Goal: Feedback & Contribution: Submit feedback/report problem

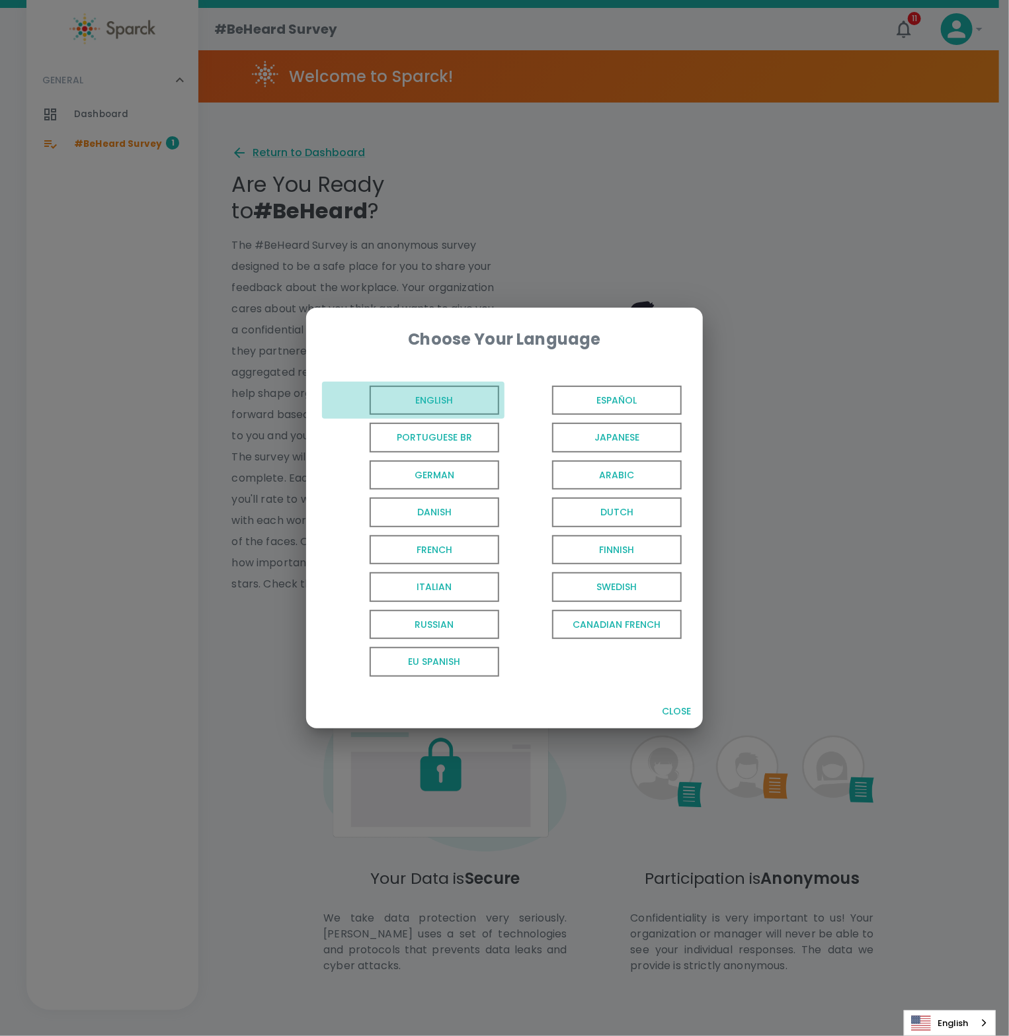
click at [456, 403] on span "English" at bounding box center [435, 401] width 130 height 30
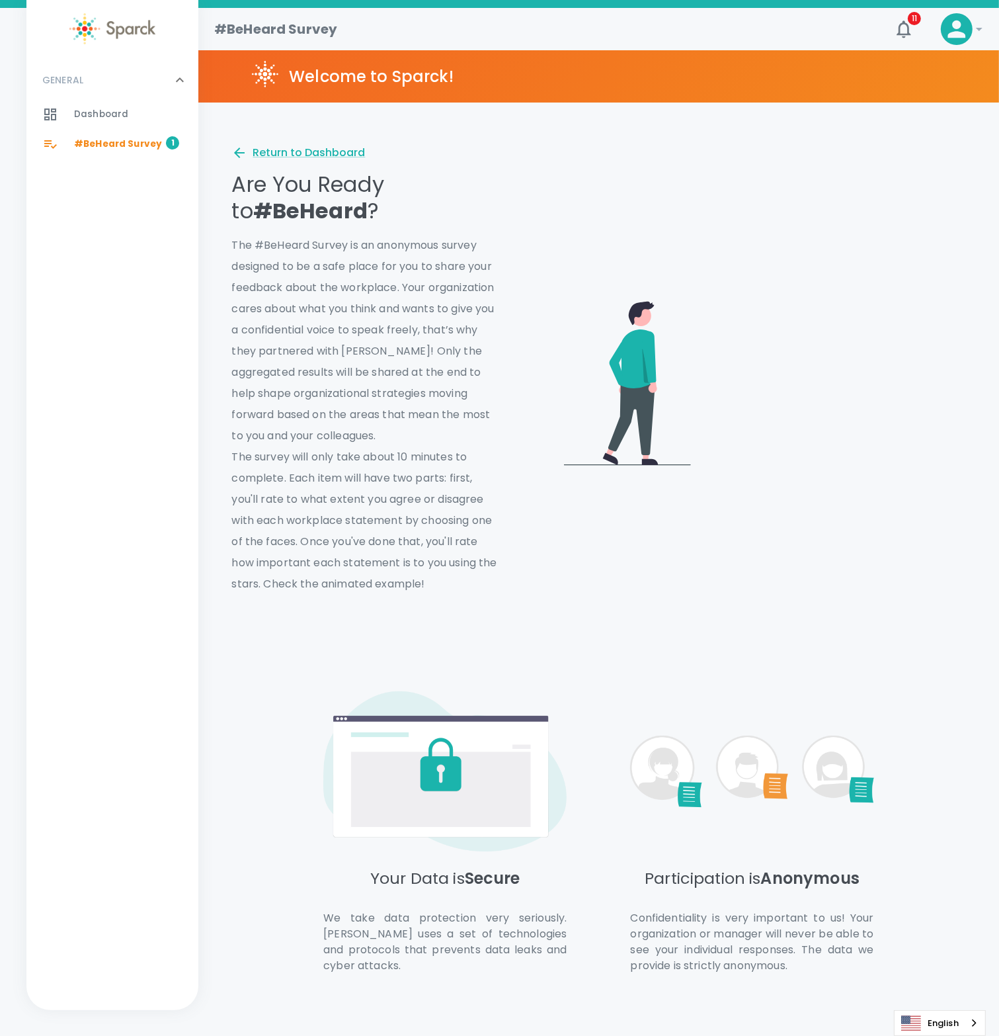
click at [155, 150] on span "#BeHeard Survey" at bounding box center [118, 144] width 88 height 13
click at [273, 149] on div "Return to Dashboard" at bounding box center [298, 153] width 134 height 16
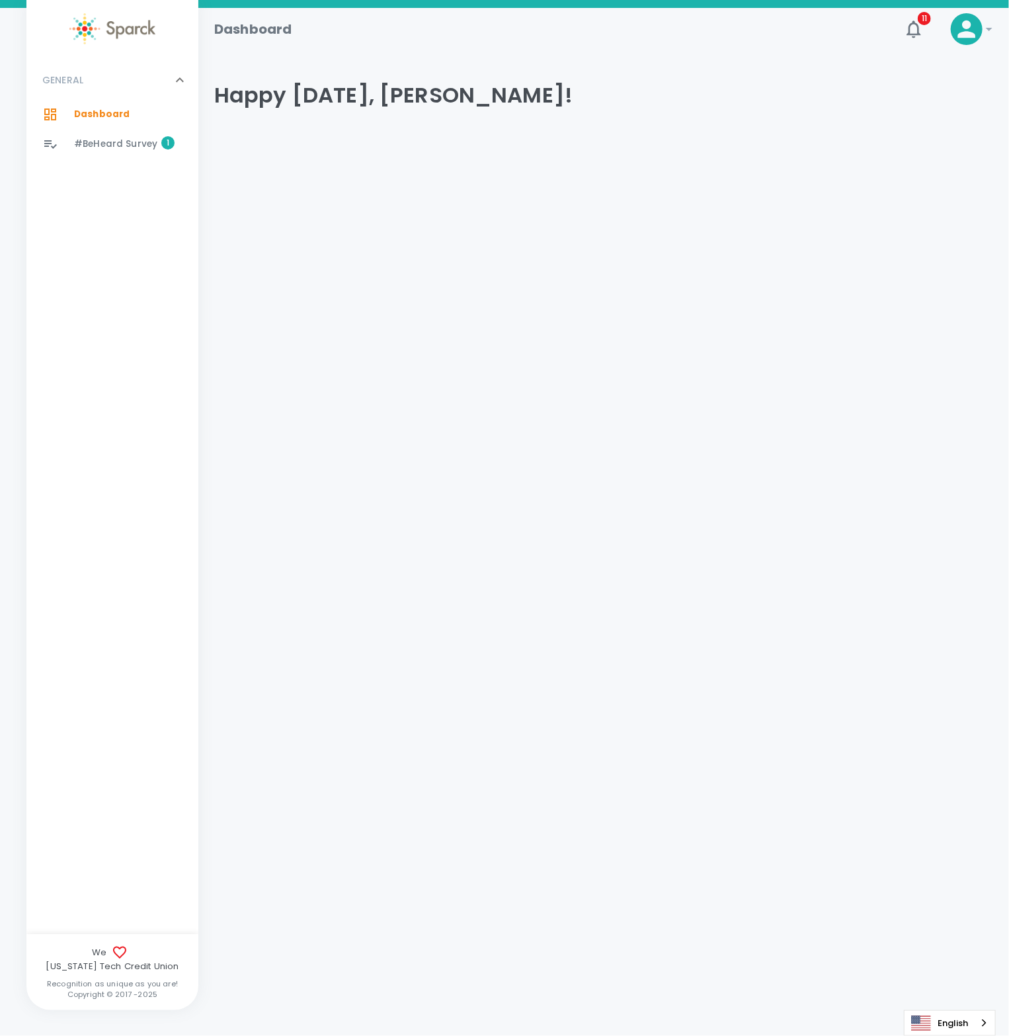
click at [100, 146] on span "#BeHeard Survey" at bounding box center [115, 144] width 83 height 13
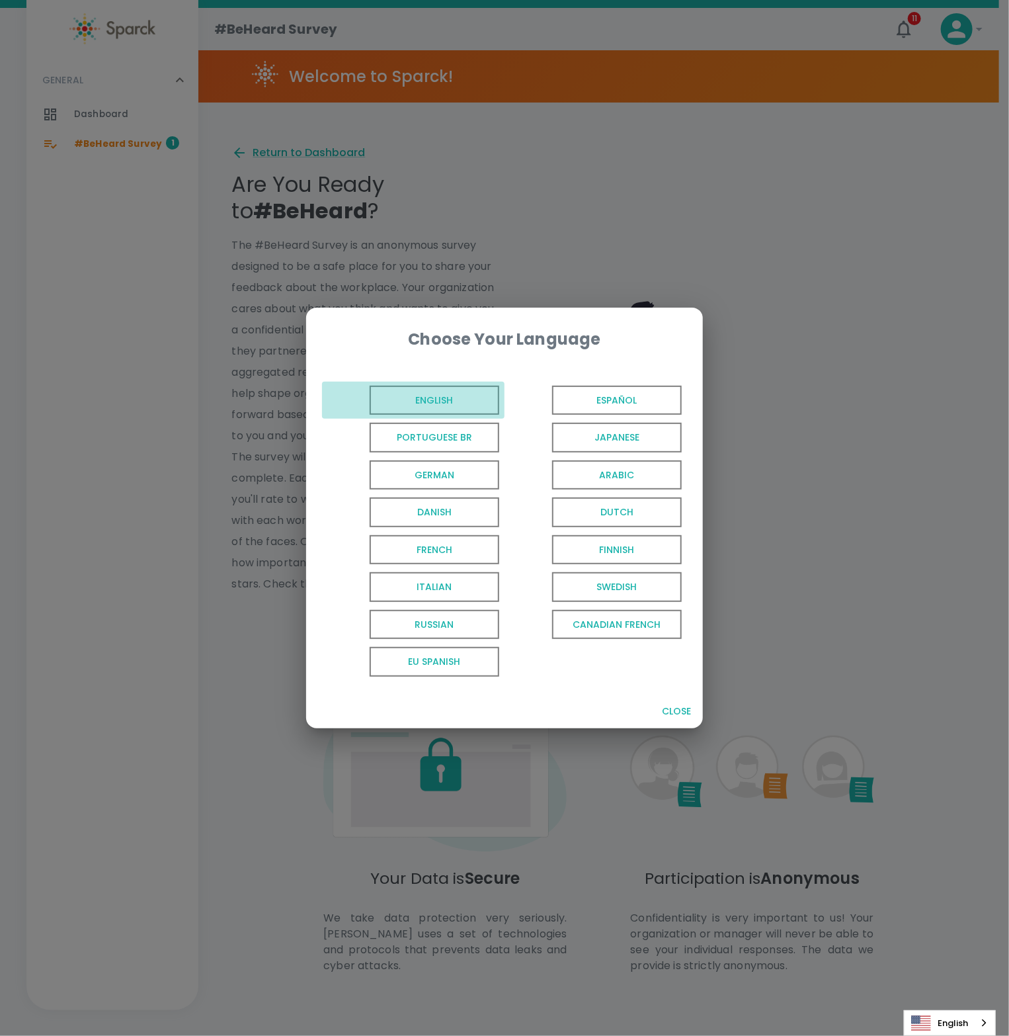
click at [468, 390] on span "English" at bounding box center [435, 401] width 130 height 30
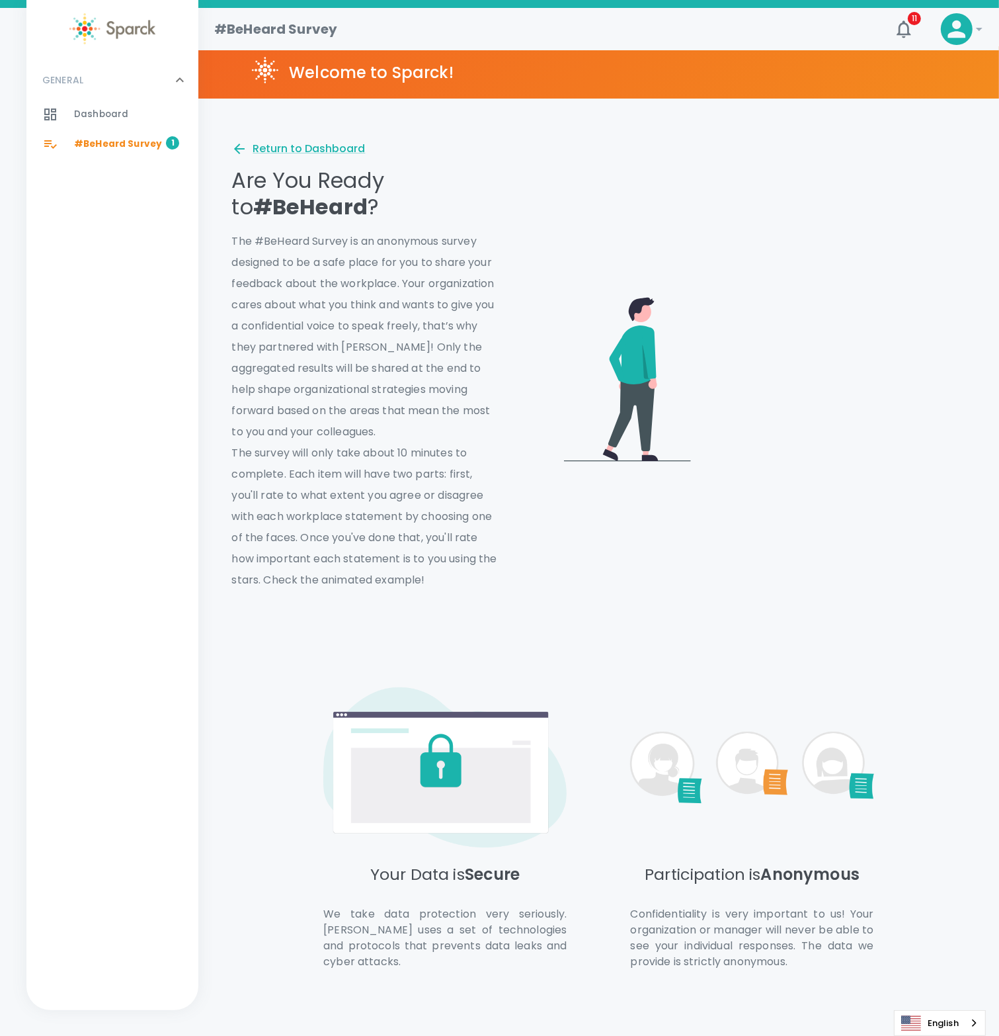
scroll to position [381, 0]
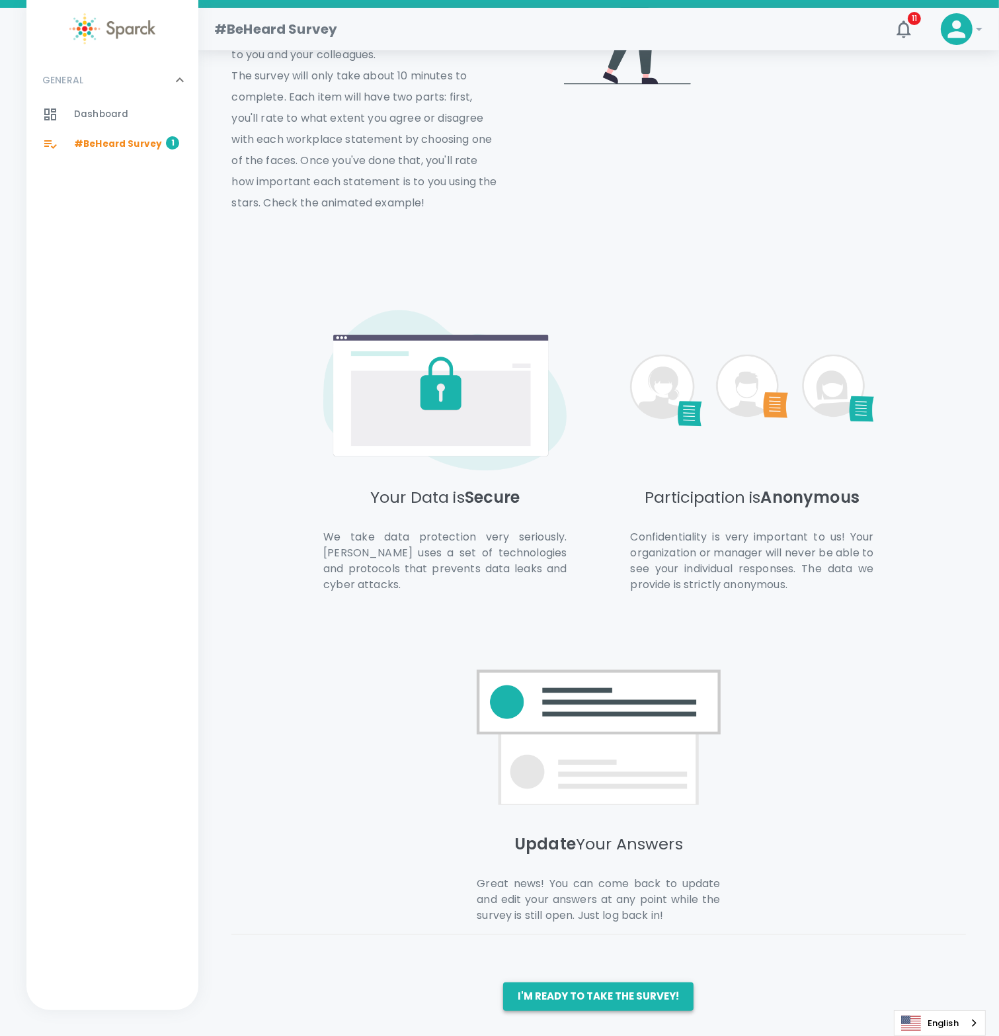
click at [637, 1002] on button "I'm ready to take the survey!" at bounding box center [598, 996] width 190 height 28
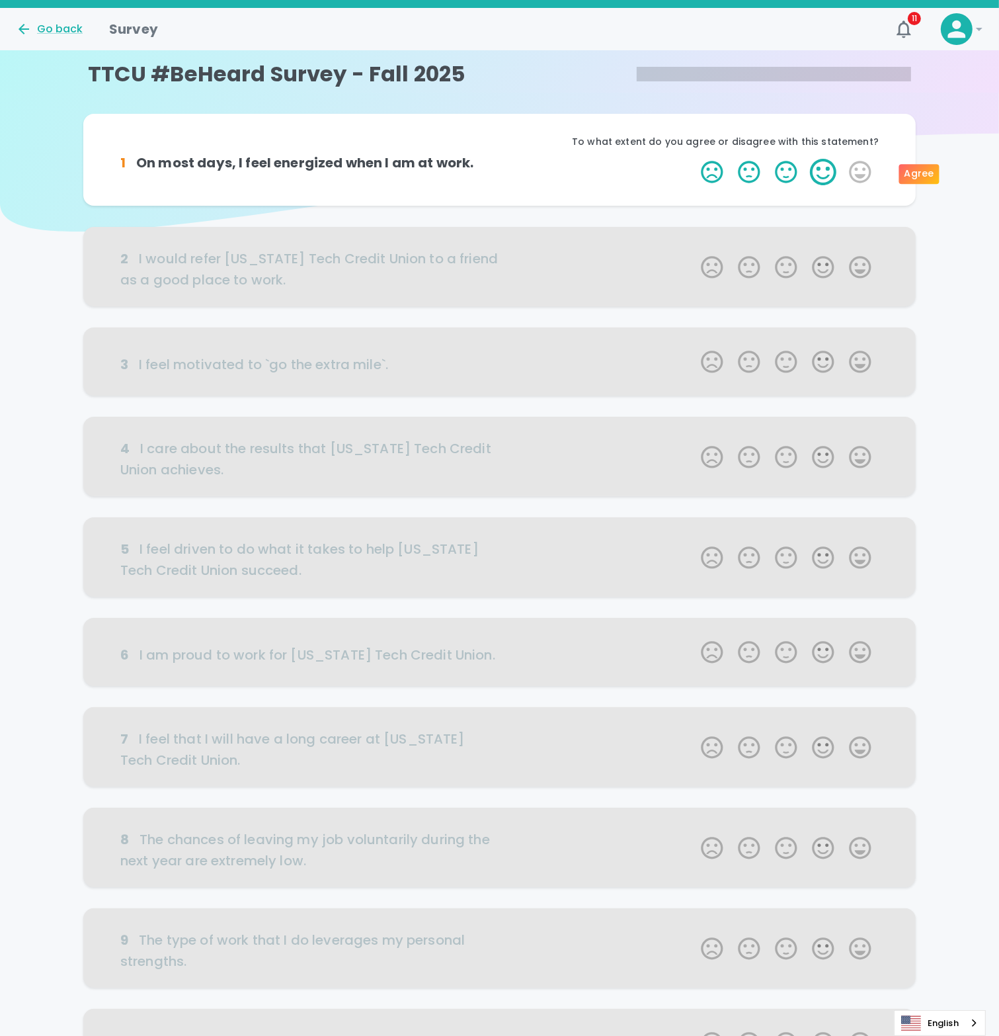
click at [823, 173] on label "4 Stars" at bounding box center [823, 172] width 37 height 26
click at [694, 159] on input "4 Stars" at bounding box center [693, 158] width 1 height 1
click at [827, 169] on label "4 Stars" at bounding box center [823, 172] width 37 height 26
click at [694, 159] on input "4 Stars" at bounding box center [693, 158] width 1 height 1
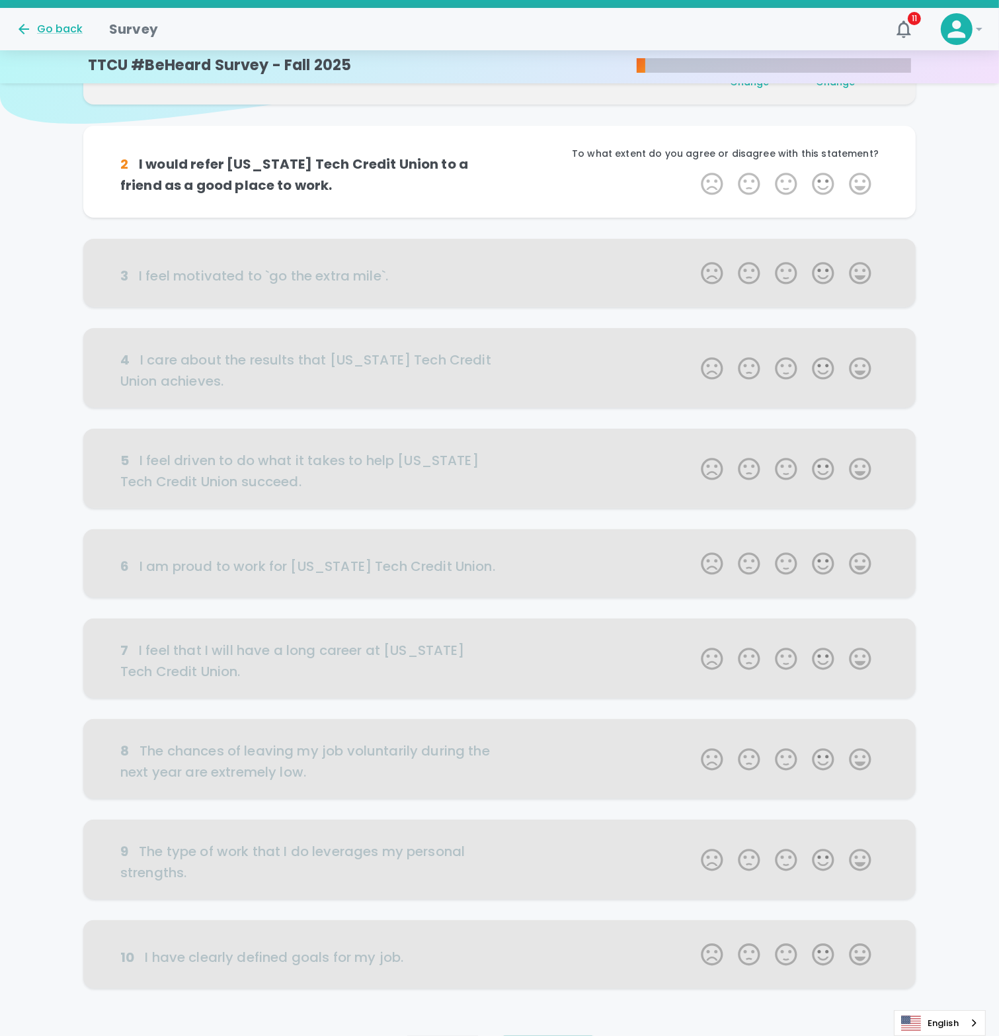
scroll to position [116, 0]
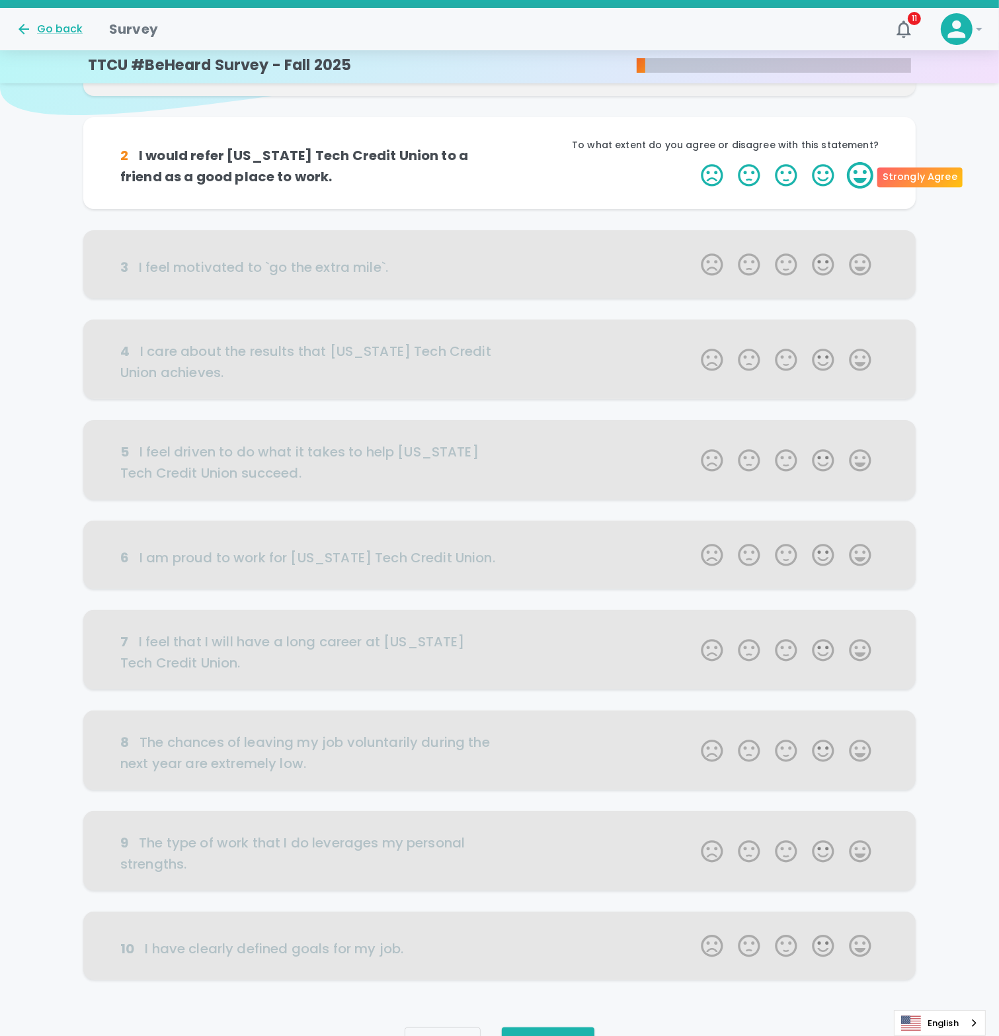
click at [866, 176] on label "5 Stars" at bounding box center [860, 175] width 37 height 26
click at [694, 162] on input "5 Stars" at bounding box center [693, 161] width 1 height 1
click at [853, 176] on label "5 Stars" at bounding box center [860, 175] width 37 height 26
click at [694, 162] on input "5 Stars" at bounding box center [693, 161] width 1 height 1
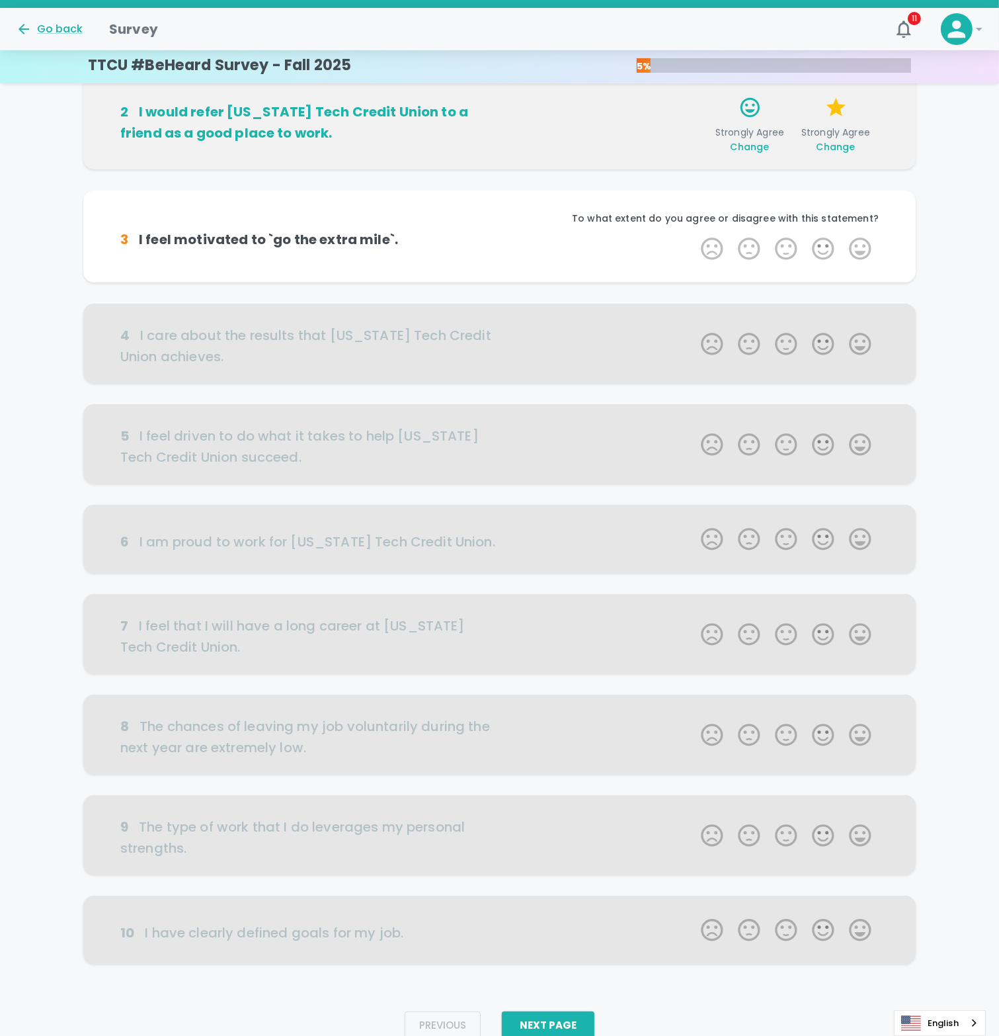
scroll to position [187, 0]
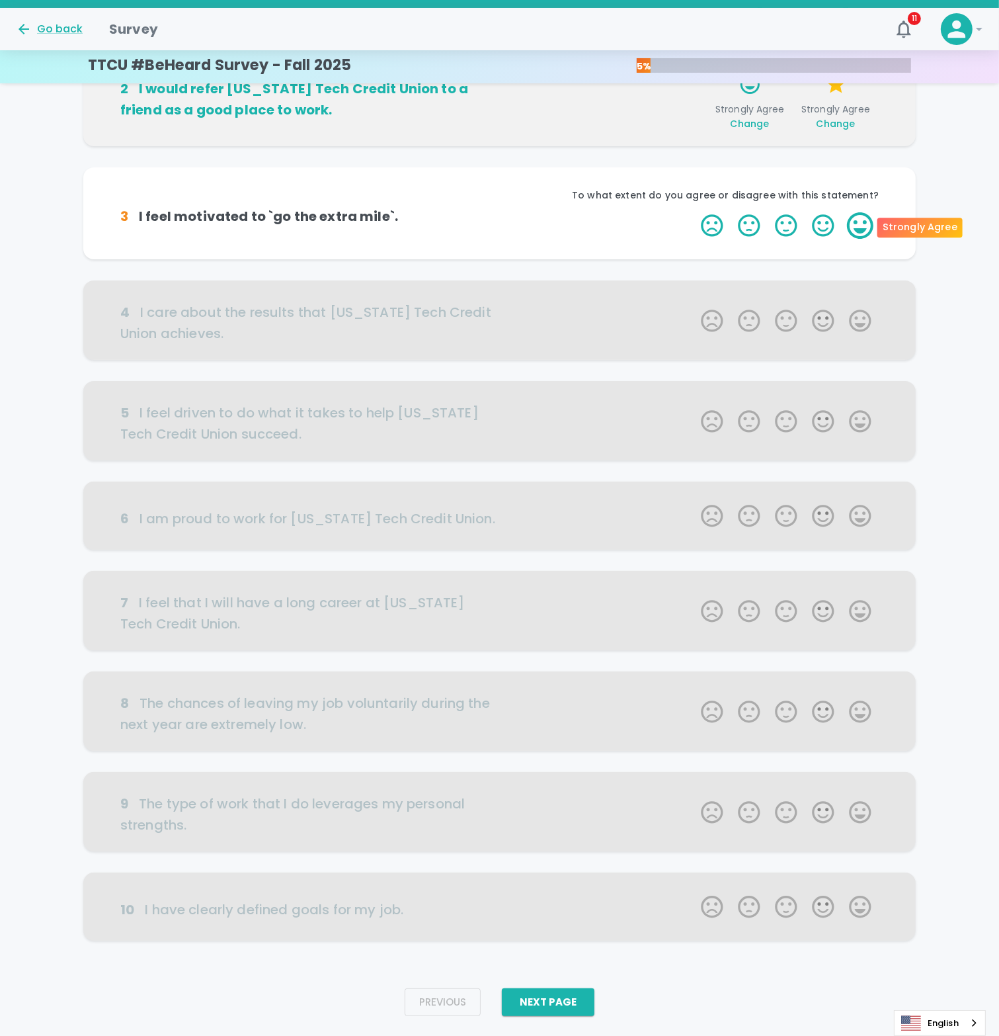
click at [866, 224] on label "5 Stars" at bounding box center [860, 225] width 37 height 26
click at [694, 212] on input "5 Stars" at bounding box center [693, 212] width 1 height 1
click at [865, 231] on label "5 Stars" at bounding box center [860, 225] width 37 height 26
click at [694, 212] on input "5 Stars" at bounding box center [693, 212] width 1 height 1
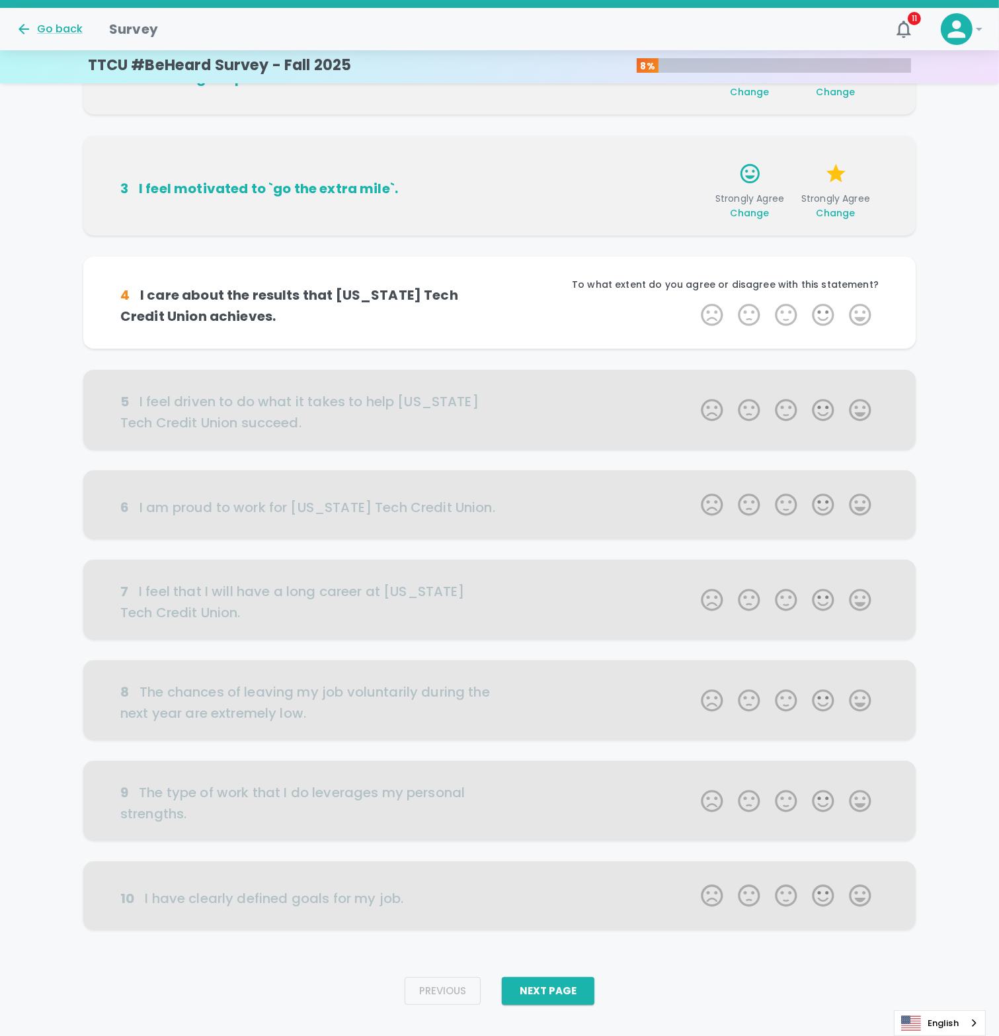
scroll to position [220, 0]
click at [855, 318] on label "5 Stars" at bounding box center [860, 314] width 37 height 26
click at [694, 301] on input "5 Stars" at bounding box center [693, 300] width 1 height 1
click at [856, 312] on label "5 Stars" at bounding box center [860, 314] width 37 height 26
click at [694, 301] on input "5 Stars" at bounding box center [693, 300] width 1 height 1
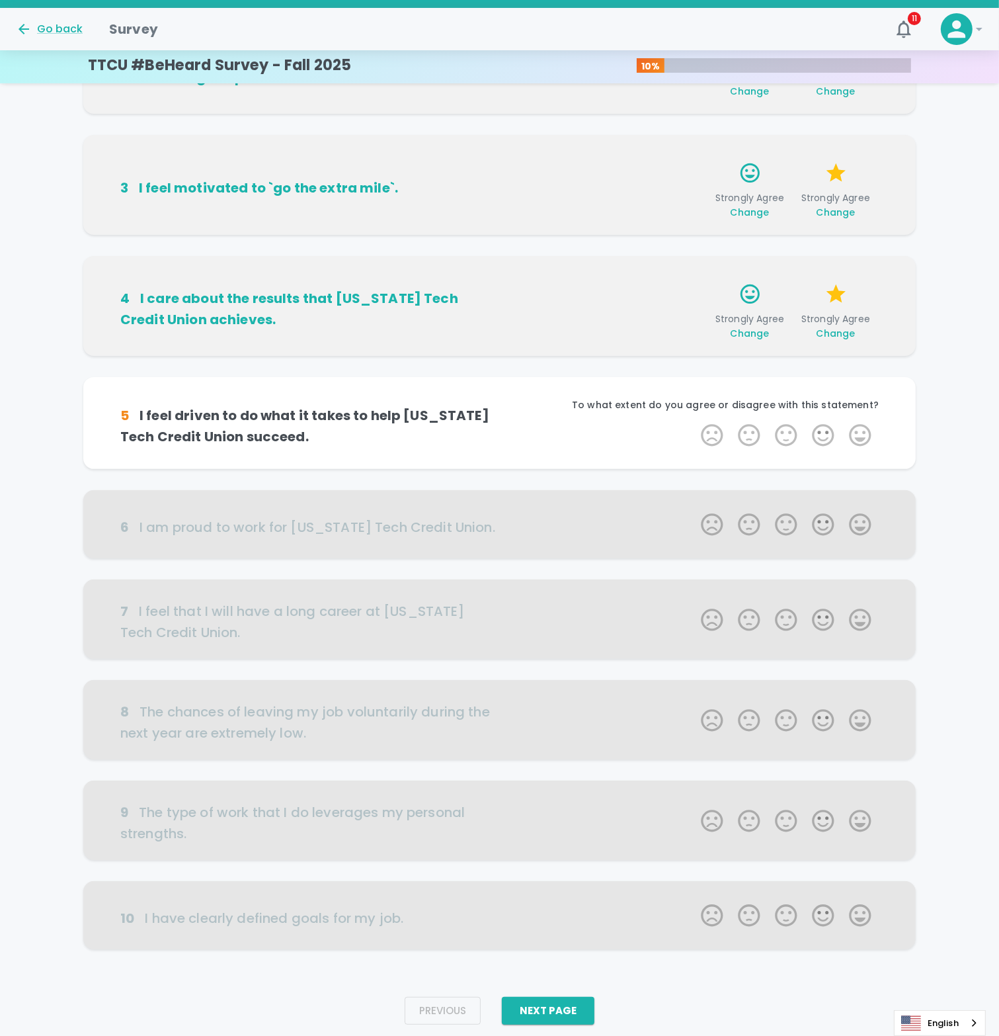
scroll to position [240, 0]
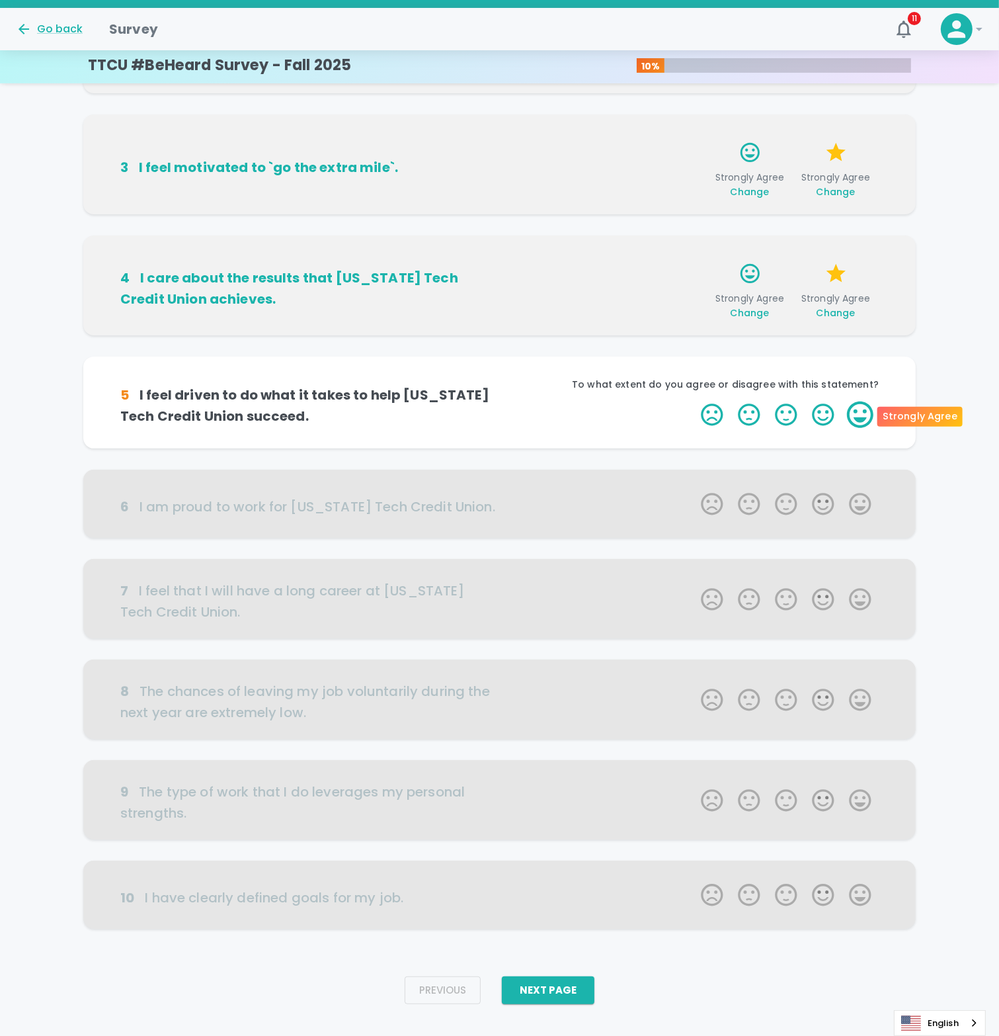
click at [847, 415] on label "5 Stars" at bounding box center [860, 414] width 37 height 26
click at [694, 401] on input "5 Stars" at bounding box center [693, 401] width 1 height 1
click at [874, 416] on label "5 Stars" at bounding box center [860, 414] width 37 height 26
click at [694, 401] on input "5 Stars" at bounding box center [693, 401] width 1 height 1
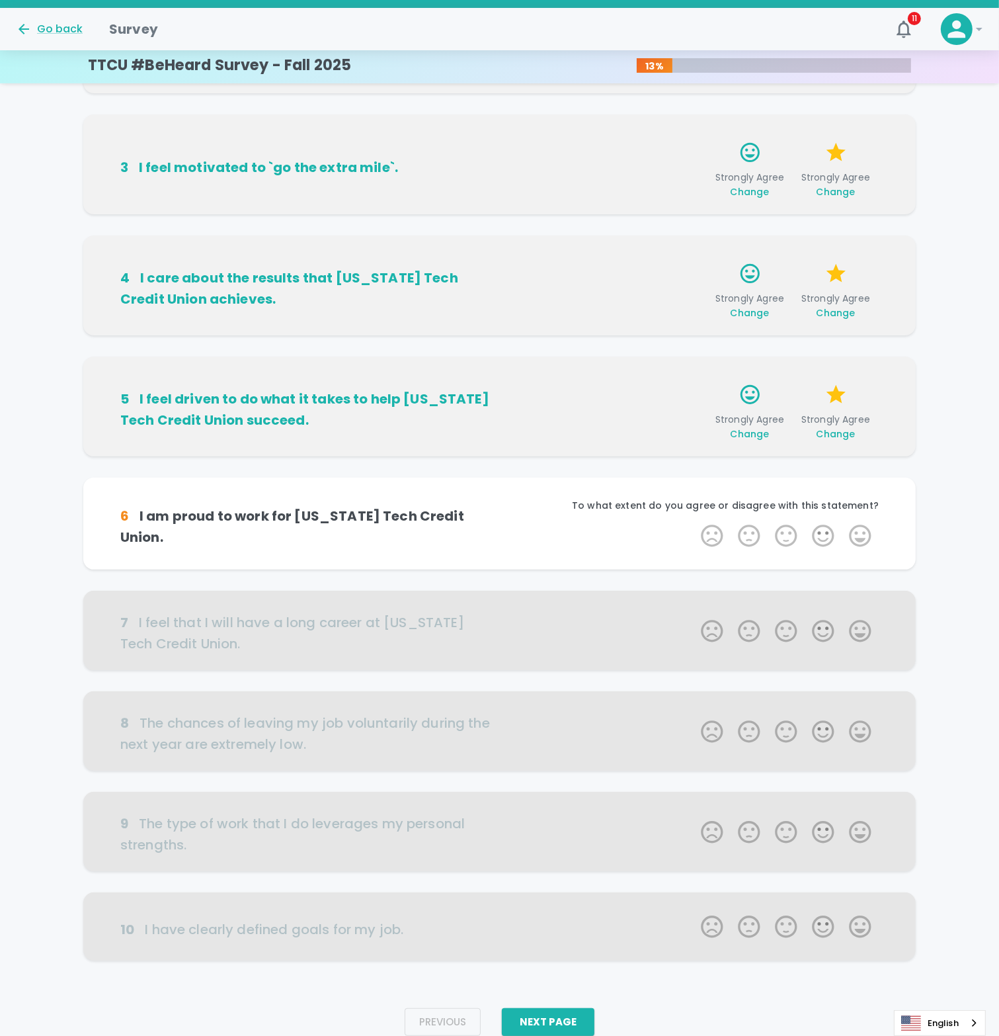
scroll to position [260, 0]
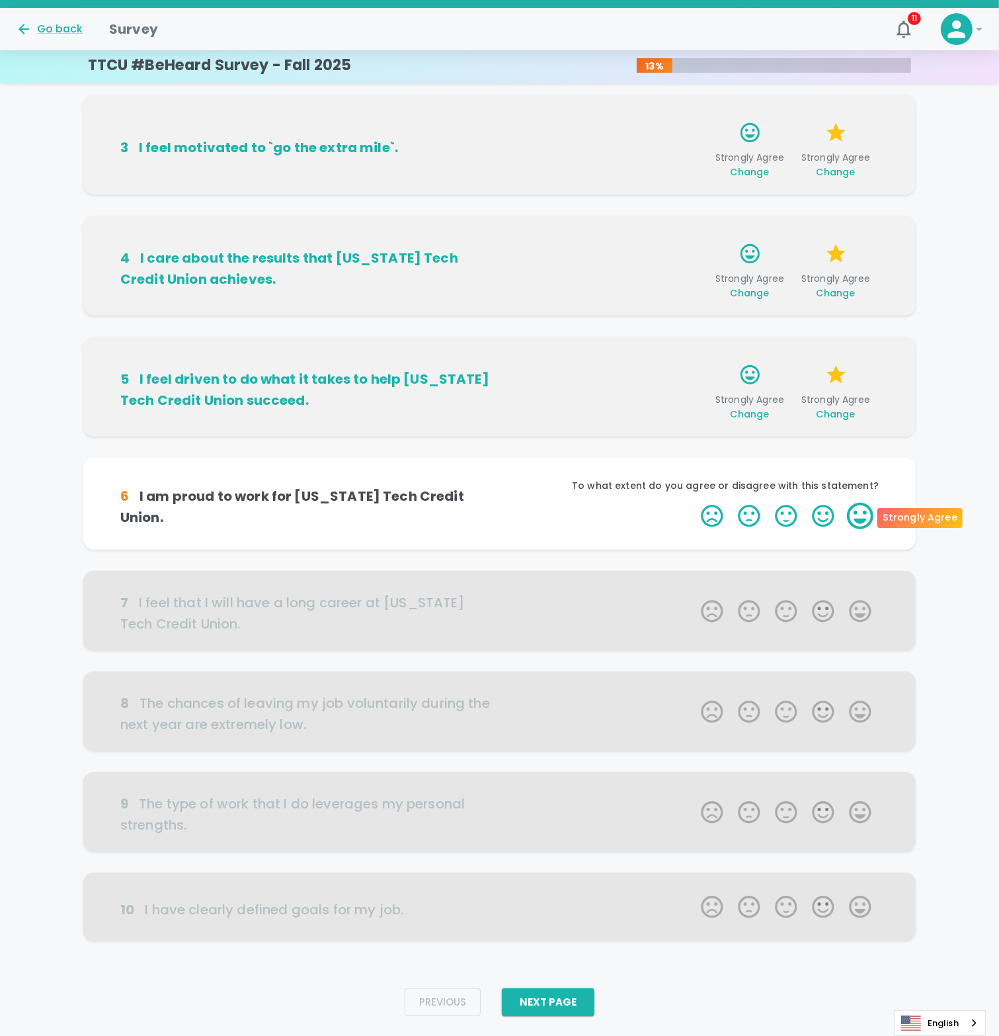
click at [862, 520] on label "5 Stars" at bounding box center [860, 516] width 37 height 26
click at [694, 503] on input "5 Stars" at bounding box center [693, 502] width 1 height 1
click at [862, 520] on label "5 Stars" at bounding box center [860, 516] width 37 height 26
click at [694, 503] on input "5 Stars" at bounding box center [693, 502] width 1 height 1
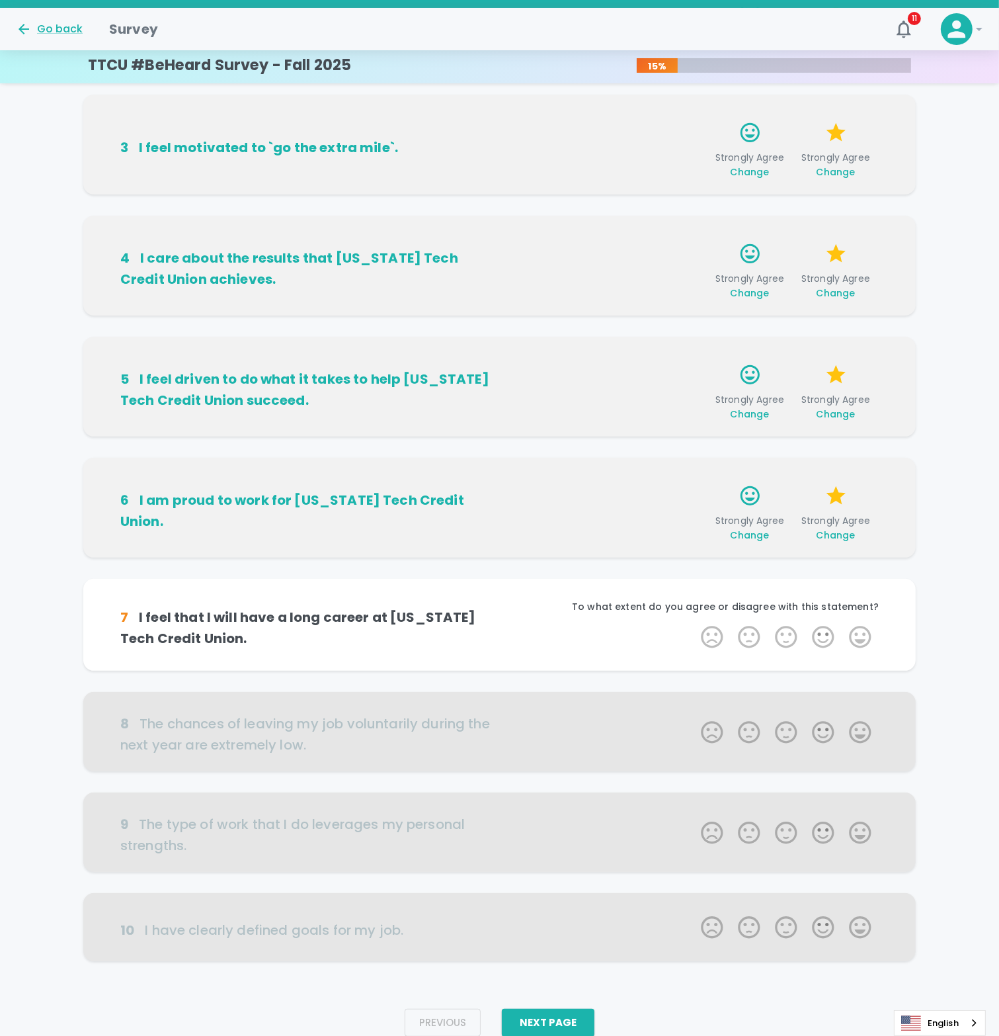
scroll to position [292, 0]
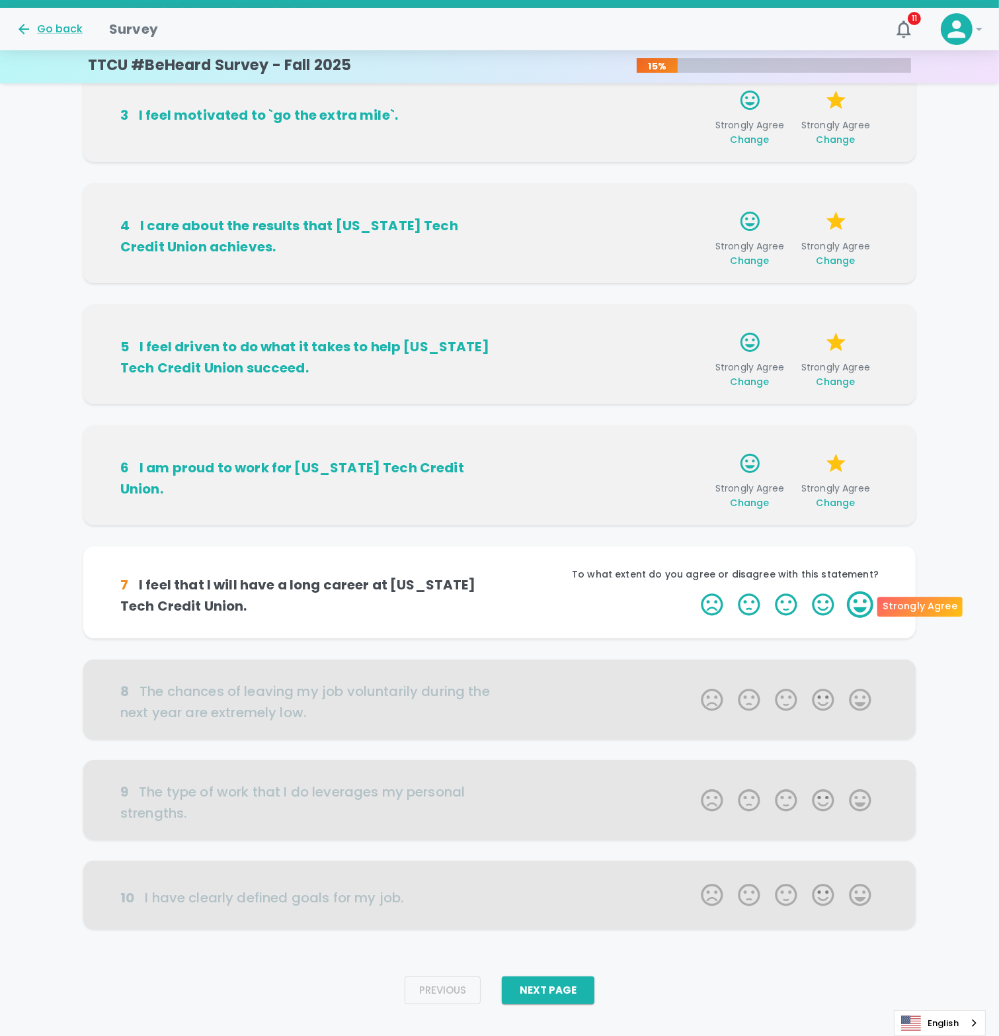
click at [853, 603] on label "5 Stars" at bounding box center [860, 604] width 37 height 26
click at [694, 591] on input "5 Stars" at bounding box center [693, 591] width 1 height 1
click at [853, 601] on label "5 Stars" at bounding box center [860, 604] width 37 height 26
click at [694, 591] on input "5 Stars" at bounding box center [693, 591] width 1 height 1
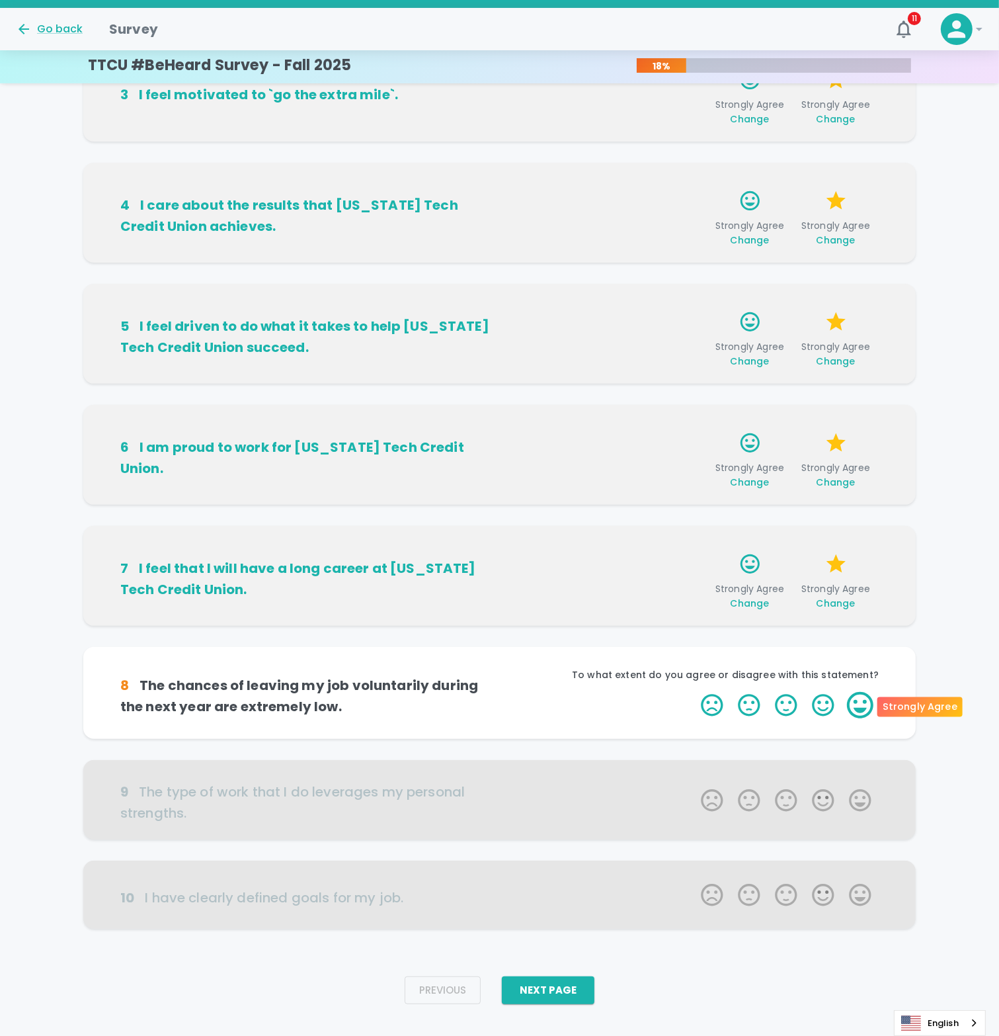
click at [864, 698] on label "5 Stars" at bounding box center [860, 705] width 37 height 26
click at [694, 692] on input "5 Stars" at bounding box center [693, 691] width 1 height 1
click at [862, 705] on label "5 Stars" at bounding box center [860, 705] width 37 height 26
click at [694, 692] on input "5 Stars" at bounding box center [693, 691] width 1 height 1
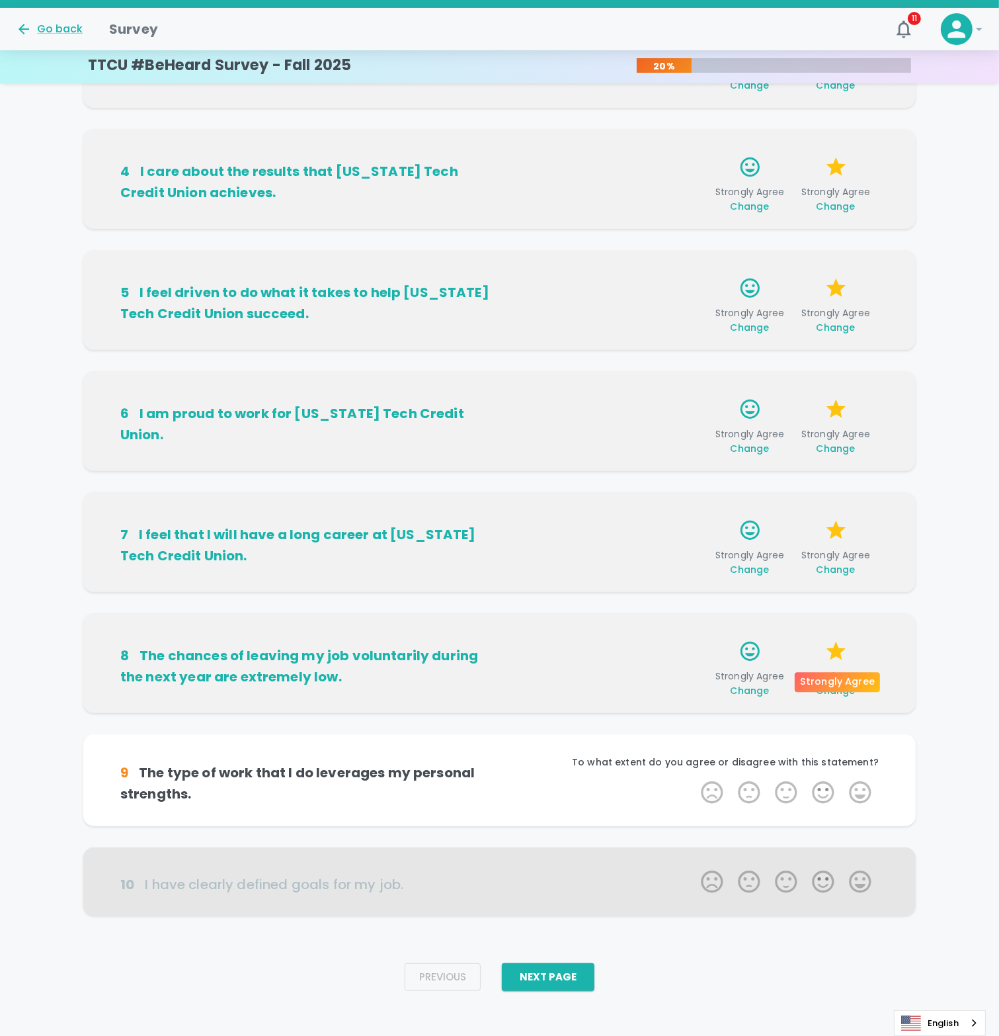
scroll to position [354, 0]
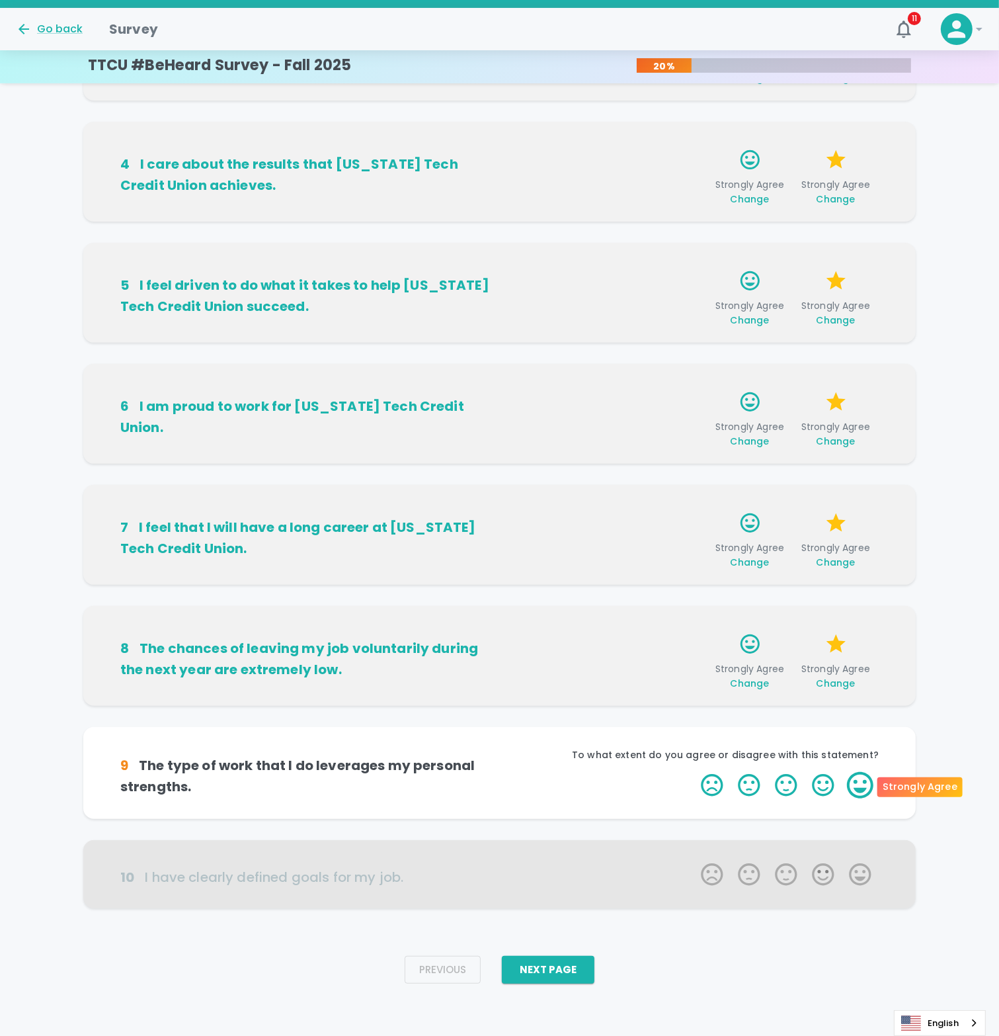
click at [862, 790] on label "5 Stars" at bounding box center [860, 785] width 37 height 26
click at [694, 772] on input "5 Stars" at bounding box center [693, 771] width 1 height 1
click at [870, 790] on label "5 Stars" at bounding box center [860, 785] width 37 height 26
click at [694, 772] on input "5 Stars" at bounding box center [693, 771] width 1 height 1
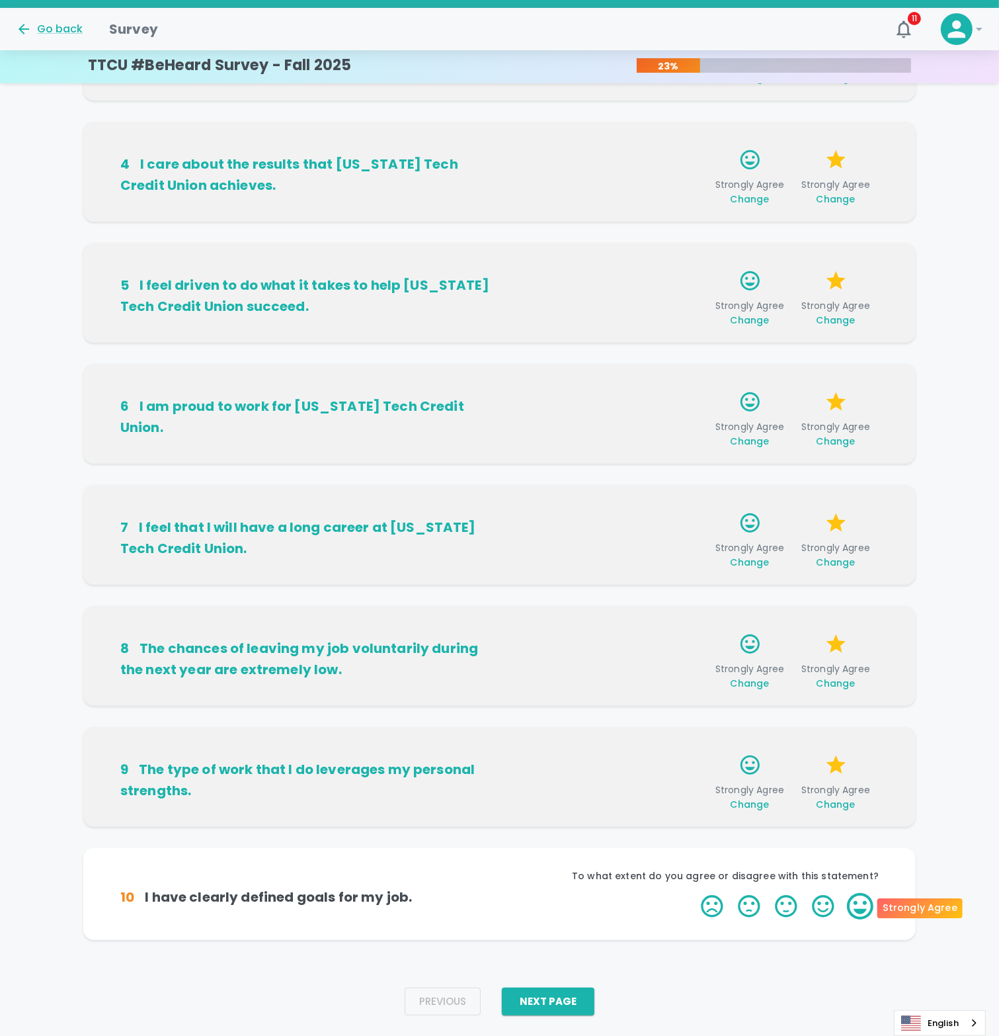
click at [857, 914] on label "5 Stars" at bounding box center [860, 906] width 37 height 26
click at [694, 893] on input "5 Stars" at bounding box center [693, 892] width 1 height 1
click at [860, 903] on label "5 Stars" at bounding box center [860, 906] width 37 height 26
click at [694, 893] on input "5 Stars" at bounding box center [693, 892] width 1 height 1
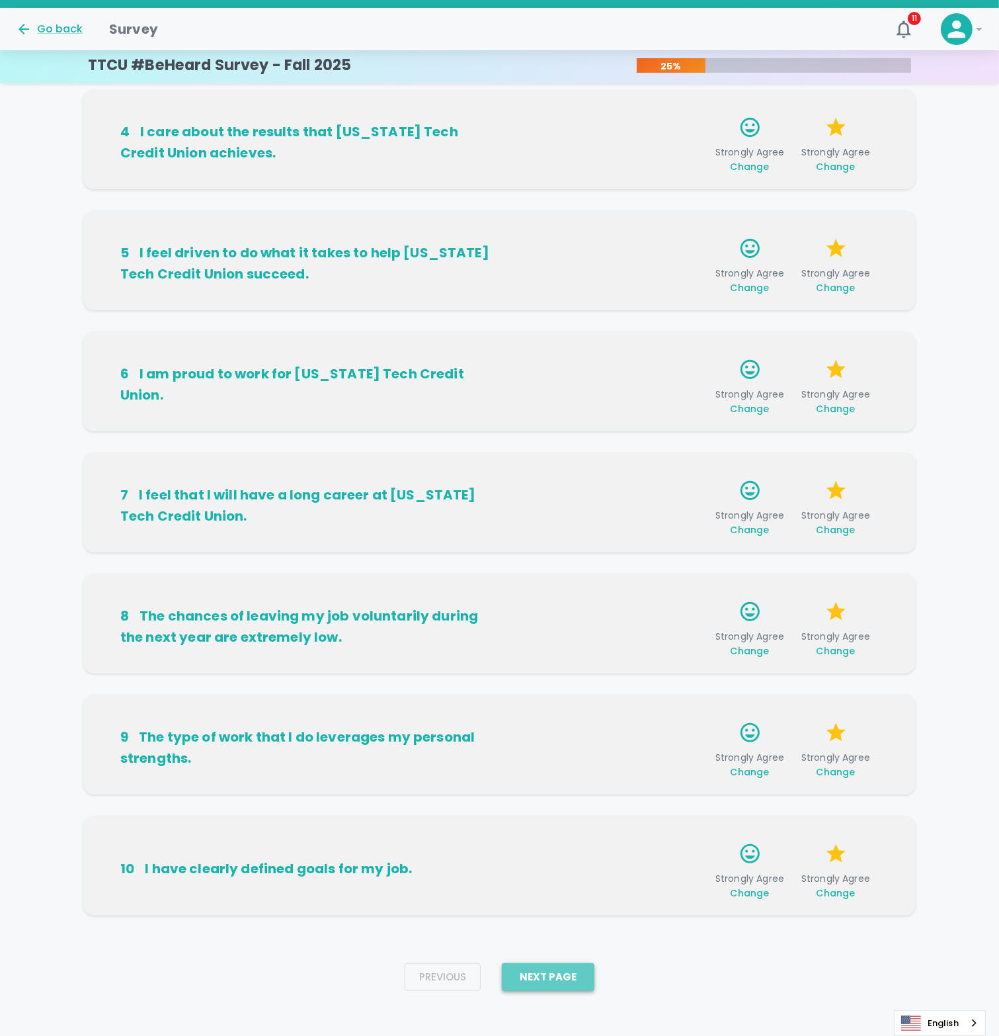
click at [567, 983] on button "Next Page" at bounding box center [548, 977] width 93 height 28
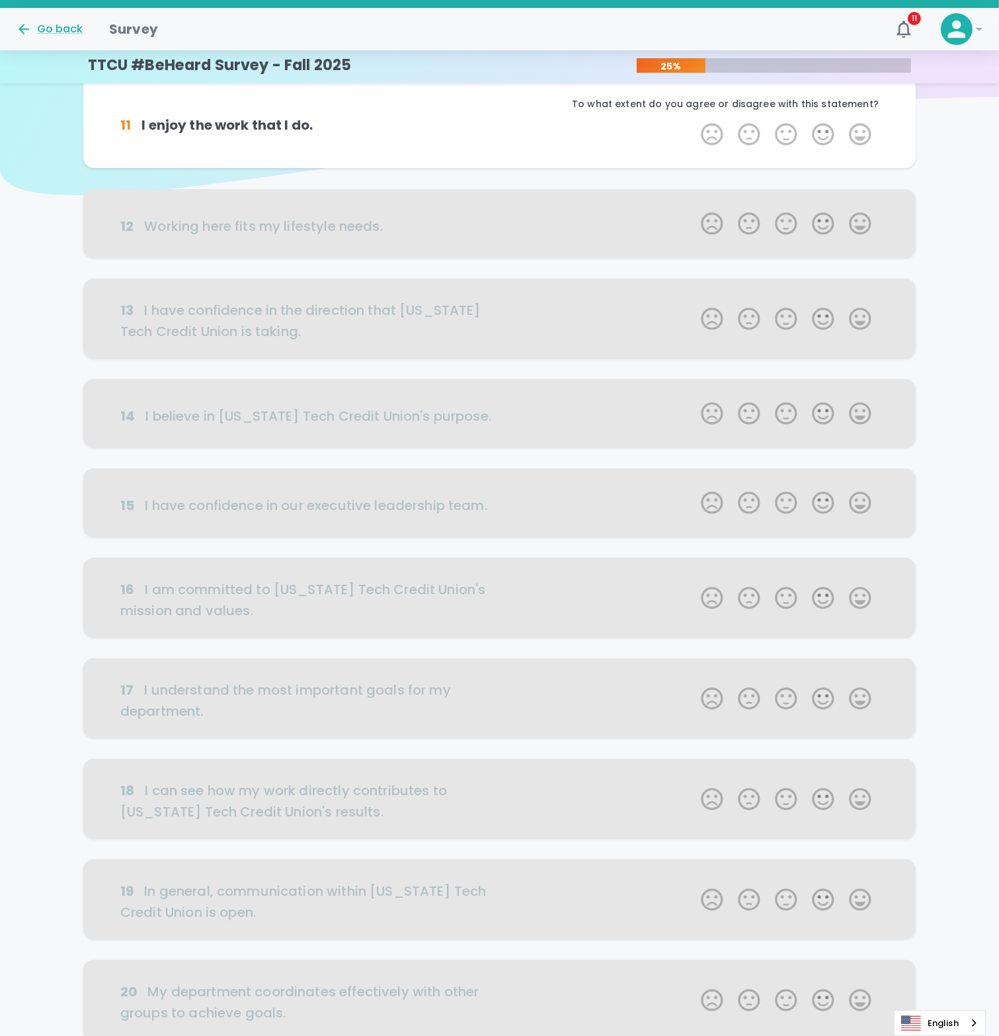
scroll to position [0, 0]
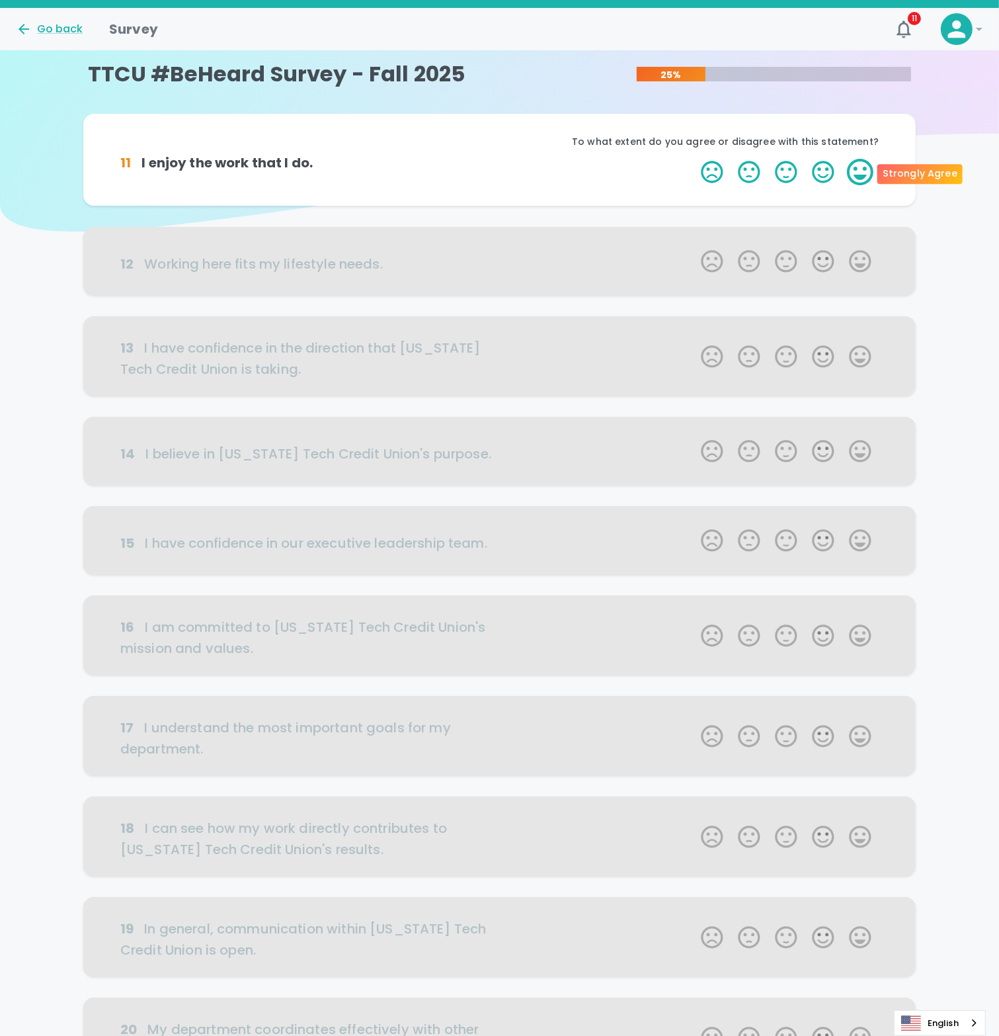
click at [855, 175] on label "5 Stars" at bounding box center [860, 172] width 37 height 26
click at [694, 159] on input "5 Stars" at bounding box center [693, 158] width 1 height 1
click at [864, 175] on label "5 Stars" at bounding box center [860, 172] width 37 height 26
click at [694, 159] on input "5 Stars" at bounding box center [693, 158] width 1 height 1
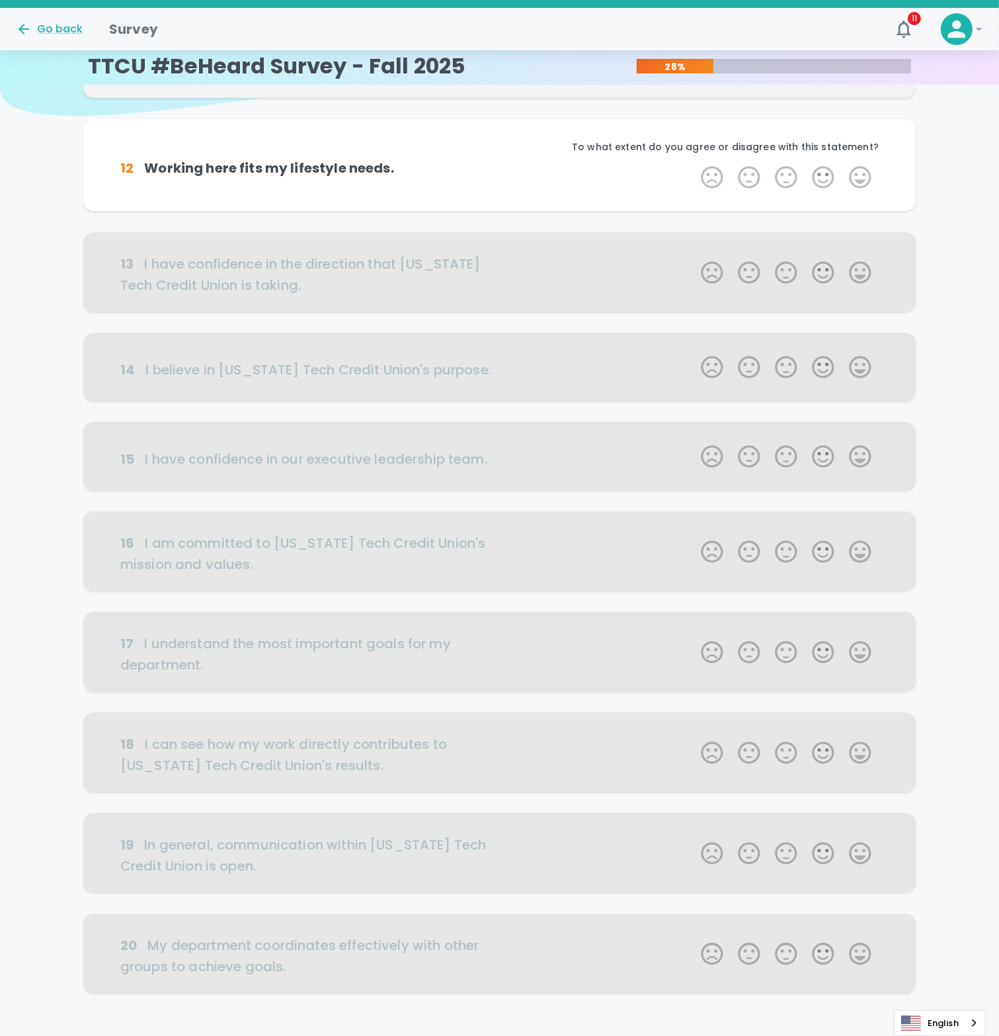
scroll to position [116, 0]
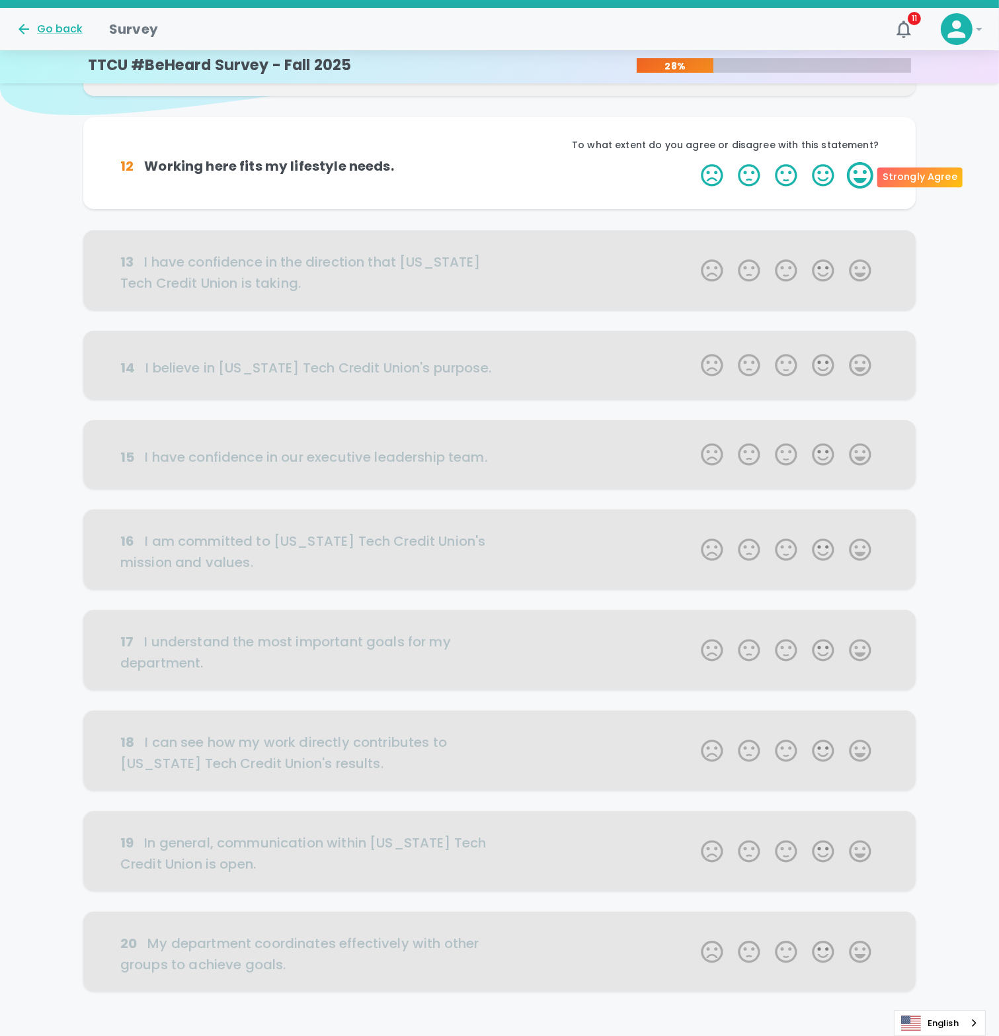
click at [868, 180] on label "5 Stars" at bounding box center [860, 175] width 37 height 26
click at [694, 162] on input "5 Stars" at bounding box center [693, 161] width 1 height 1
click at [860, 177] on label "5 Stars" at bounding box center [860, 175] width 37 height 26
click at [694, 162] on input "5 Stars" at bounding box center [693, 161] width 1 height 1
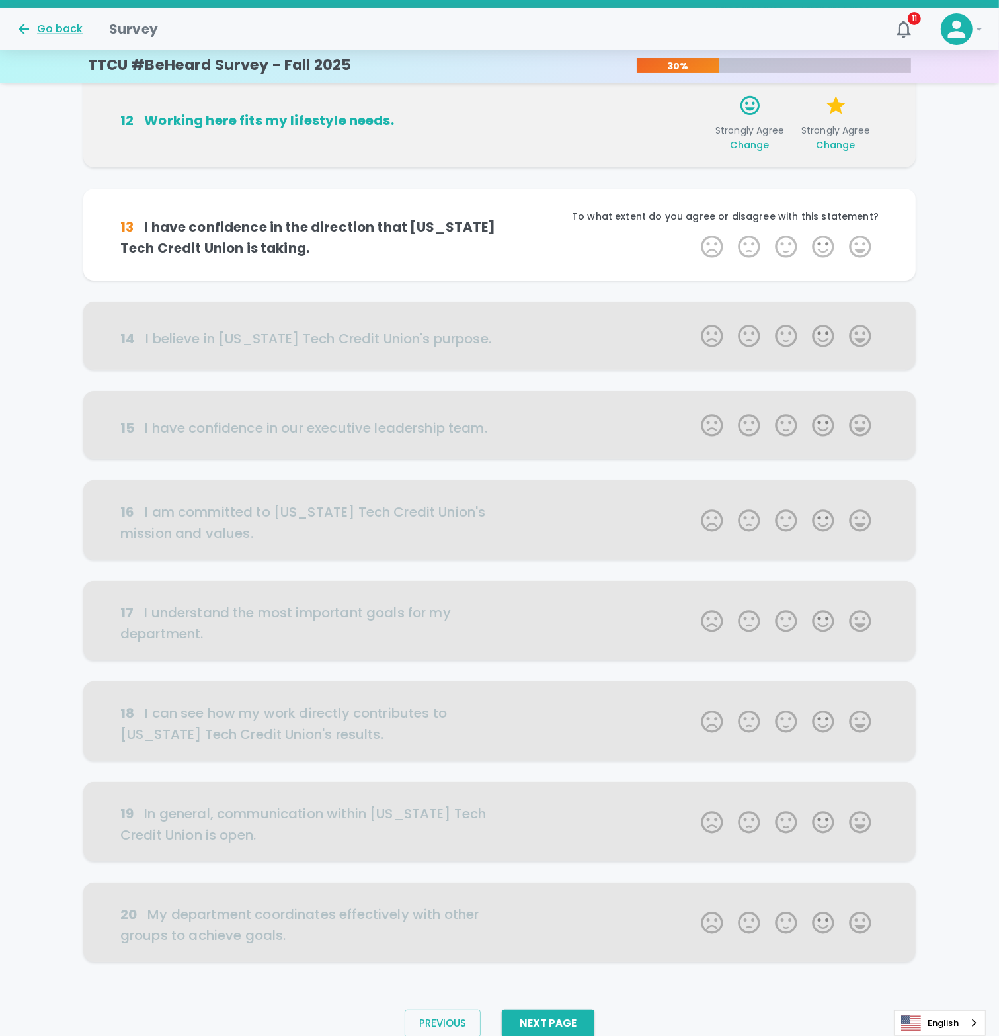
scroll to position [198, 0]
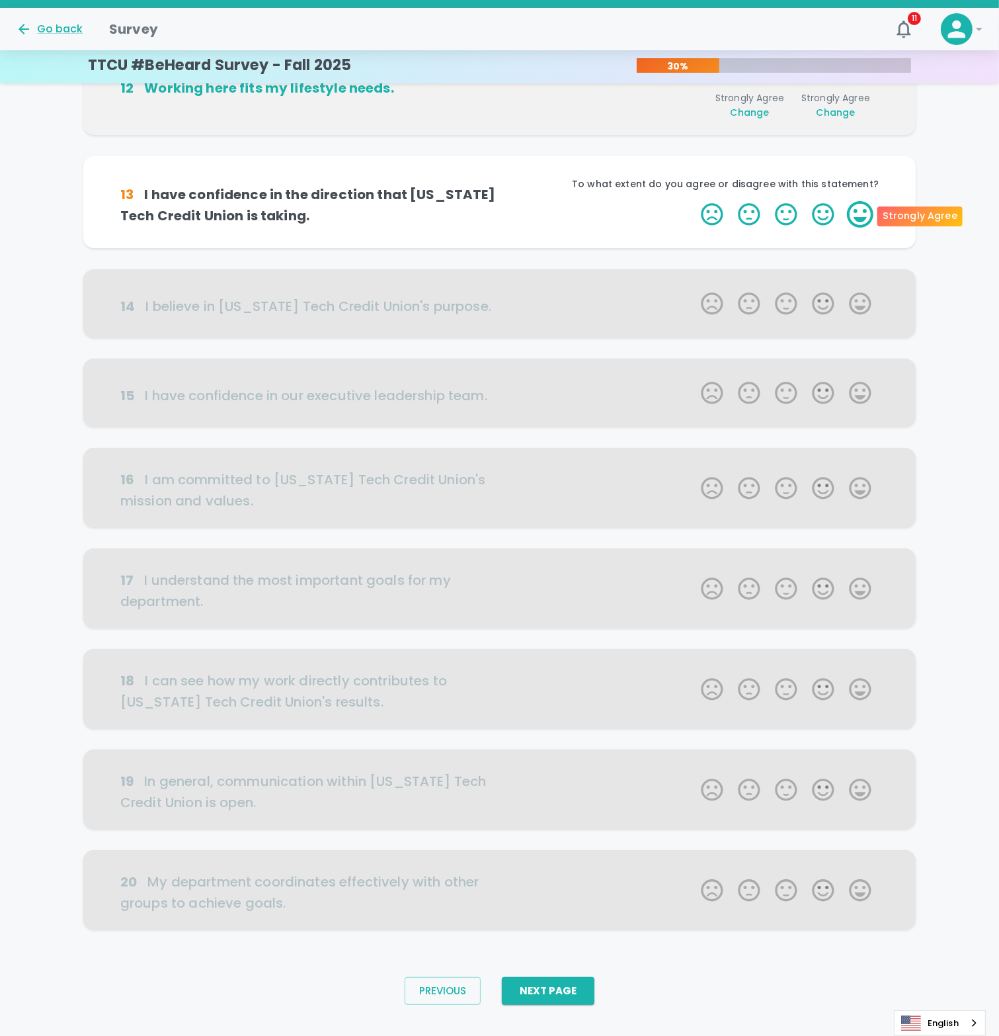
click at [855, 218] on label "5 Stars" at bounding box center [860, 214] width 37 height 26
click at [694, 201] on input "5 Stars" at bounding box center [693, 200] width 1 height 1
click at [857, 218] on label "5 Stars" at bounding box center [860, 214] width 37 height 26
click at [694, 201] on input "5 Stars" at bounding box center [693, 200] width 1 height 1
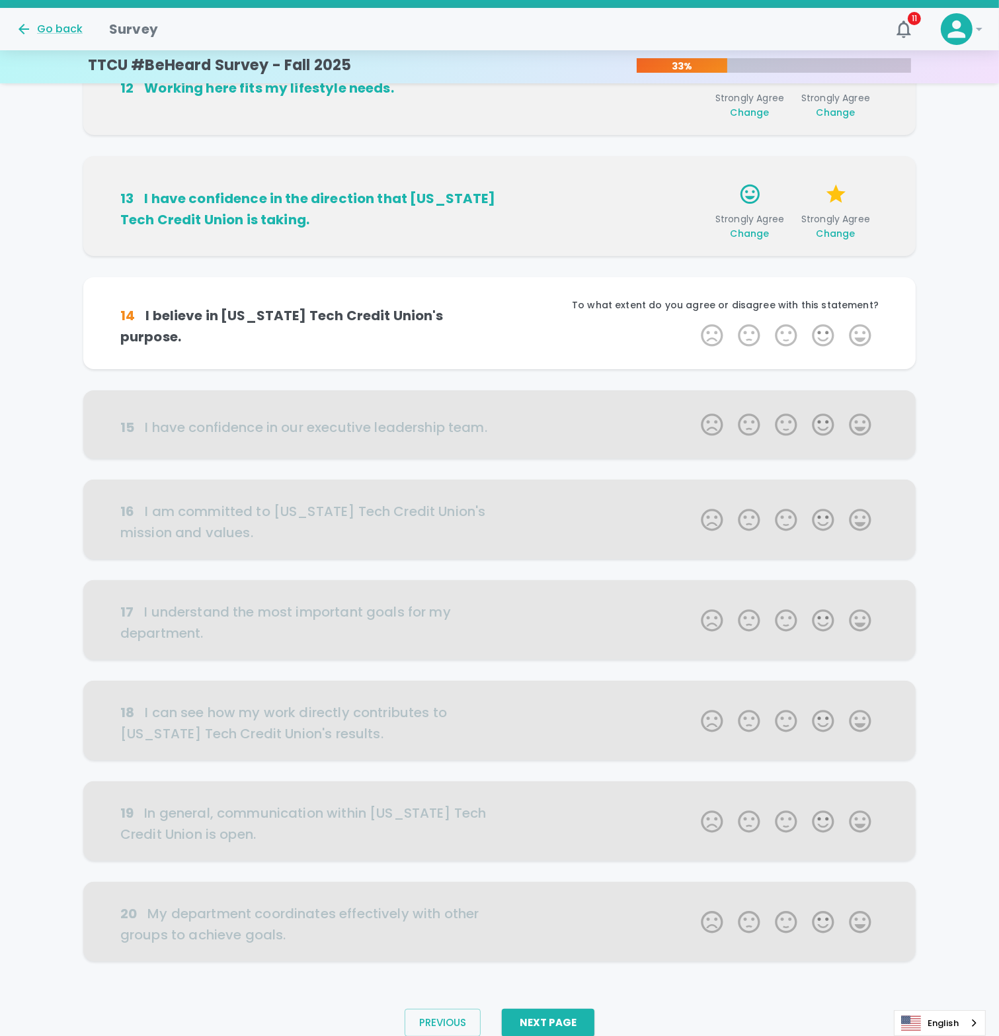
scroll to position [220, 0]
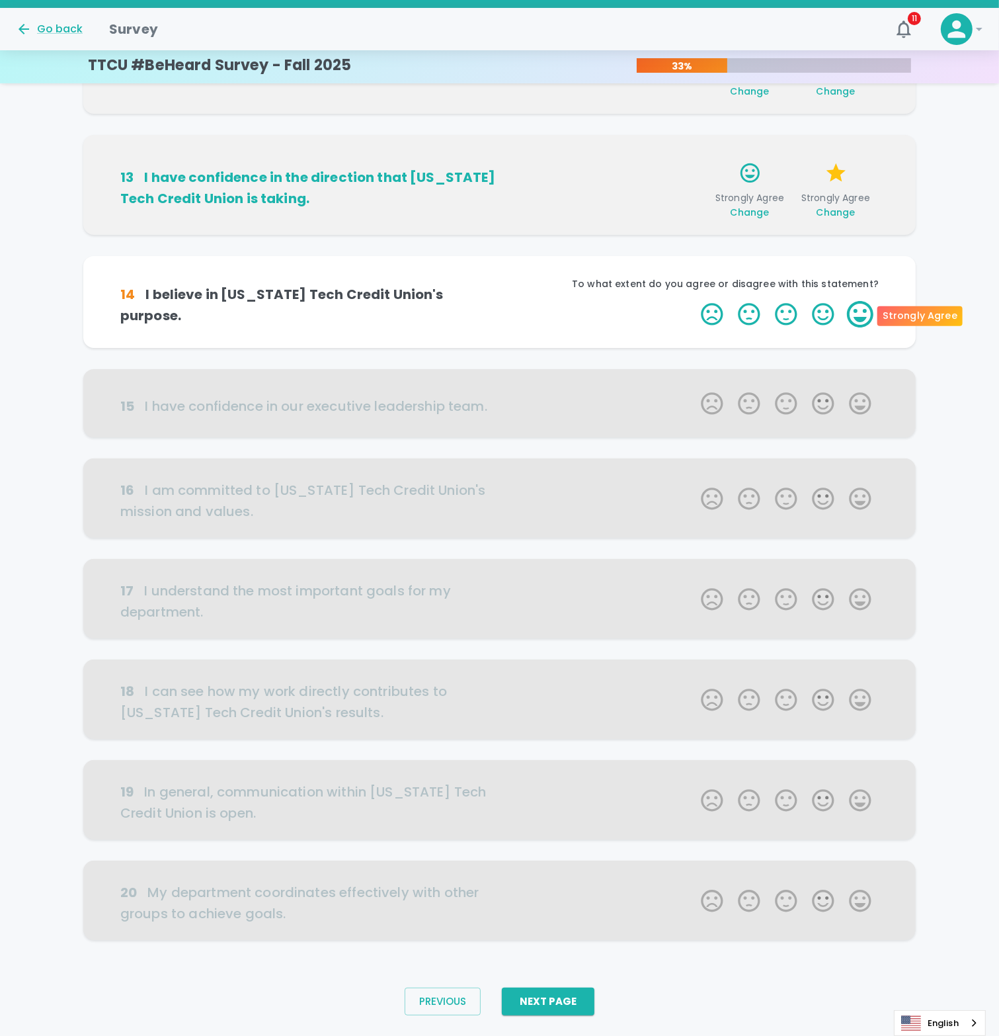
click at [859, 327] on label "5 Stars" at bounding box center [860, 314] width 37 height 26
click at [694, 301] on input "5 Stars" at bounding box center [693, 300] width 1 height 1
click at [860, 327] on label "5 Stars" at bounding box center [860, 314] width 37 height 26
click at [694, 301] on input "5 Stars" at bounding box center [693, 300] width 1 height 1
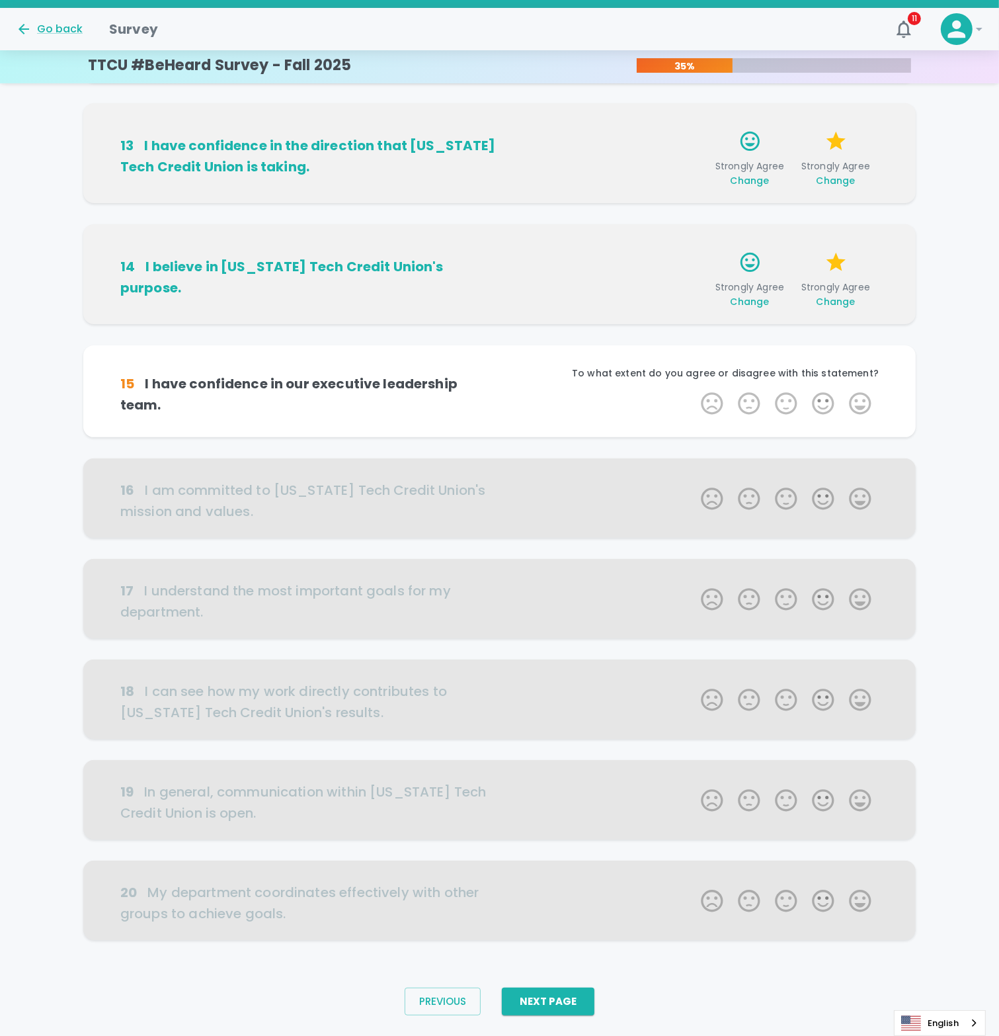
scroll to position [251, 0]
click at [855, 403] on label "5 Stars" at bounding box center [860, 403] width 37 height 26
click at [694, 390] on input "5 Stars" at bounding box center [693, 390] width 1 height 1
click at [855, 403] on label "5 Stars" at bounding box center [860, 403] width 37 height 26
click at [694, 390] on input "5 Stars" at bounding box center [693, 390] width 1 height 1
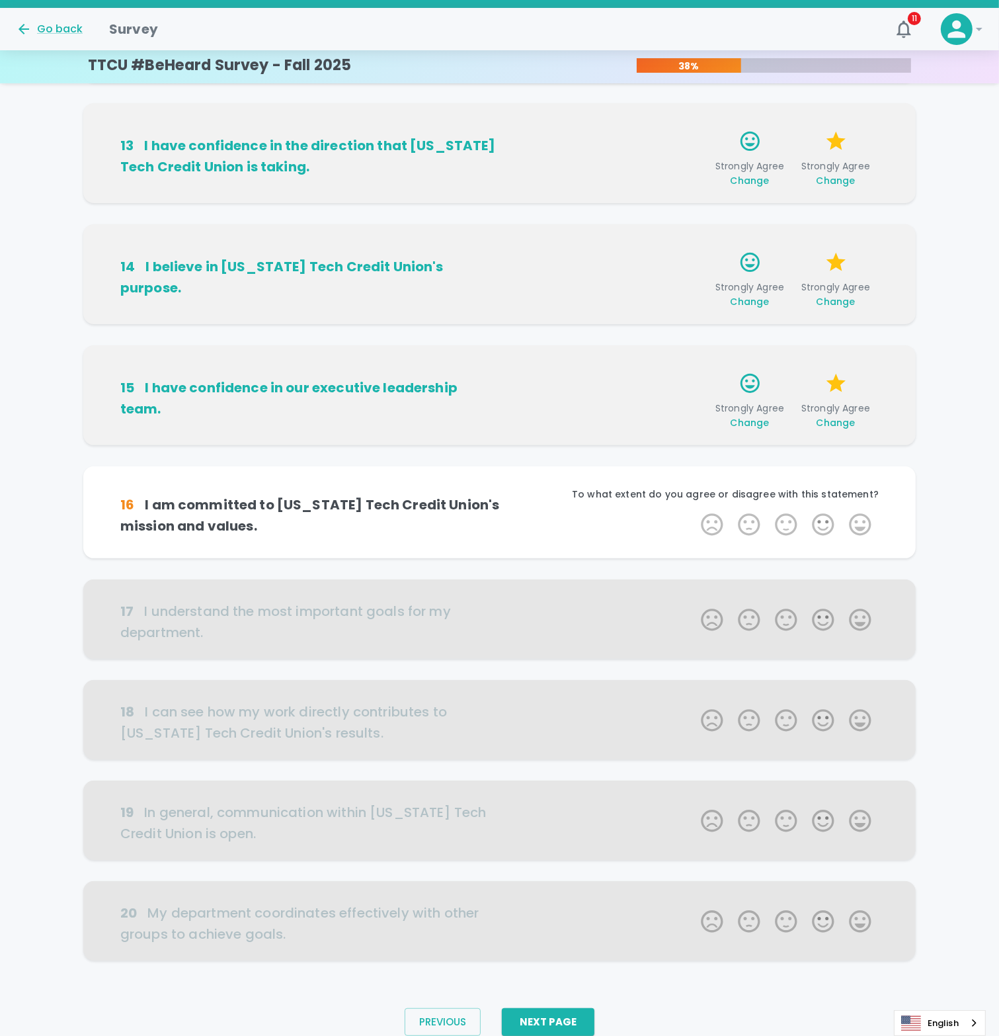
scroll to position [283, 0]
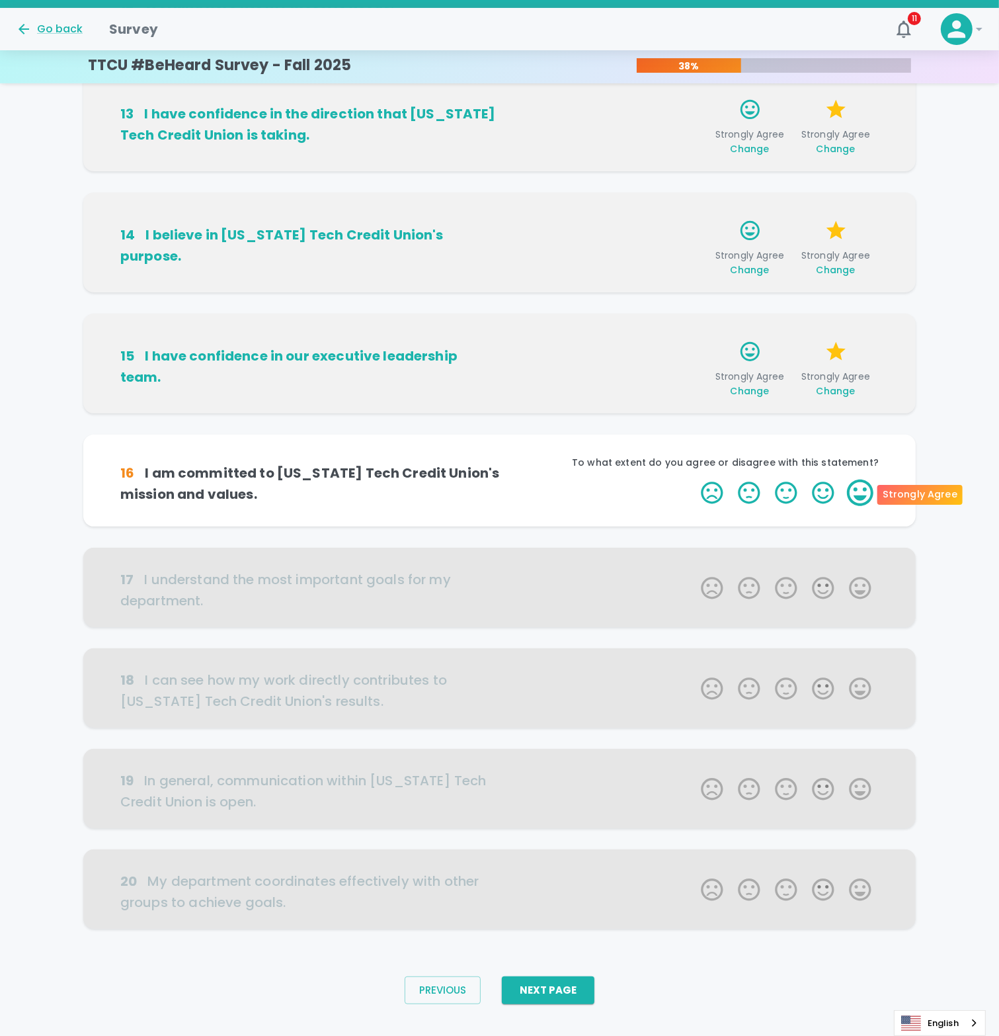
click at [845, 495] on label "5 Stars" at bounding box center [860, 493] width 37 height 26
click at [694, 480] on input "5 Stars" at bounding box center [693, 479] width 1 height 1
click at [864, 493] on label "5 Stars" at bounding box center [860, 493] width 37 height 26
click at [694, 480] on input "5 Stars" at bounding box center [693, 479] width 1 height 1
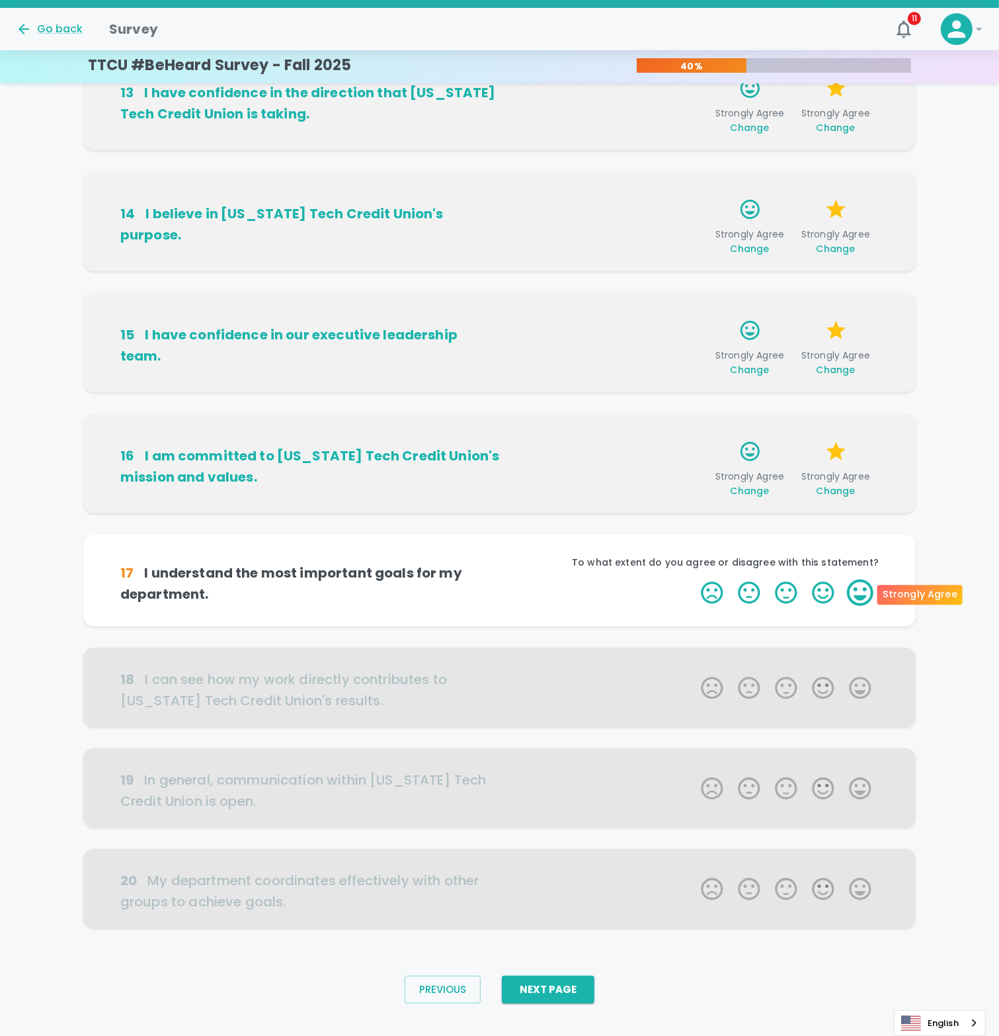
click at [857, 601] on label "5 Stars" at bounding box center [860, 592] width 37 height 26
click at [694, 579] on input "5 Stars" at bounding box center [693, 579] width 1 height 1
click at [857, 601] on label "5 Stars" at bounding box center [860, 592] width 37 height 26
click at [694, 579] on input "5 Stars" at bounding box center [693, 579] width 1 height 1
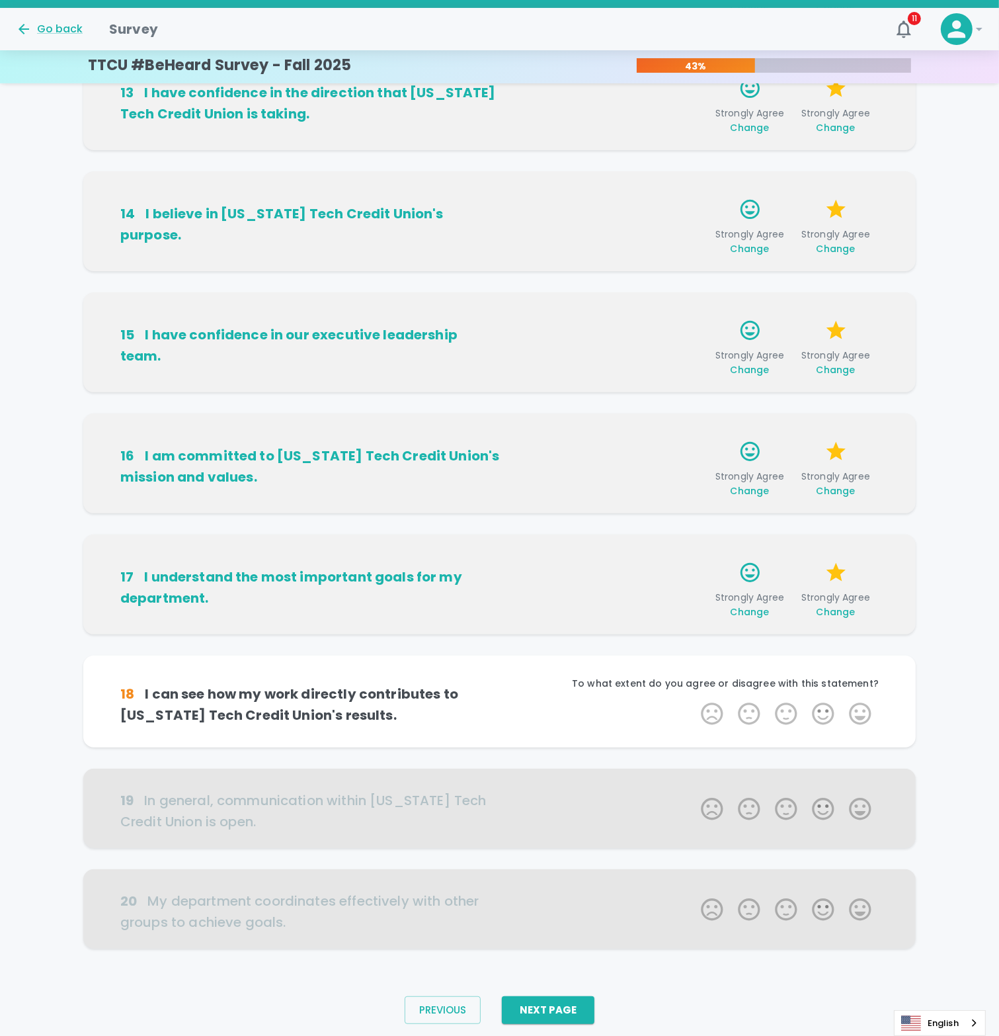
scroll to position [325, 0]
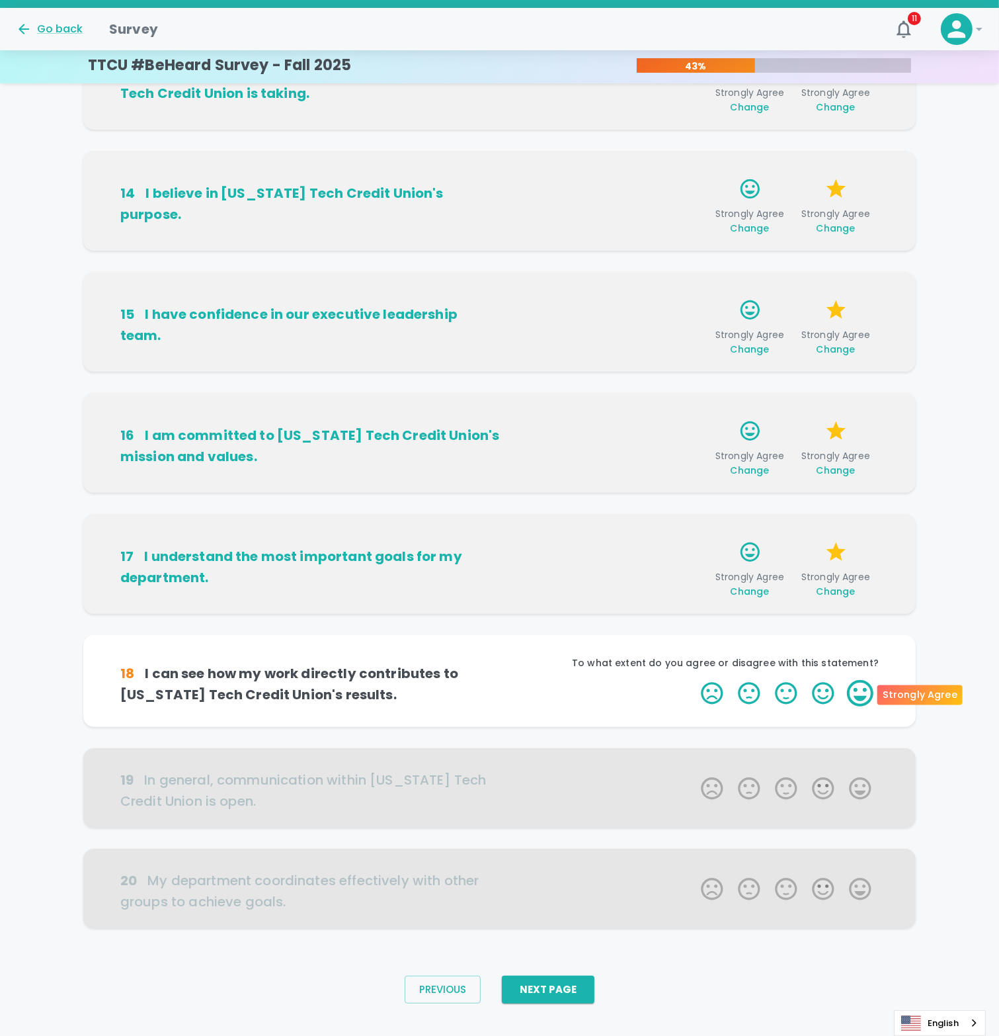
click at [861, 701] on label "5 Stars" at bounding box center [860, 693] width 37 height 26
click at [694, 680] on input "5 Stars" at bounding box center [693, 679] width 1 height 1
click at [861, 701] on label "5 Stars" at bounding box center [860, 693] width 37 height 26
click at [694, 680] on input "5 Stars" at bounding box center [693, 679] width 1 height 1
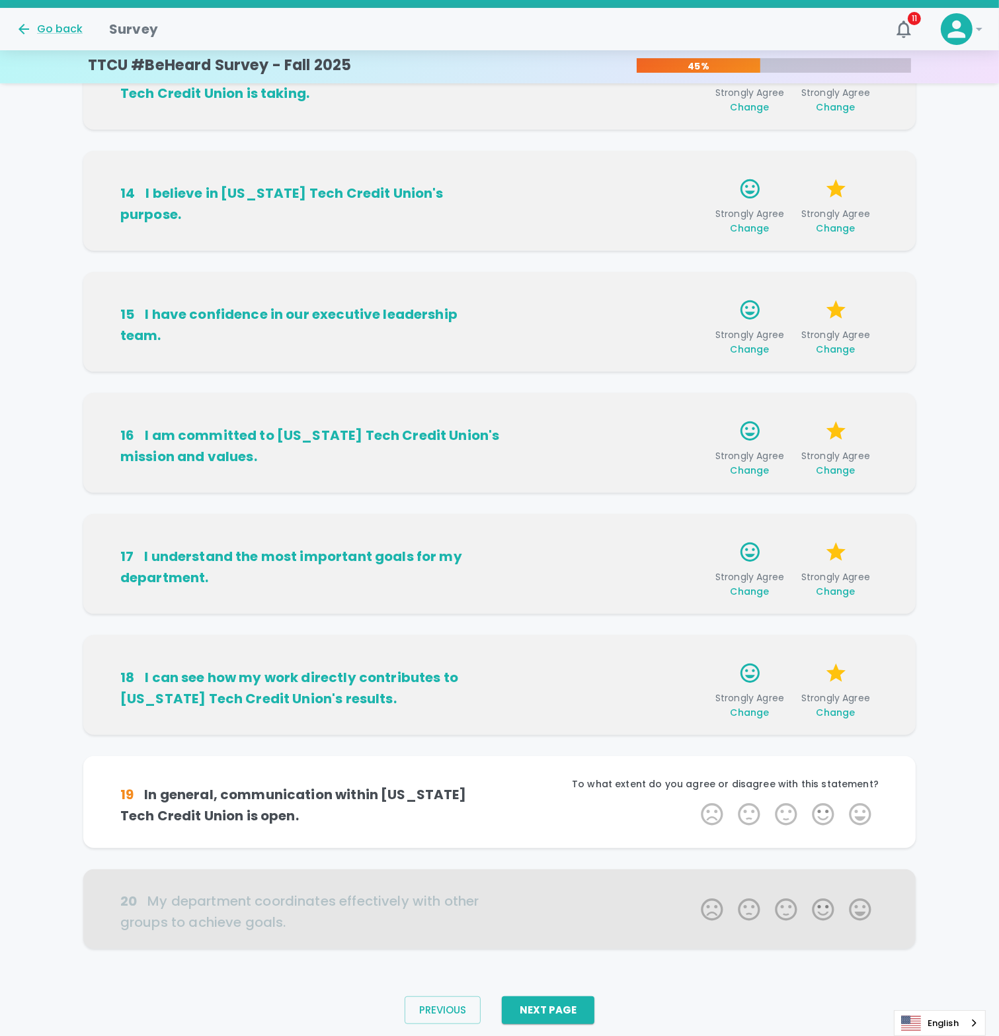
scroll to position [345, 0]
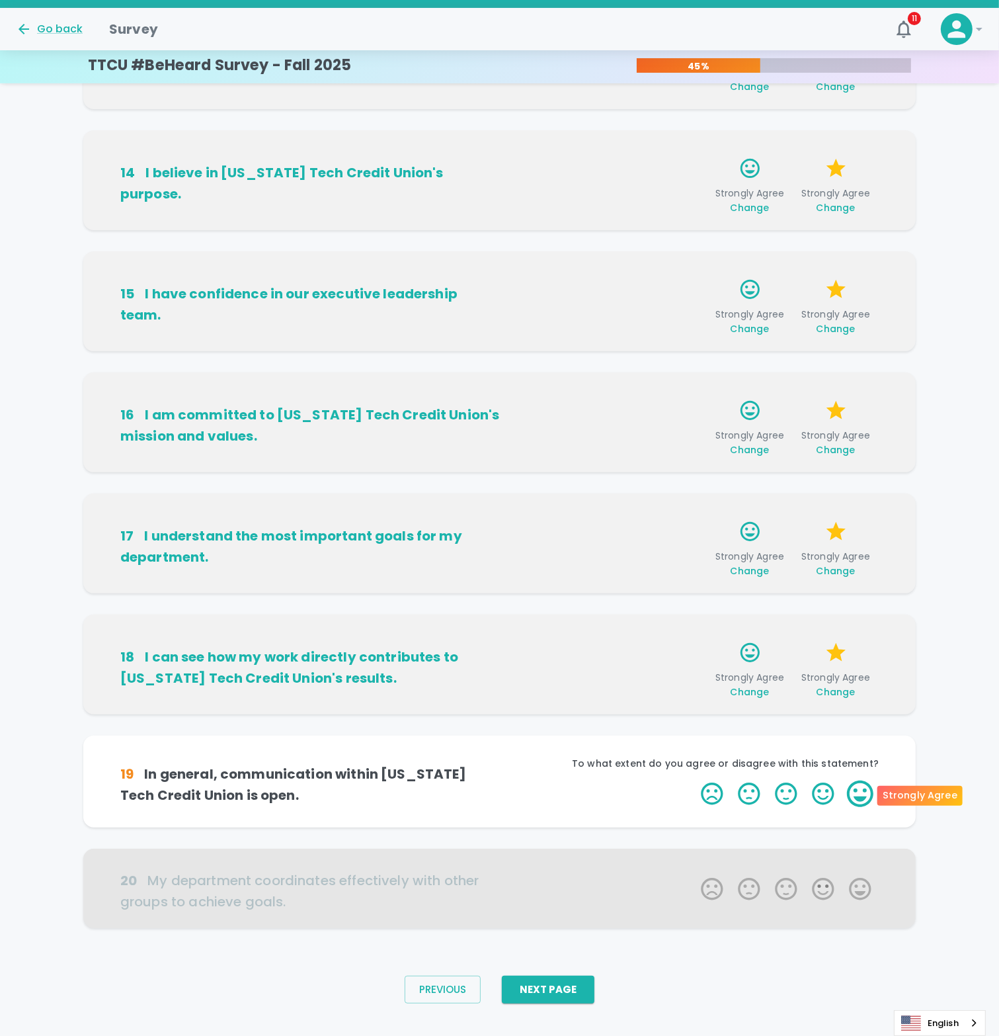
click at [859, 799] on label "5 Stars" at bounding box center [860, 793] width 37 height 26
click at [694, 780] on input "5 Stars" at bounding box center [693, 780] width 1 height 1
click at [861, 804] on label "5 Stars" at bounding box center [860, 793] width 37 height 26
click at [694, 780] on input "5 Stars" at bounding box center [693, 780] width 1 height 1
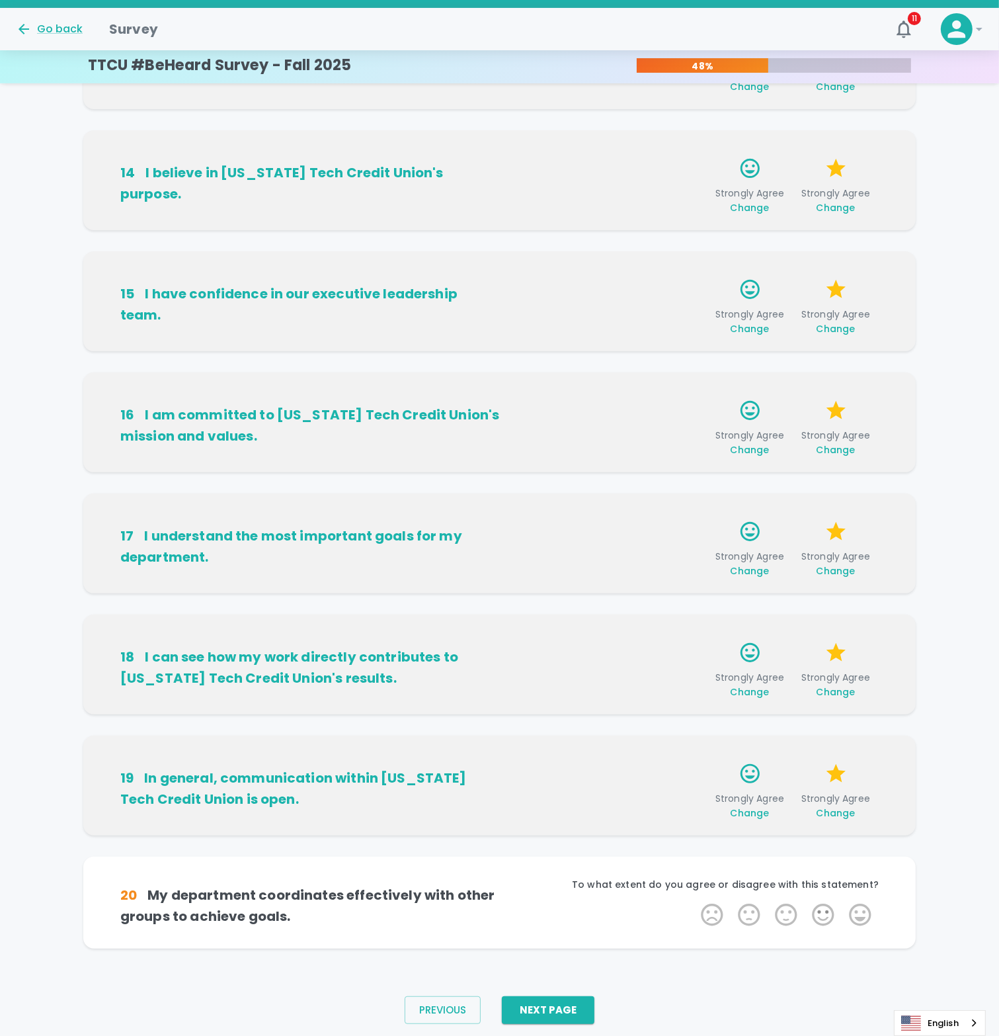
scroll to position [365, 0]
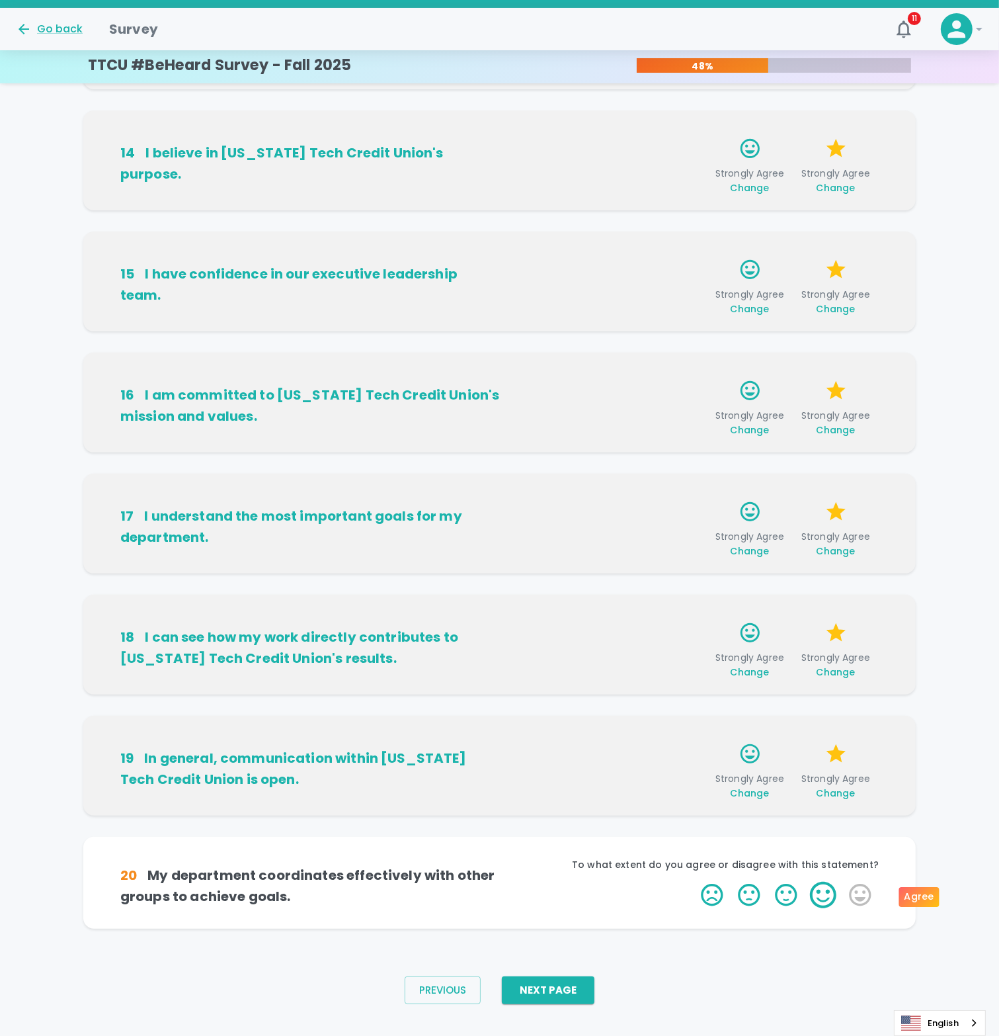
click at [831, 901] on label "4 Stars" at bounding box center [823, 895] width 37 height 26
click at [694, 882] on input "4 Stars" at bounding box center [693, 881] width 1 height 1
click at [862, 894] on label "5 Stars" at bounding box center [860, 895] width 37 height 26
click at [694, 882] on input "5 Stars" at bounding box center [693, 881] width 1 height 1
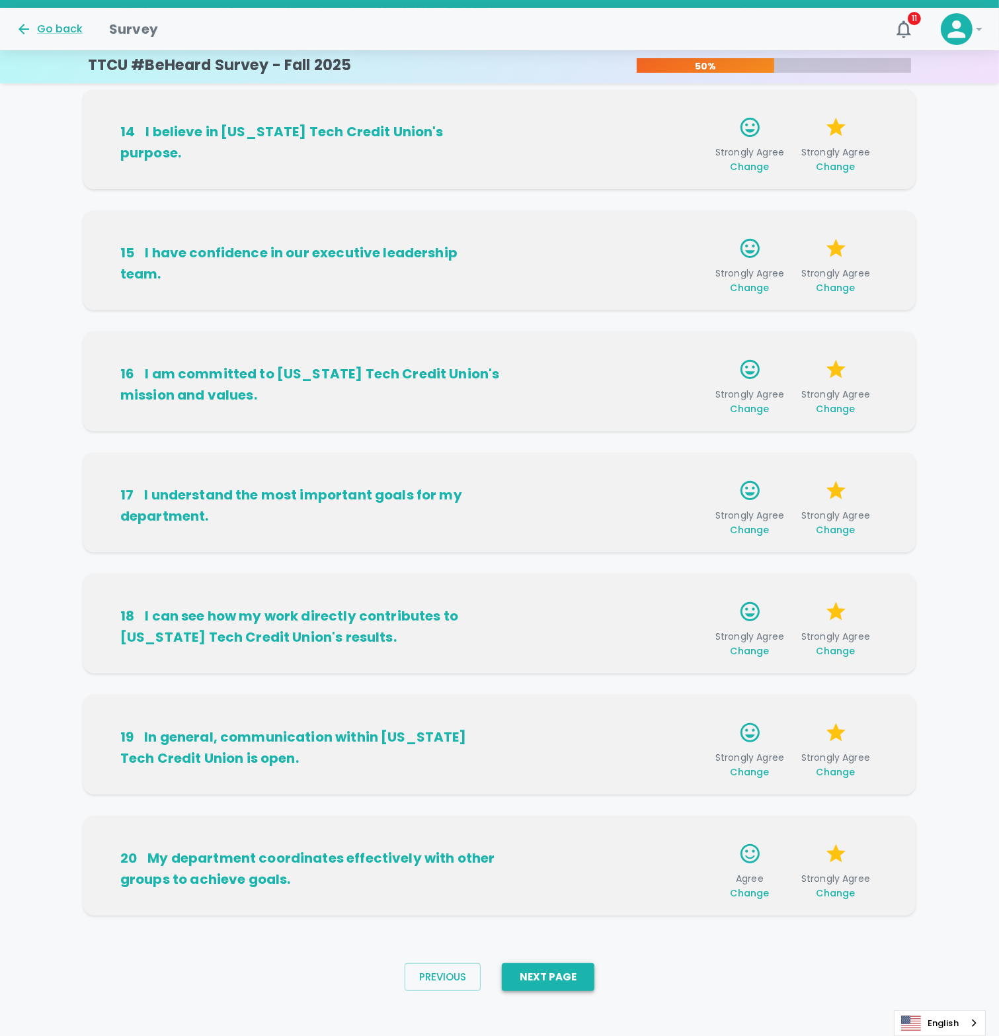
click at [569, 980] on button "Next Page" at bounding box center [548, 977] width 93 height 28
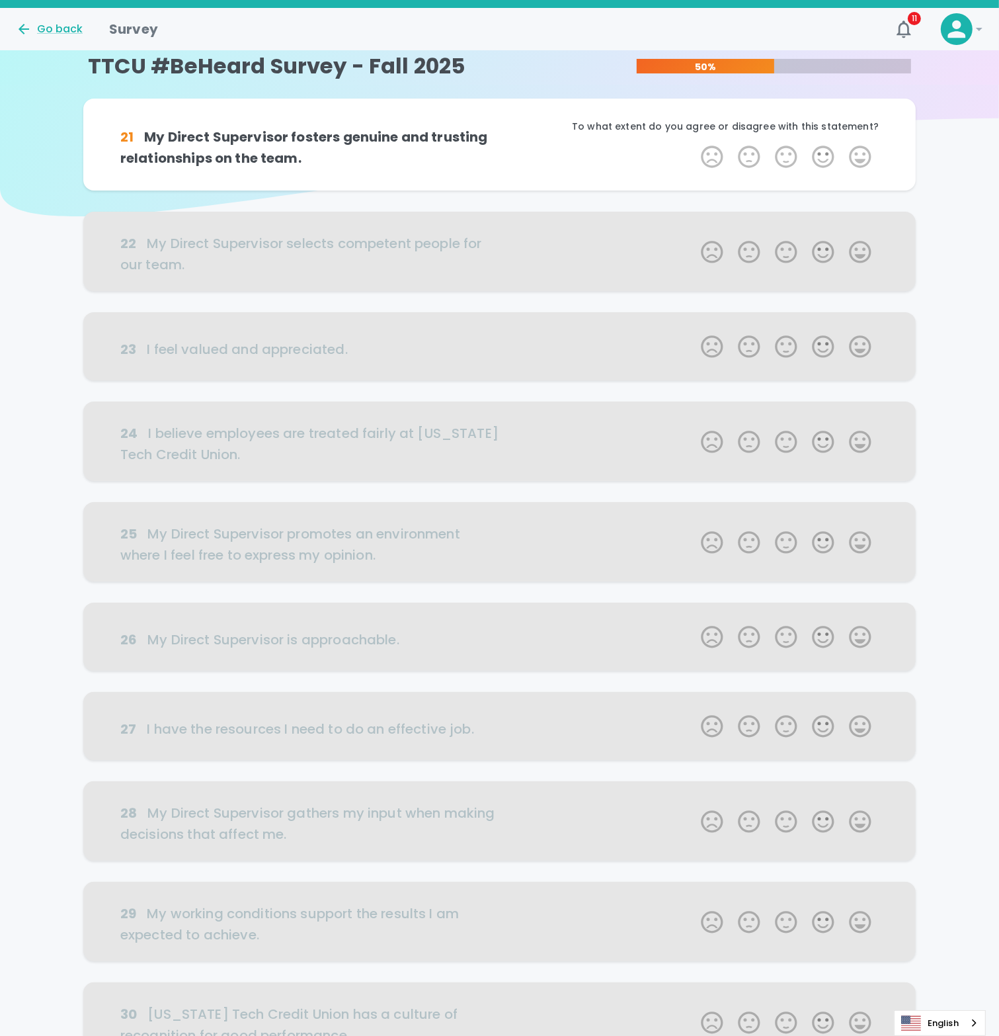
scroll to position [0, 0]
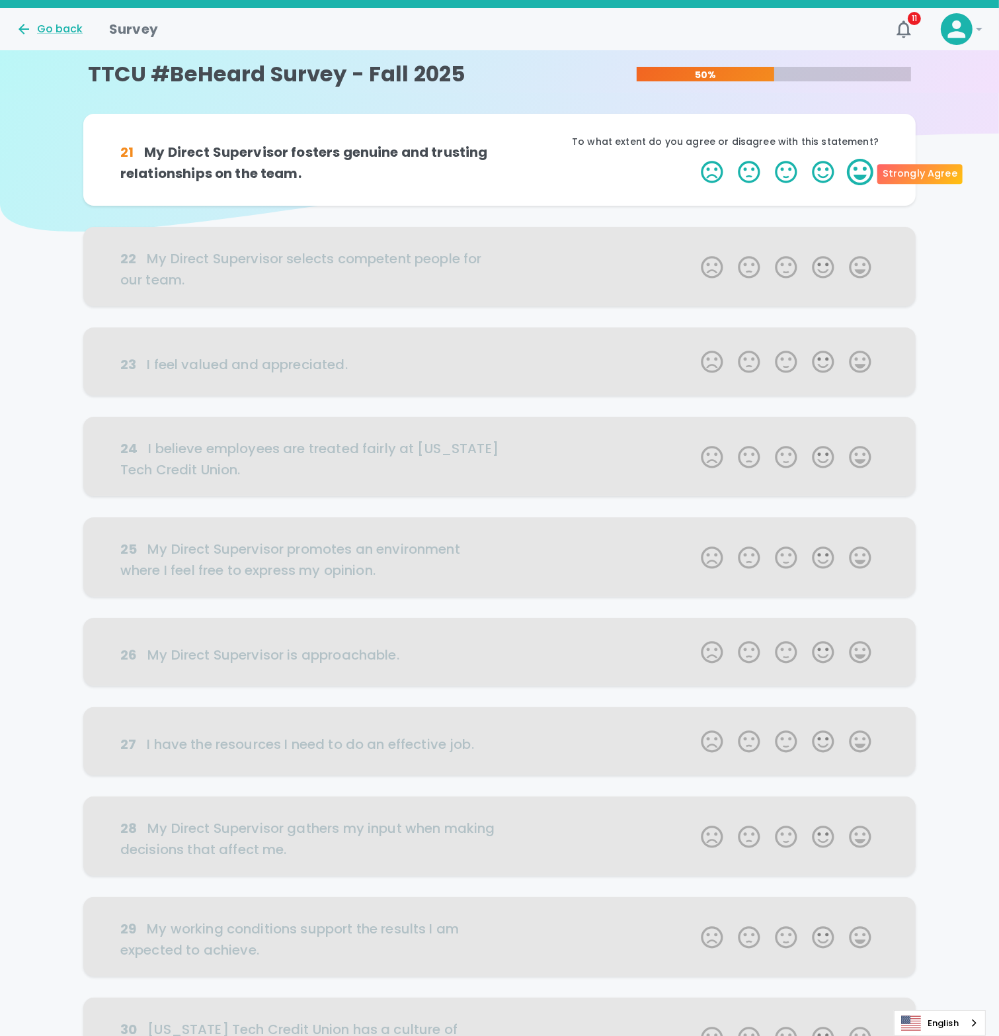
click at [857, 171] on label "5 Stars" at bounding box center [860, 172] width 37 height 26
click at [694, 159] on input "5 Stars" at bounding box center [693, 158] width 1 height 1
click at [865, 181] on label "5 Stars" at bounding box center [860, 172] width 37 height 26
click at [694, 159] on input "5 Stars" at bounding box center [693, 158] width 1 height 1
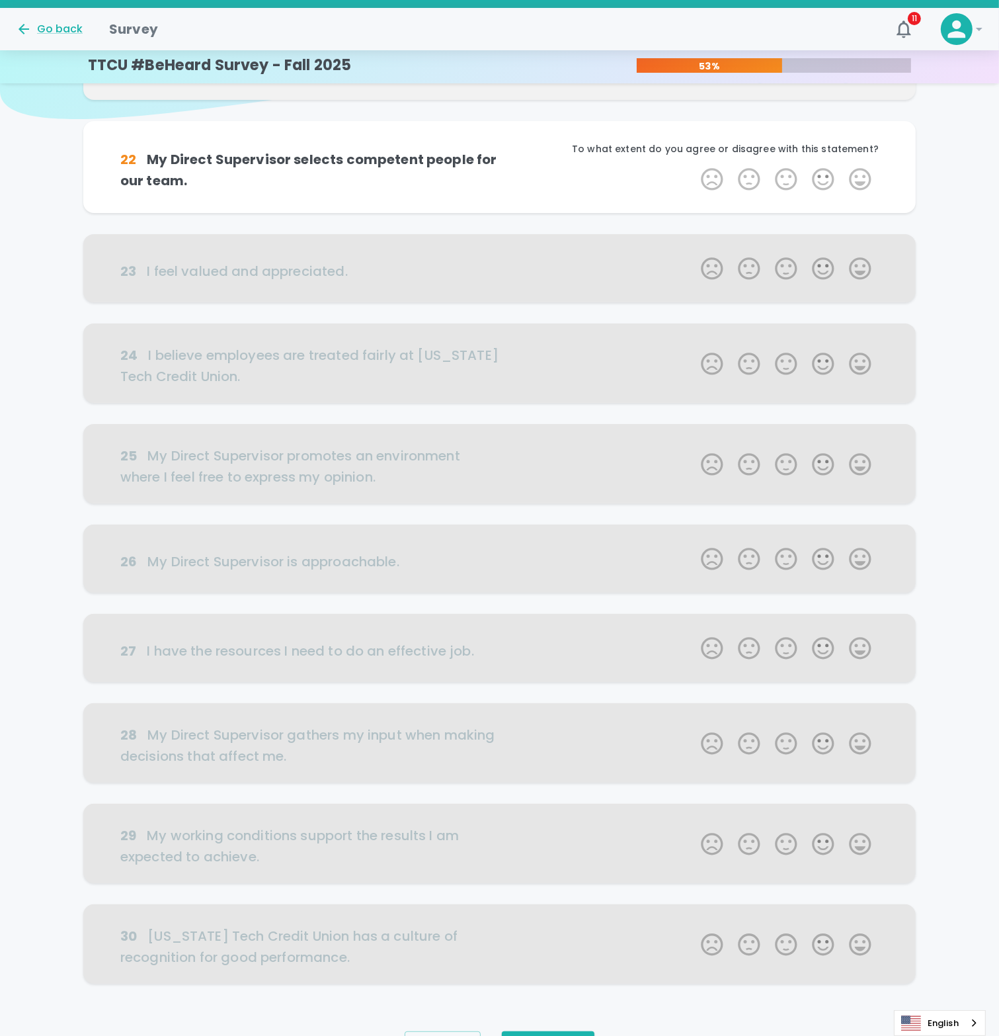
scroll to position [116, 0]
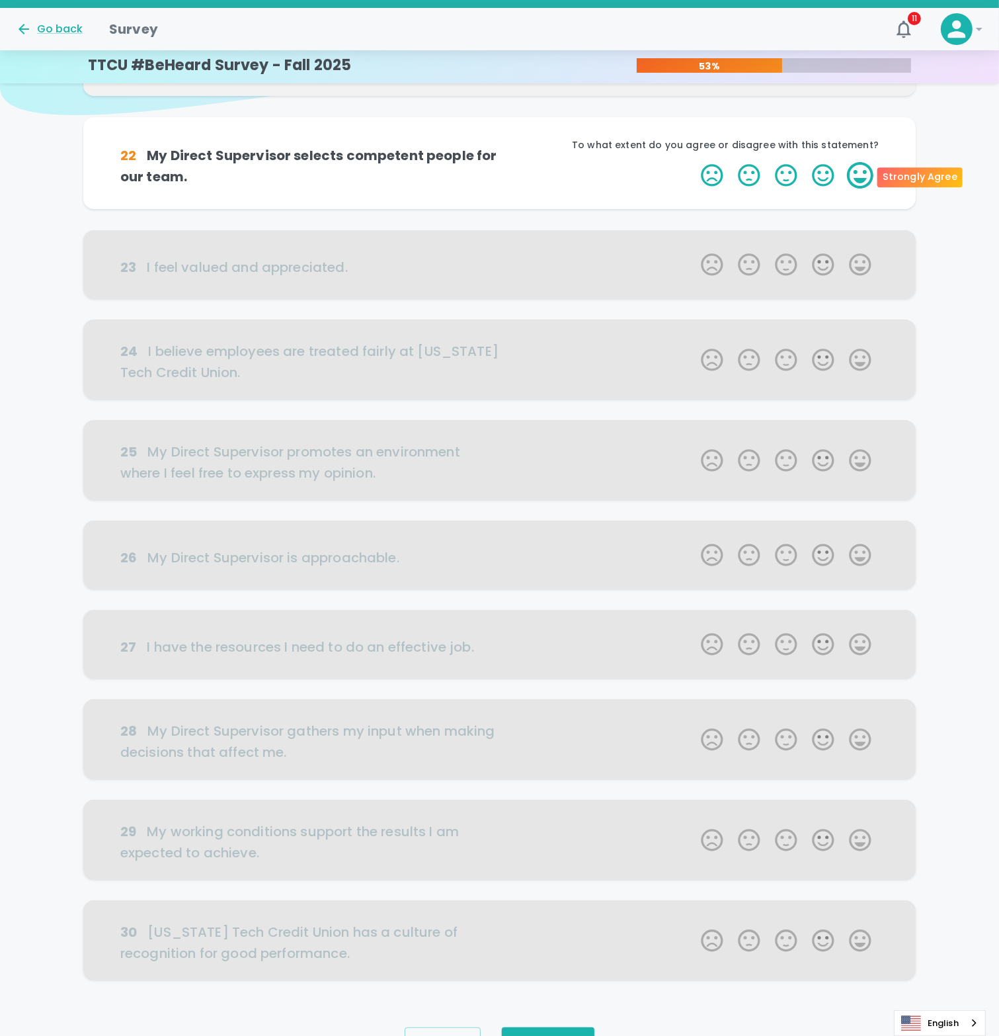
click at [853, 179] on label "5 Stars" at bounding box center [860, 175] width 37 height 26
click at [694, 162] on input "5 Stars" at bounding box center [693, 161] width 1 height 1
click at [857, 183] on label "5 Stars" at bounding box center [860, 175] width 37 height 26
click at [694, 162] on input "5 Stars" at bounding box center [693, 161] width 1 height 1
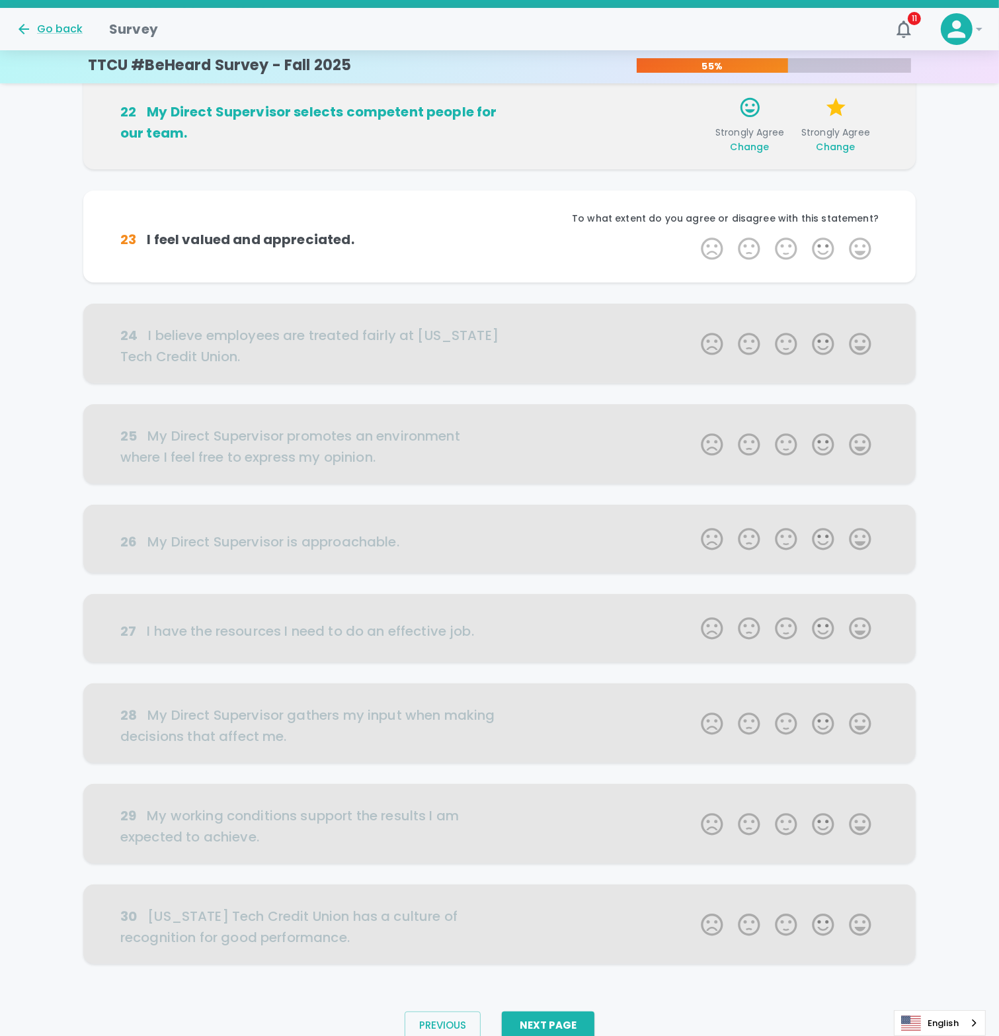
scroll to position [187, 0]
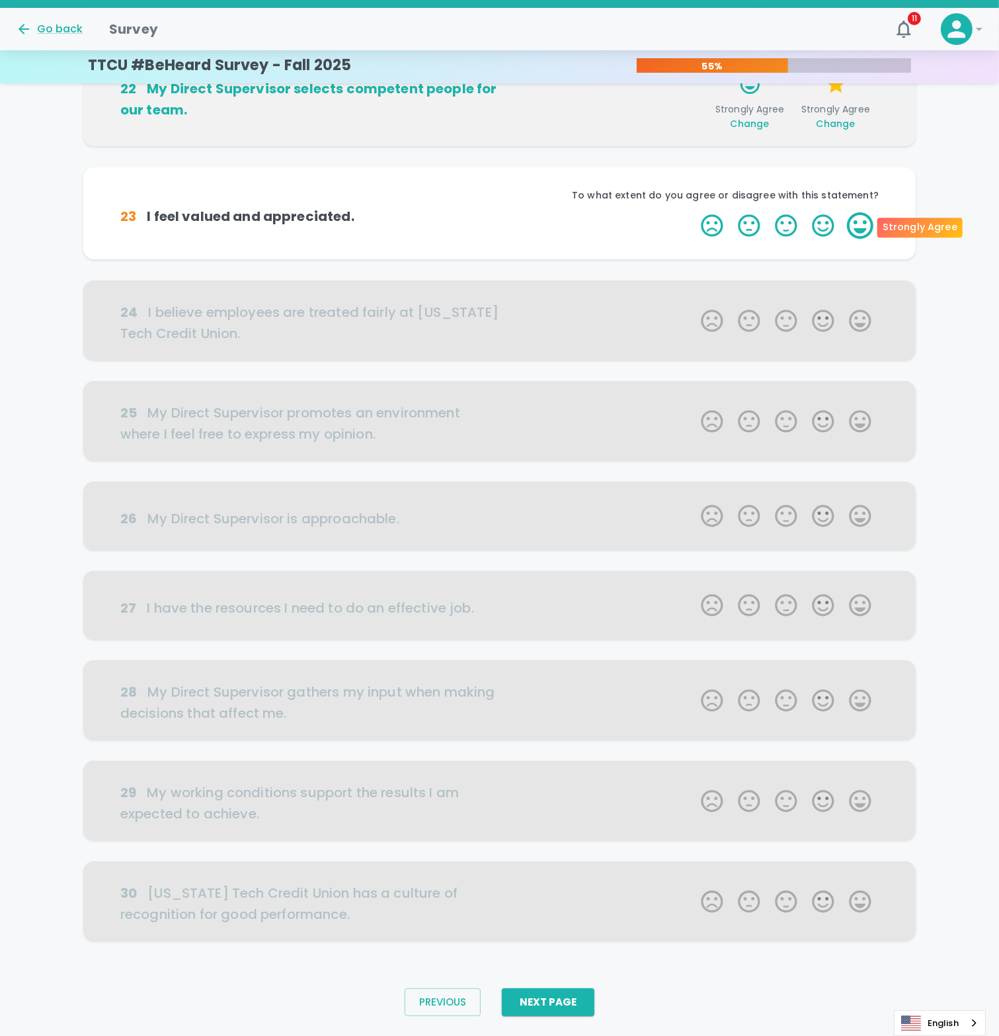
click at [864, 231] on label "5 Stars" at bounding box center [860, 225] width 37 height 26
click at [694, 212] on input "5 Stars" at bounding box center [693, 212] width 1 height 1
click at [864, 231] on label "5 Stars" at bounding box center [860, 225] width 37 height 26
click at [694, 212] on input "5 Stars" at bounding box center [693, 212] width 1 height 1
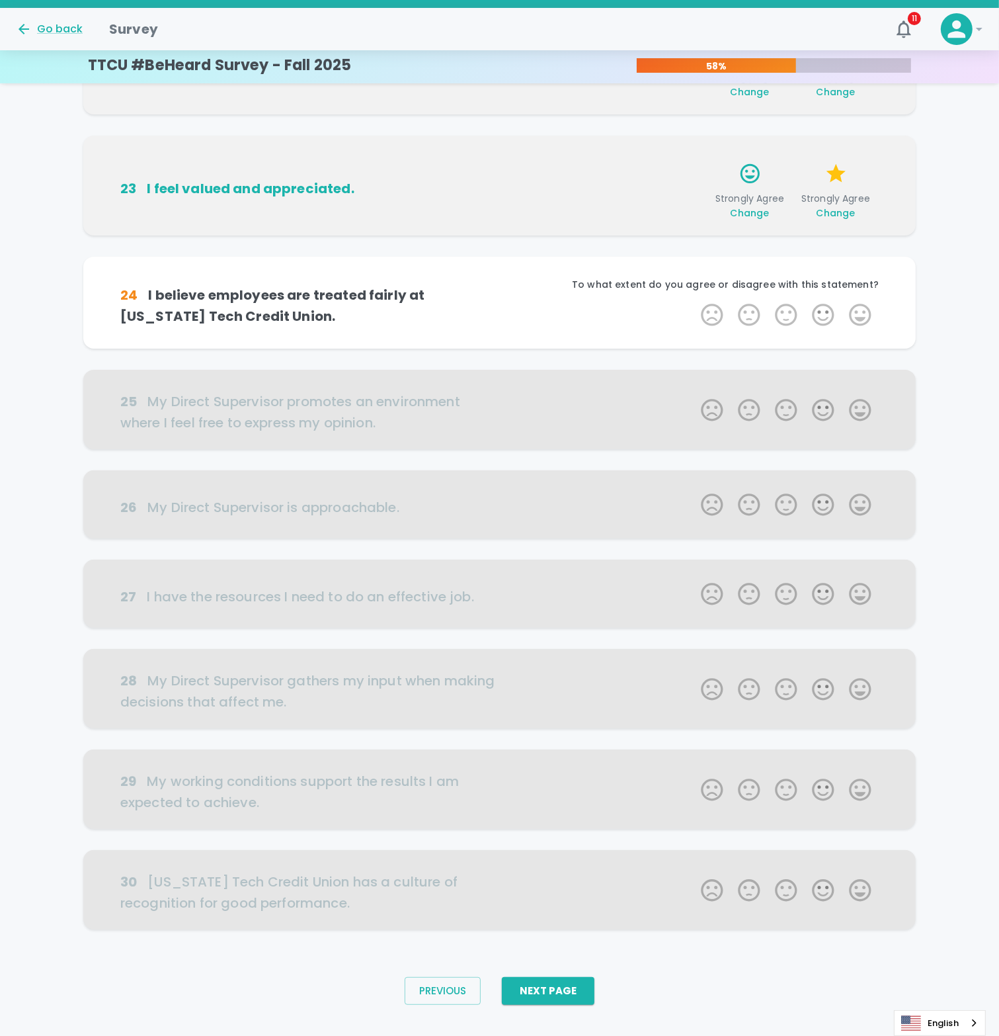
scroll to position [220, 0]
click at [858, 310] on label "5 Stars" at bounding box center [860, 314] width 37 height 26
click at [694, 301] on input "5 Stars" at bounding box center [693, 300] width 1 height 1
click at [858, 310] on label "5 Stars" at bounding box center [860, 314] width 37 height 26
click at [694, 301] on input "5 Stars" at bounding box center [693, 300] width 1 height 1
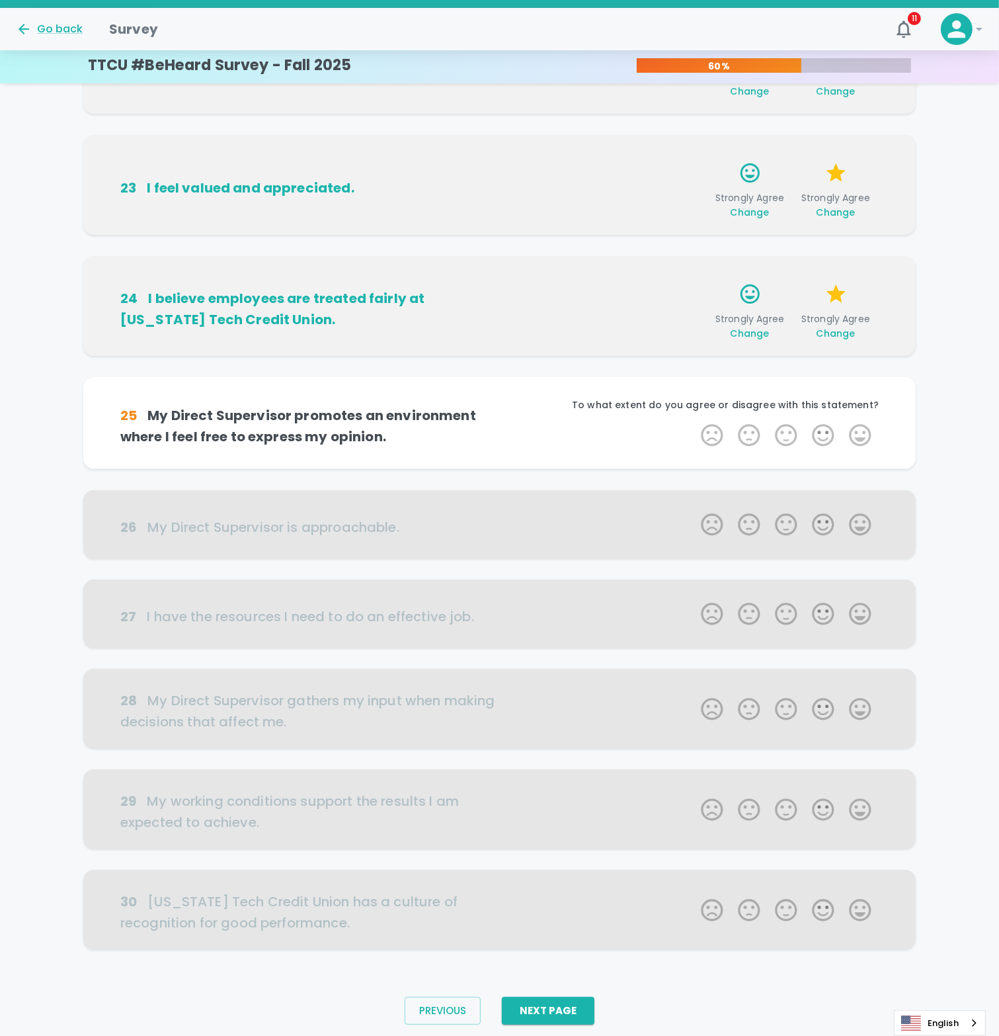
scroll to position [240, 0]
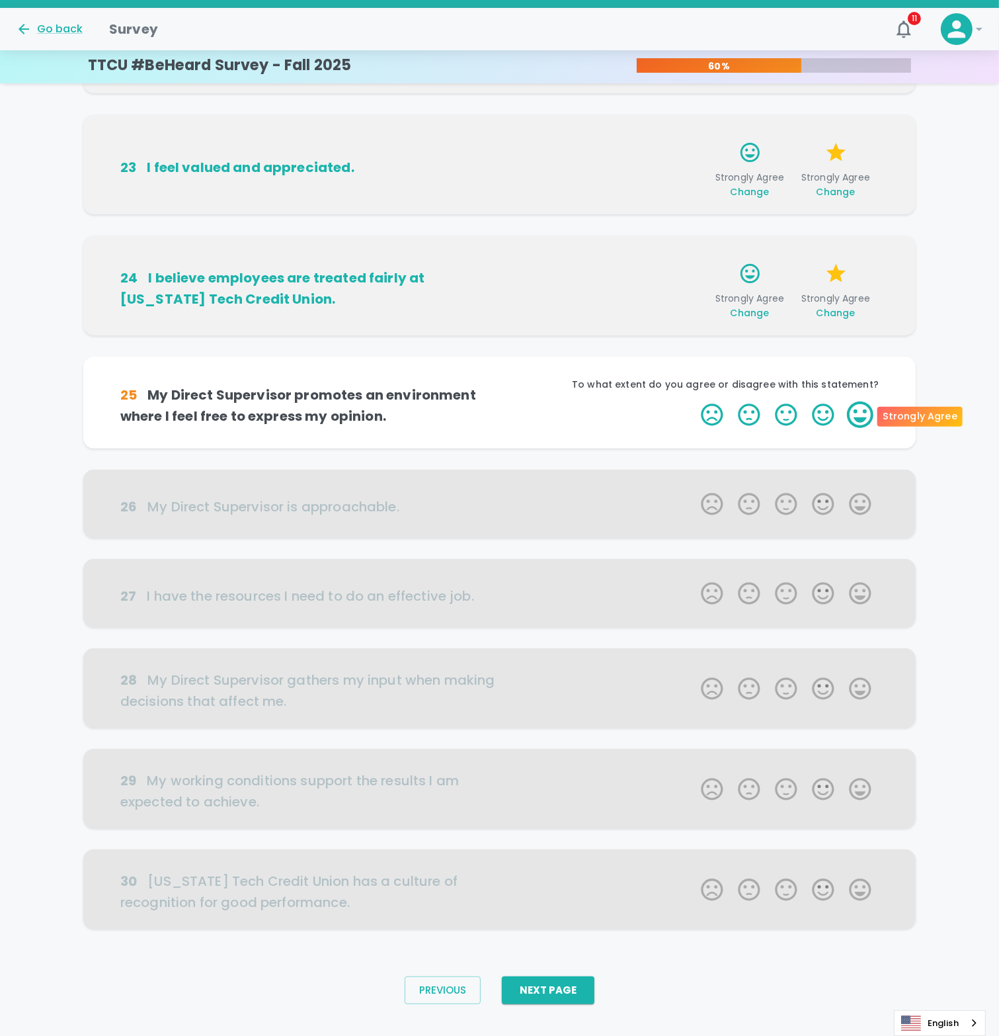
click at [855, 405] on label "5 Stars" at bounding box center [860, 414] width 37 height 26
click at [694, 401] on input "5 Stars" at bounding box center [693, 401] width 1 height 1
click at [855, 409] on label "5 Stars" at bounding box center [860, 414] width 37 height 26
click at [694, 401] on input "5 Stars" at bounding box center [693, 401] width 1 height 1
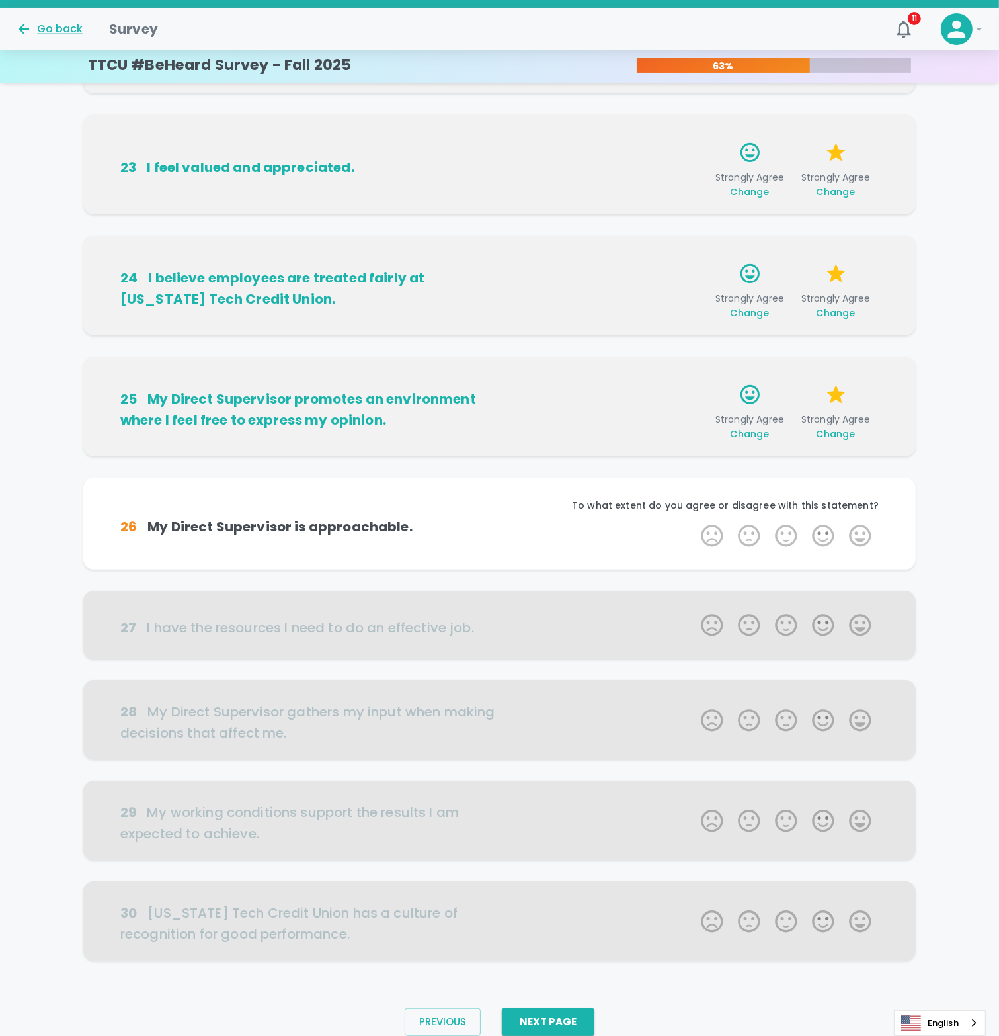
scroll to position [260, 0]
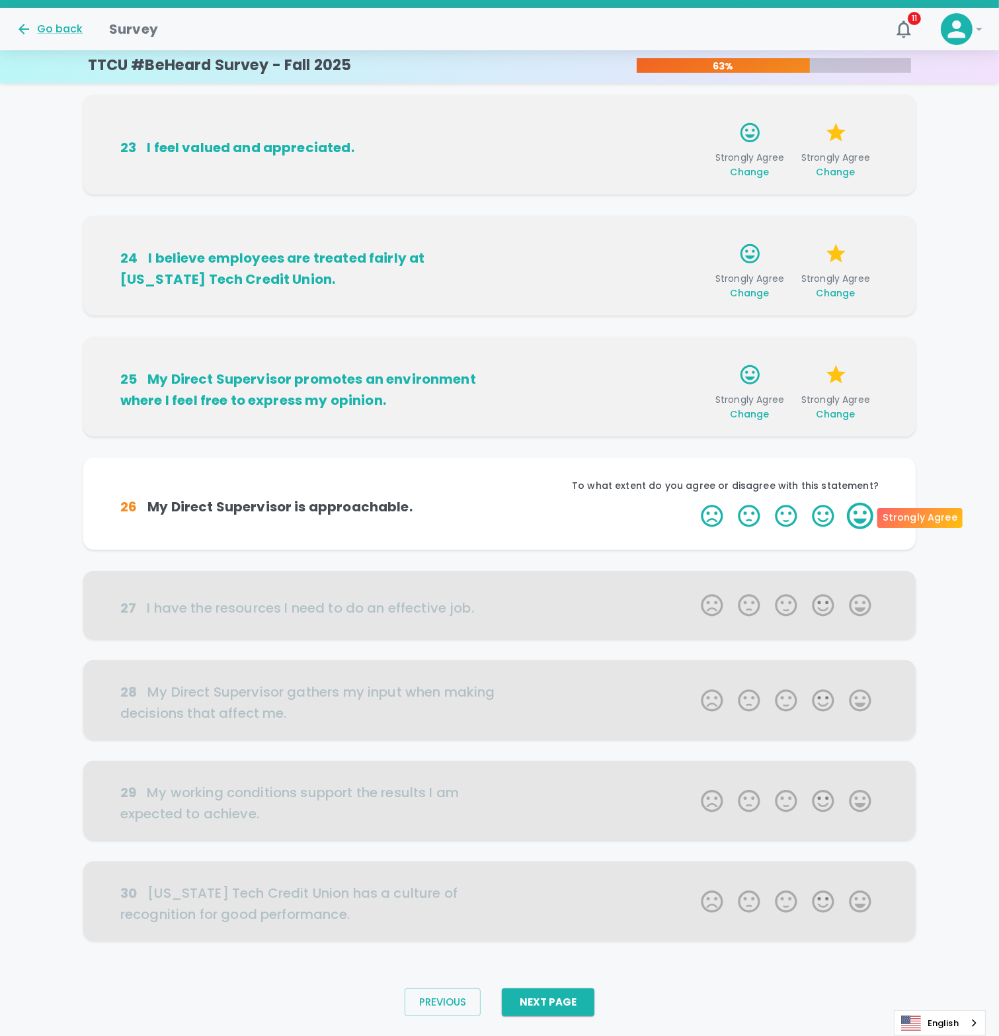
click at [857, 519] on label "5 Stars" at bounding box center [860, 516] width 37 height 26
click at [694, 503] on input "5 Stars" at bounding box center [693, 502] width 1 height 1
click at [876, 516] on label "5 Stars" at bounding box center [860, 516] width 37 height 26
click at [694, 503] on input "5 Stars" at bounding box center [693, 502] width 1 height 1
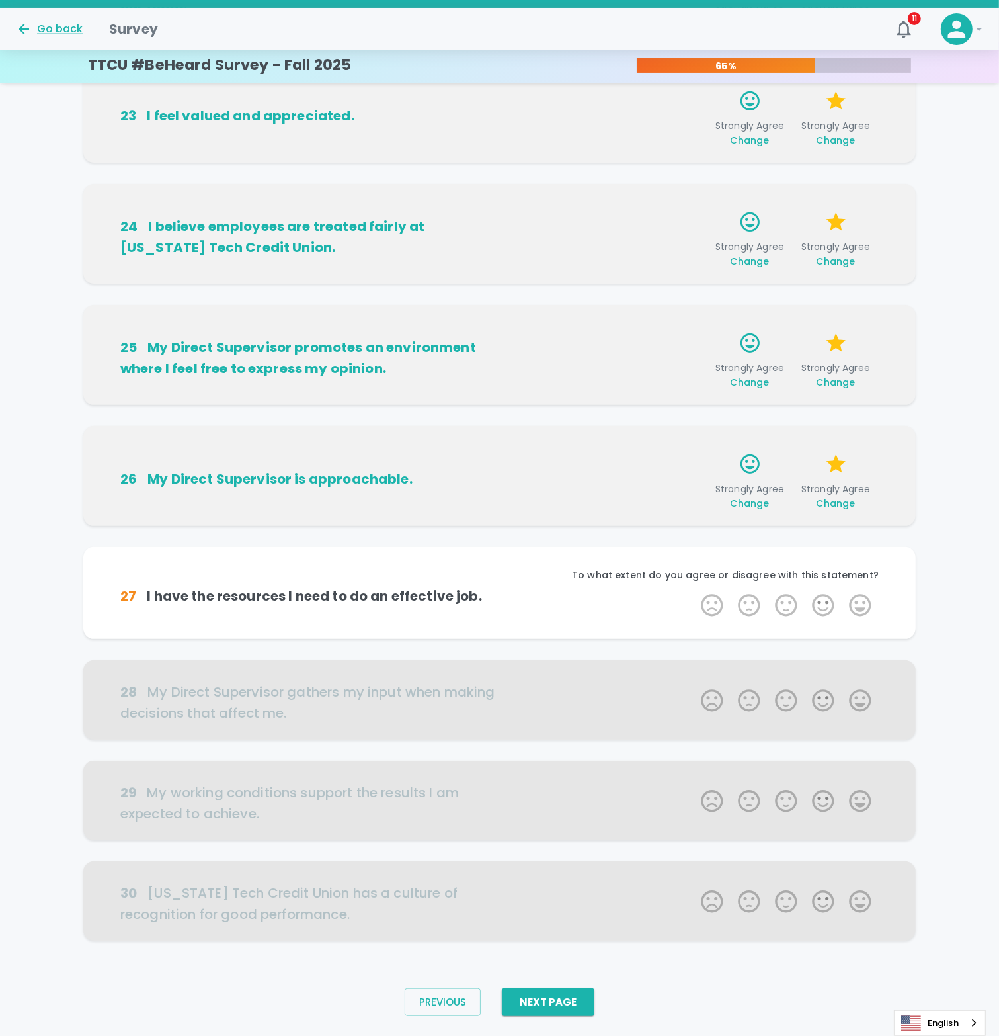
scroll to position [292, 0]
click at [865, 608] on label "5 Stars" at bounding box center [860, 604] width 37 height 26
click at [694, 591] on input "5 Stars" at bounding box center [693, 591] width 1 height 1
click at [865, 610] on label "5 Stars" at bounding box center [860, 604] width 37 height 26
click at [694, 591] on input "5 Stars" at bounding box center [693, 591] width 1 height 1
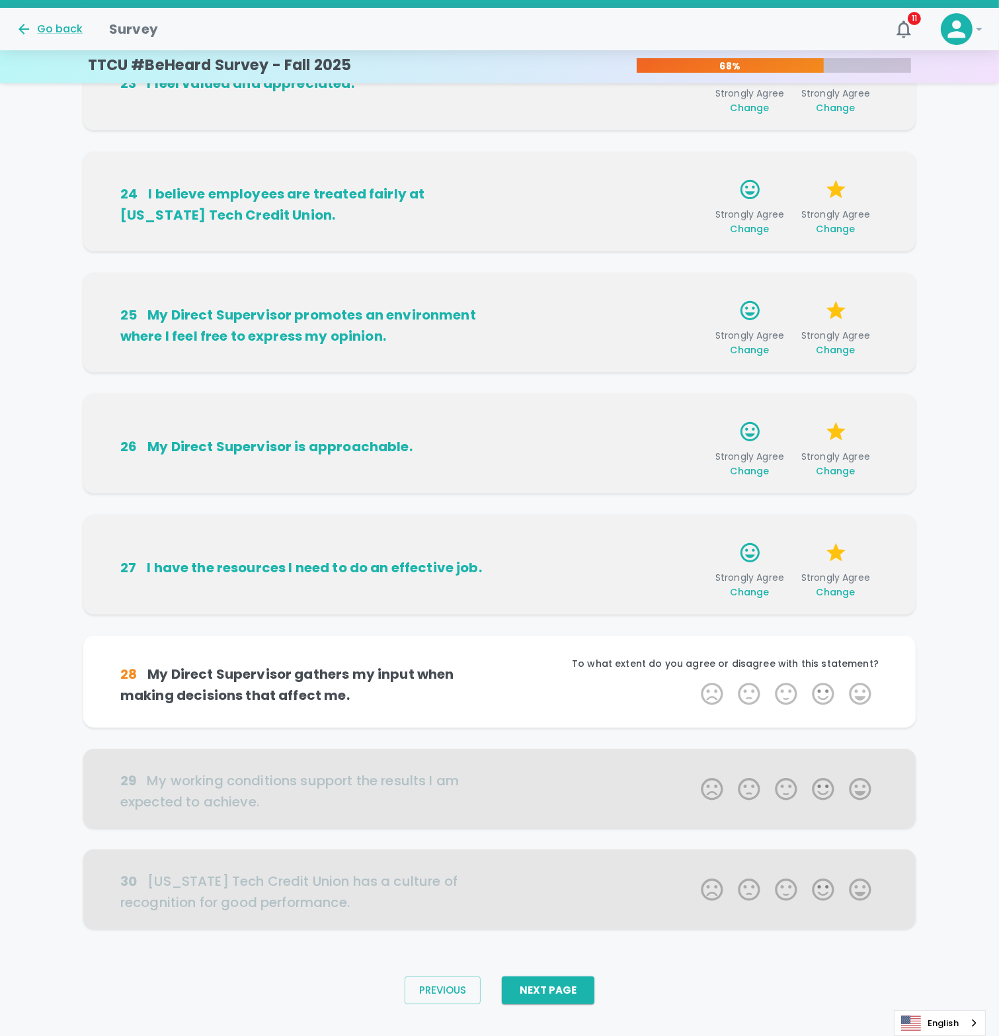
scroll to position [325, 0]
click at [858, 689] on label "5 Stars" at bounding box center [860, 693] width 37 height 26
click at [694, 680] on input "5 Stars" at bounding box center [693, 679] width 1 height 1
click at [859, 698] on label "5 Stars" at bounding box center [860, 693] width 37 height 26
click at [694, 680] on input "5 Stars" at bounding box center [693, 679] width 1 height 1
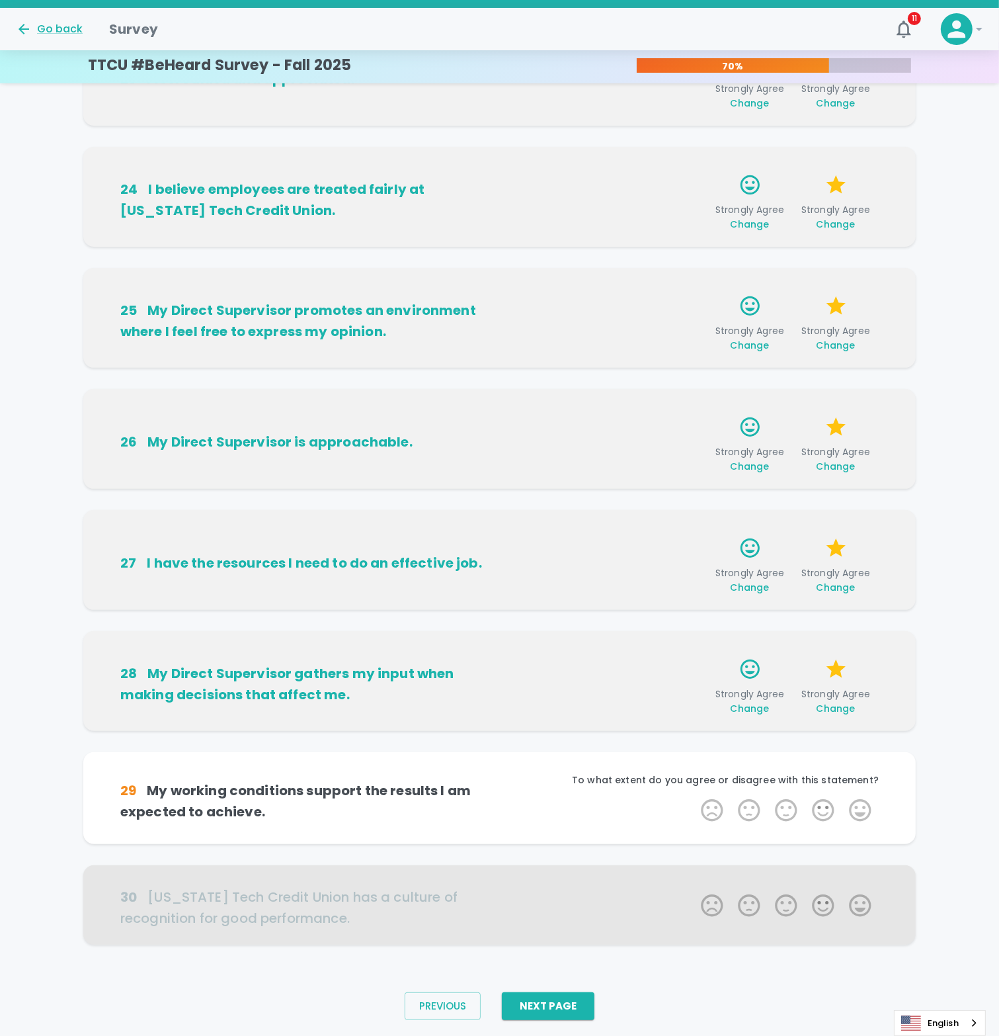
scroll to position [345, 0]
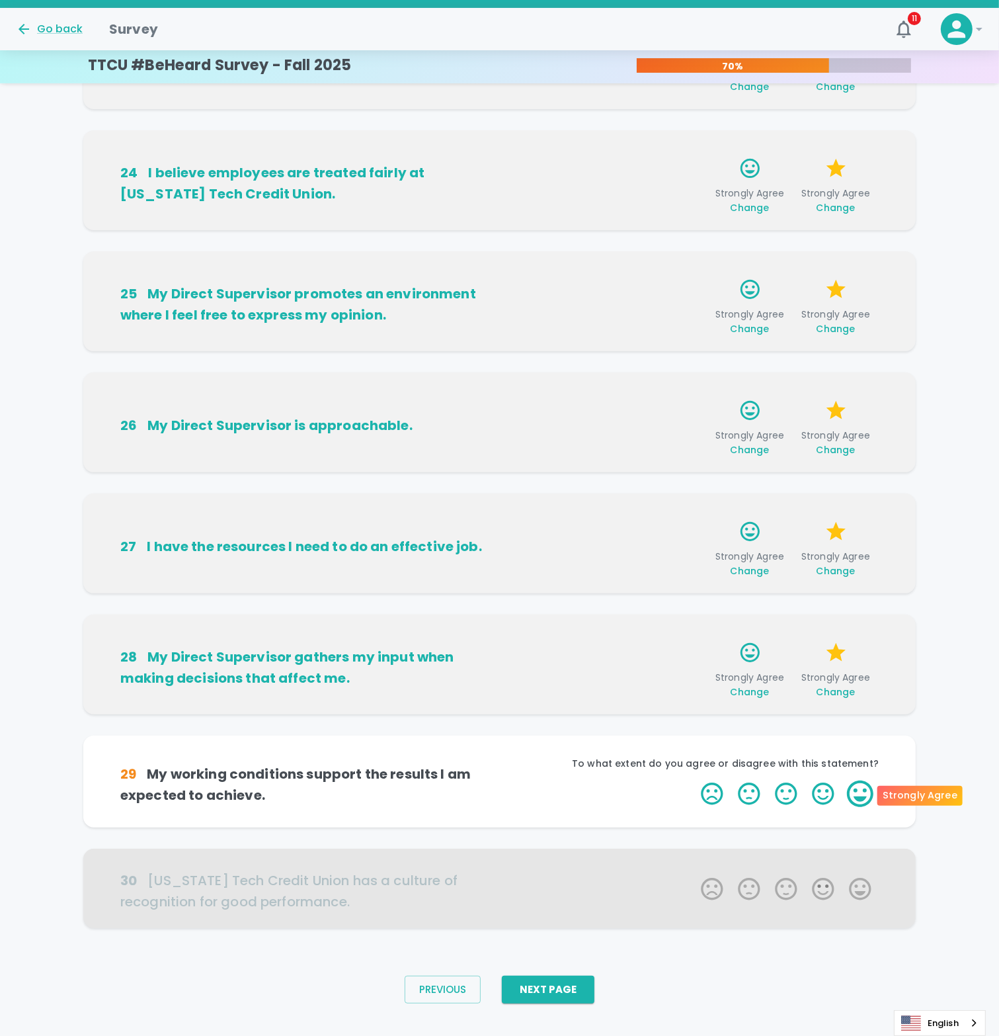
click at [859, 789] on label "5 Stars" at bounding box center [860, 793] width 37 height 26
click at [694, 780] on input "5 Stars" at bounding box center [693, 780] width 1 height 1
click at [860, 786] on label "5 Stars" at bounding box center [860, 793] width 37 height 26
click at [694, 780] on input "5 Stars" at bounding box center [693, 780] width 1 height 1
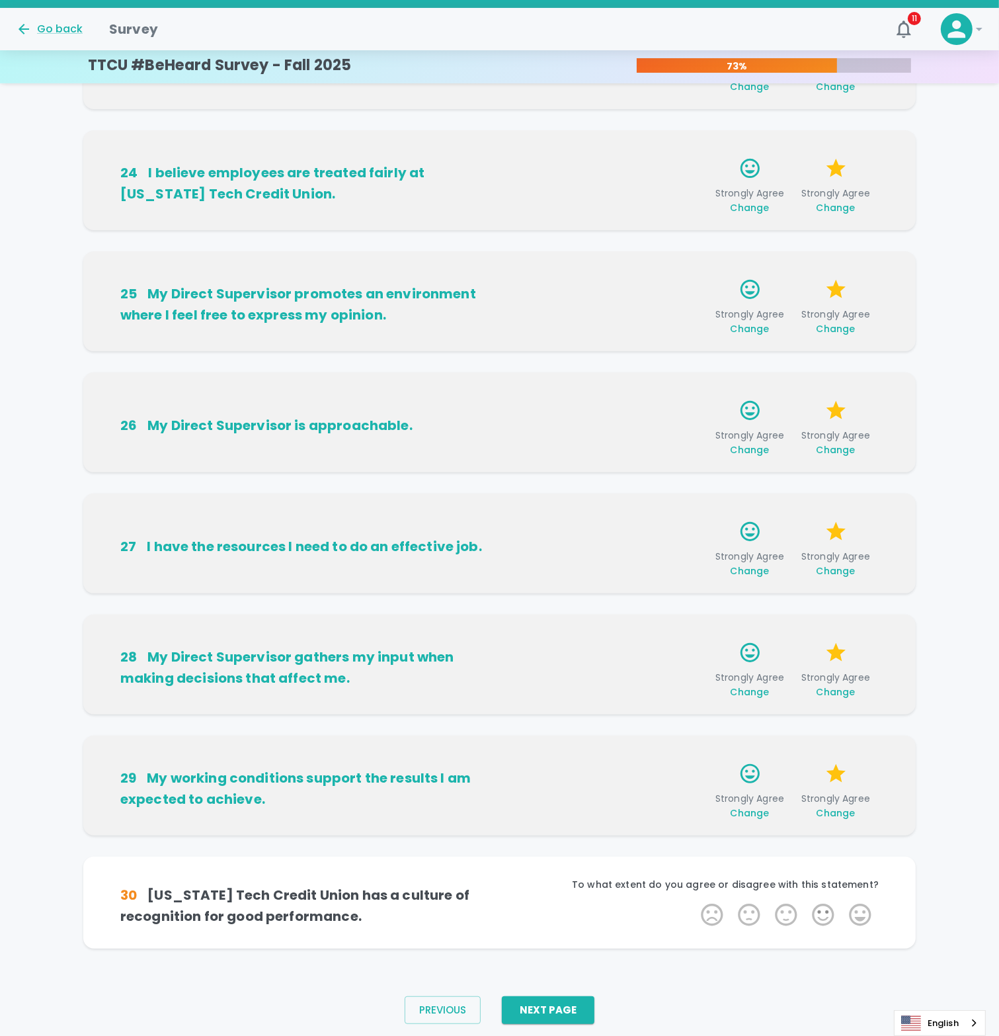
scroll to position [365, 0]
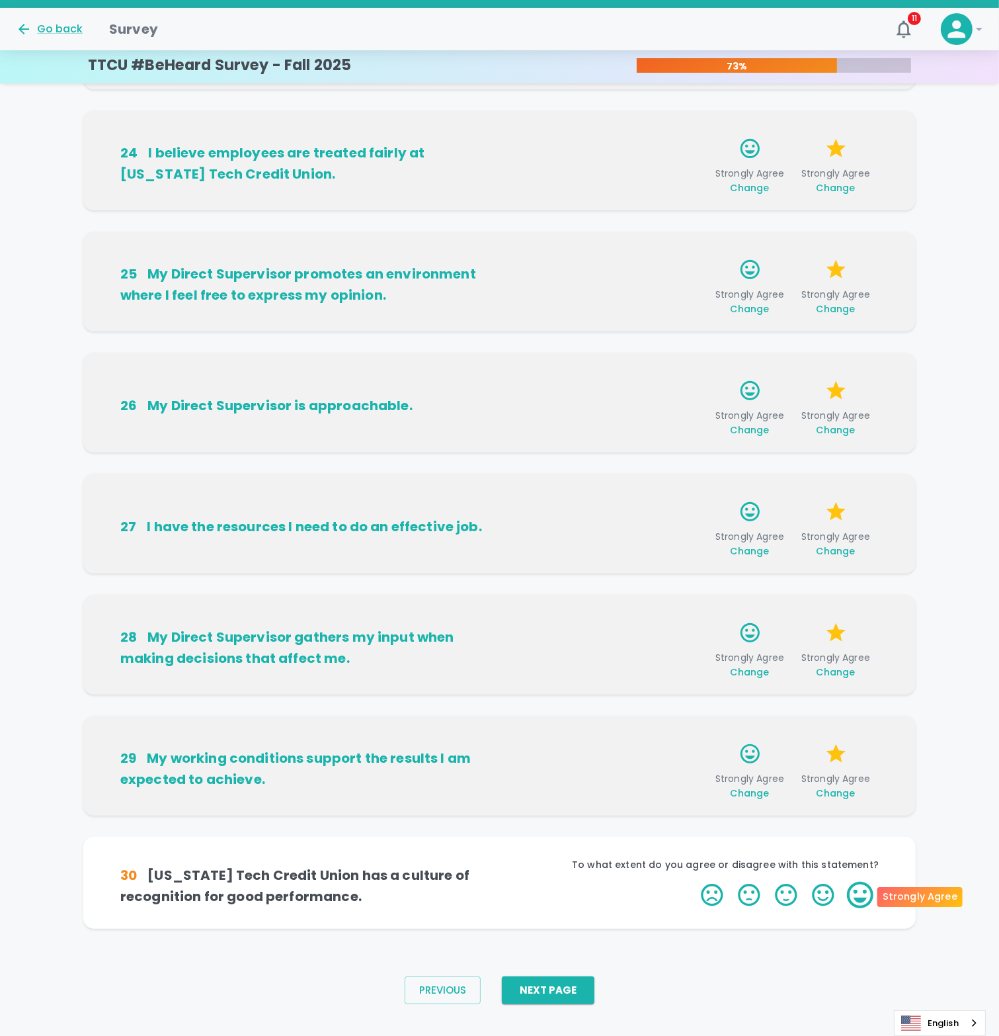
click at [861, 899] on label "5 Stars" at bounding box center [860, 895] width 37 height 26
click at [694, 882] on input "5 Stars" at bounding box center [693, 881] width 1 height 1
click at [861, 891] on label "5 Stars" at bounding box center [860, 895] width 37 height 26
click at [694, 882] on input "5 Stars" at bounding box center [693, 881] width 1 height 1
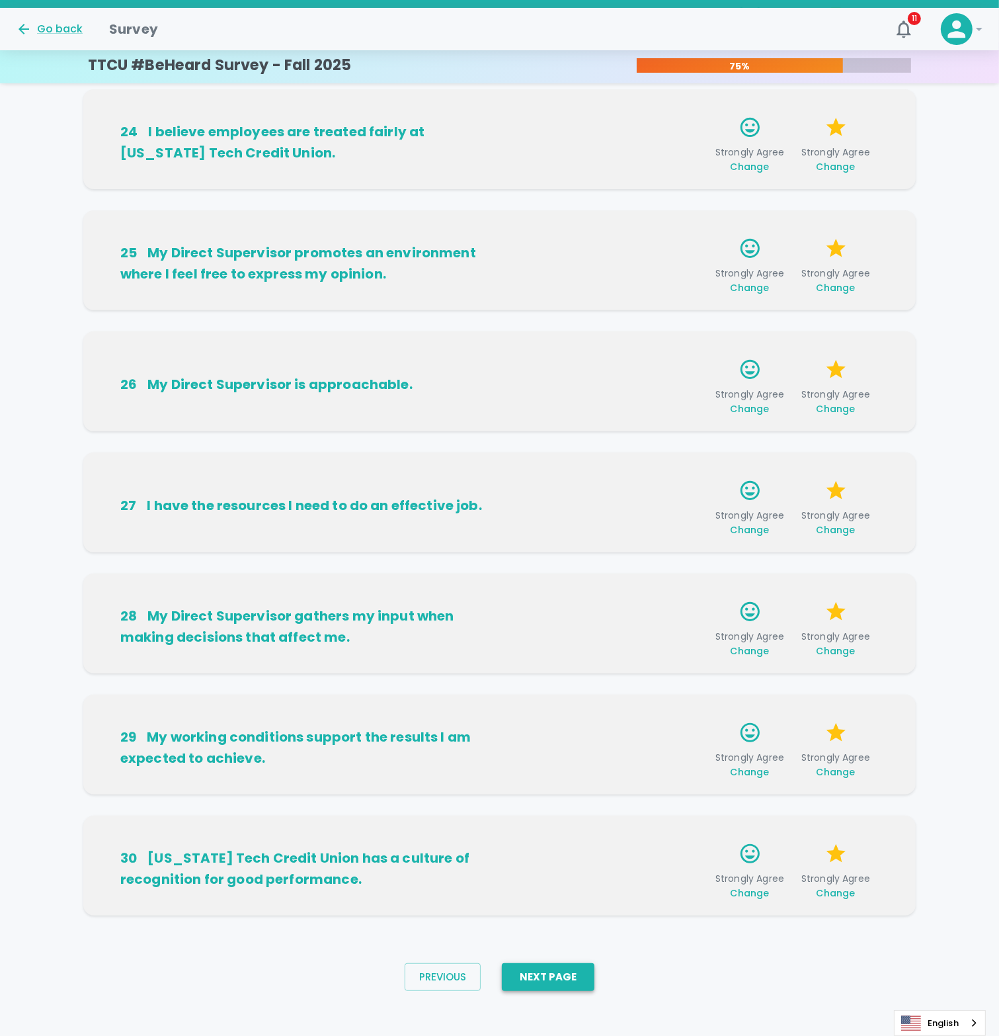
click at [572, 974] on button "Next Page" at bounding box center [548, 977] width 93 height 28
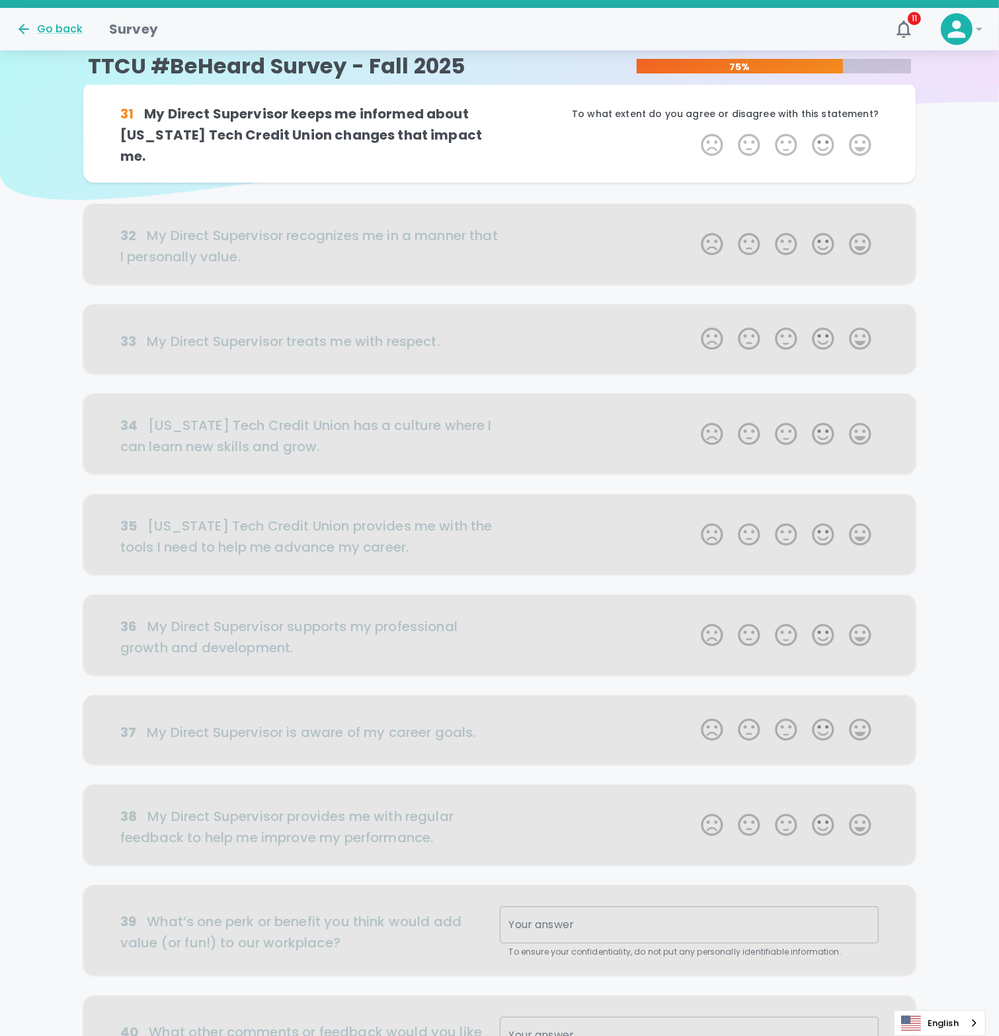
scroll to position [0, 0]
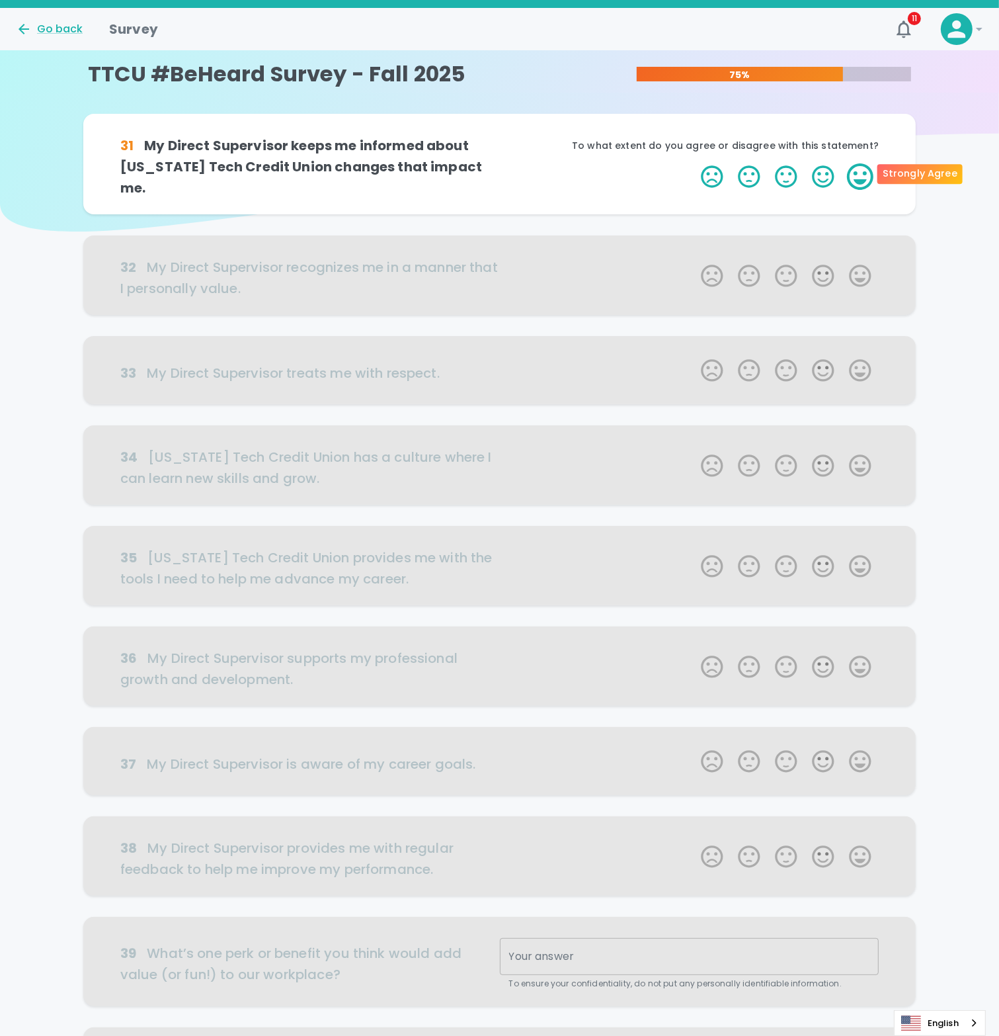
click at [855, 173] on label "5 Stars" at bounding box center [860, 176] width 37 height 26
click at [694, 163] on input "5 Stars" at bounding box center [693, 163] width 1 height 1
click at [864, 163] on label "5 Stars" at bounding box center [860, 176] width 37 height 26
click at [694, 163] on input "5 Stars" at bounding box center [693, 163] width 1 height 1
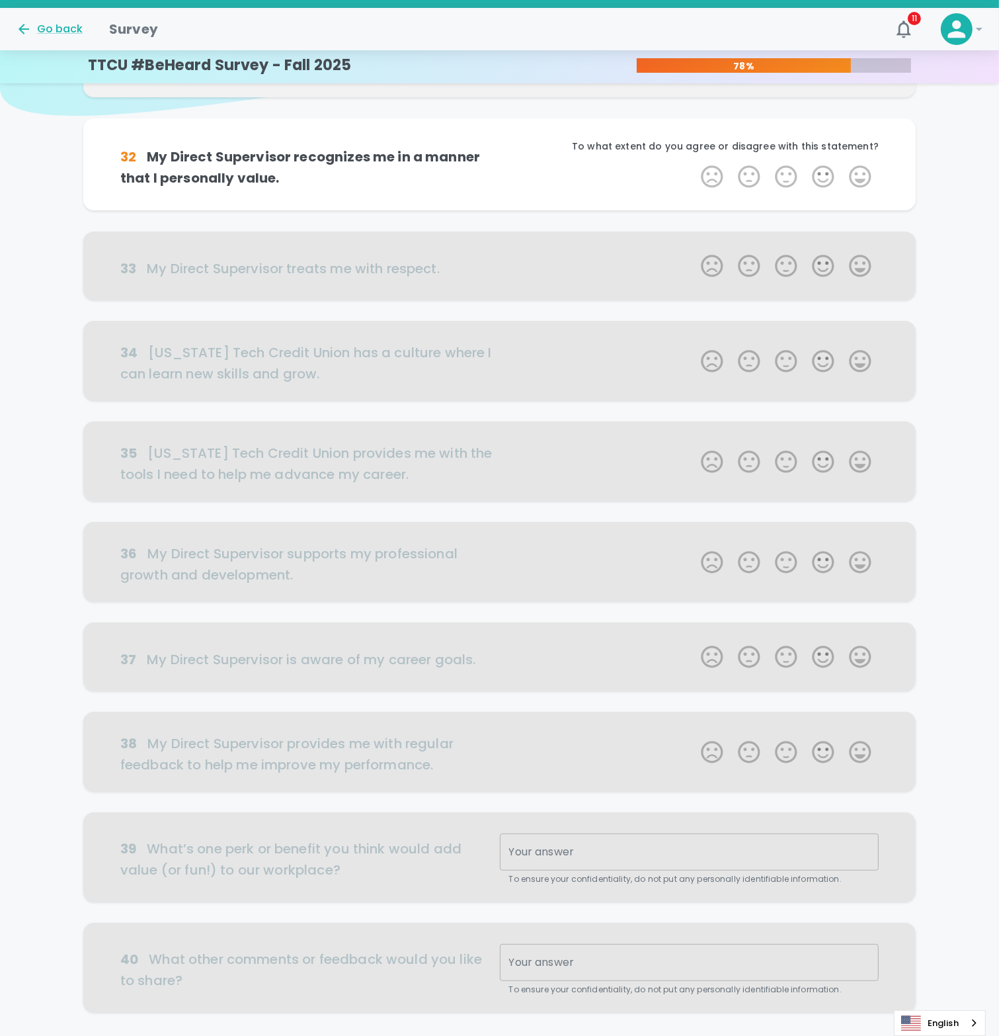
scroll to position [116, 0]
click at [866, 167] on label "5 Stars" at bounding box center [860, 176] width 37 height 26
click at [694, 163] on input "5 Stars" at bounding box center [693, 162] width 1 height 1
click at [868, 187] on label "5 Stars" at bounding box center [860, 176] width 37 height 26
click at [694, 163] on input "5 Stars" at bounding box center [693, 162] width 1 height 1
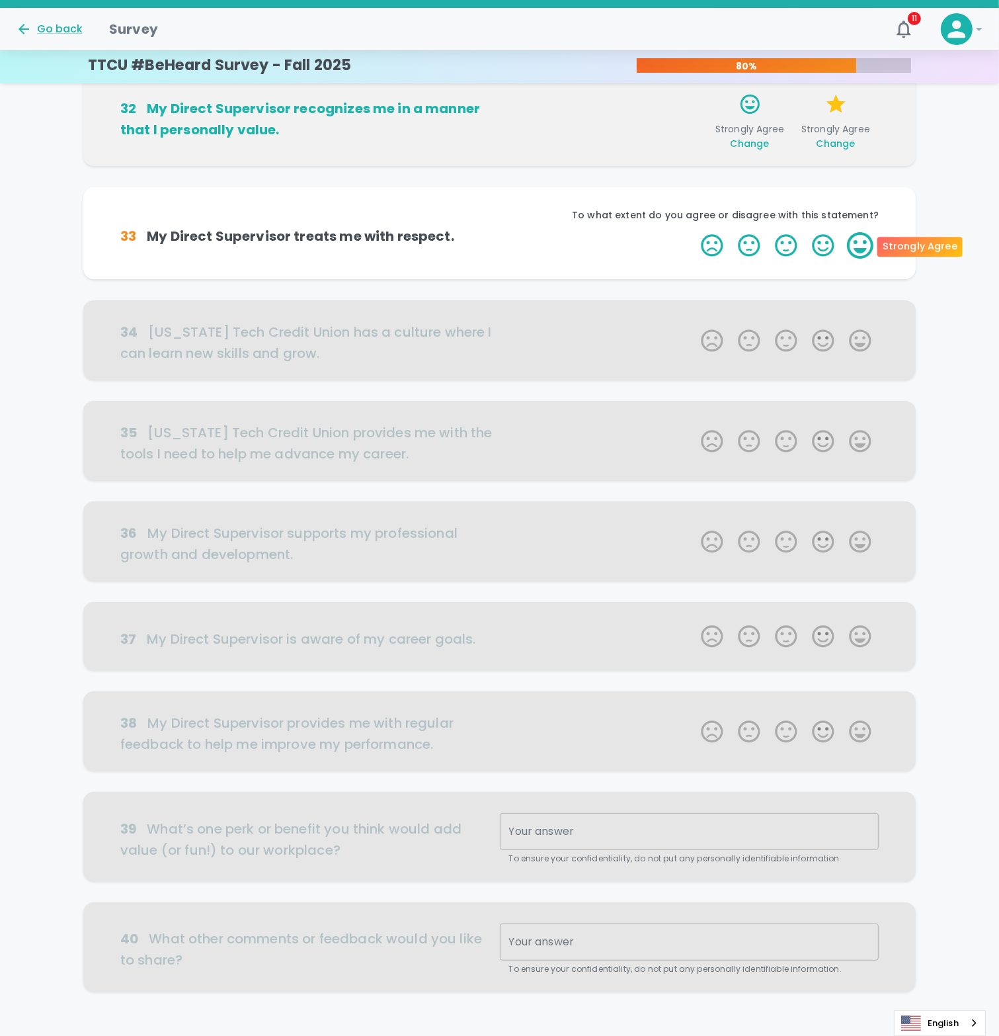
scroll to position [218, 0]
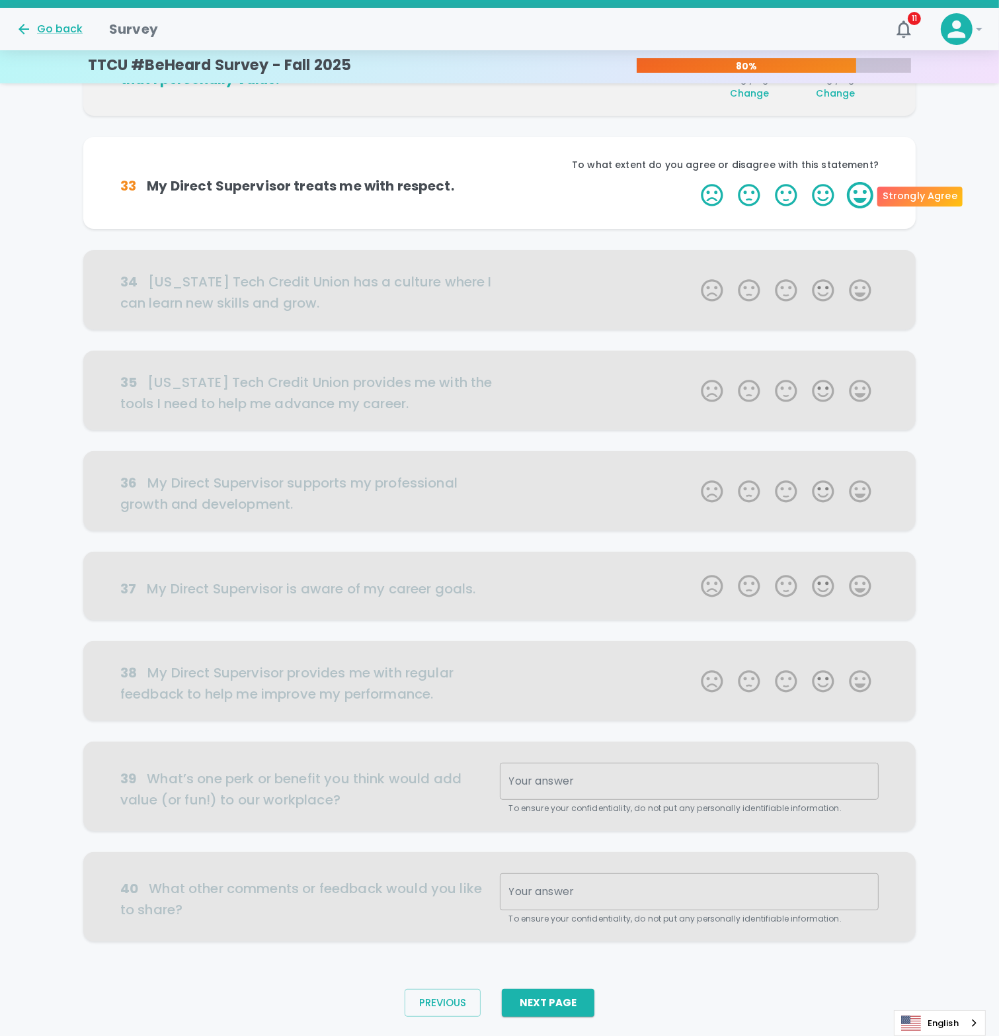
click at [865, 198] on label "5 Stars" at bounding box center [860, 195] width 37 height 26
click at [694, 182] on input "5 Stars" at bounding box center [693, 181] width 1 height 1
click at [866, 201] on label "5 Stars" at bounding box center [860, 195] width 37 height 26
click at [694, 182] on input "5 Stars" at bounding box center [693, 181] width 1 height 1
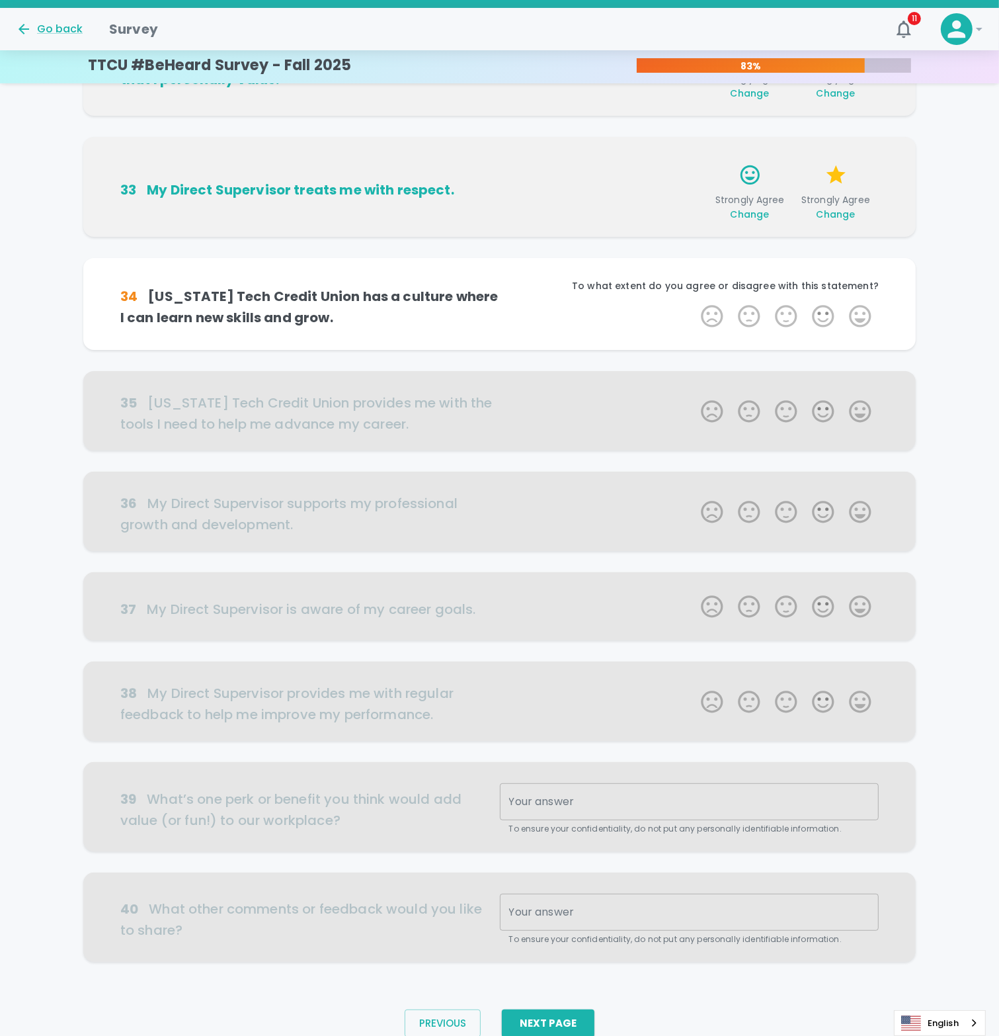
scroll to position [251, 0]
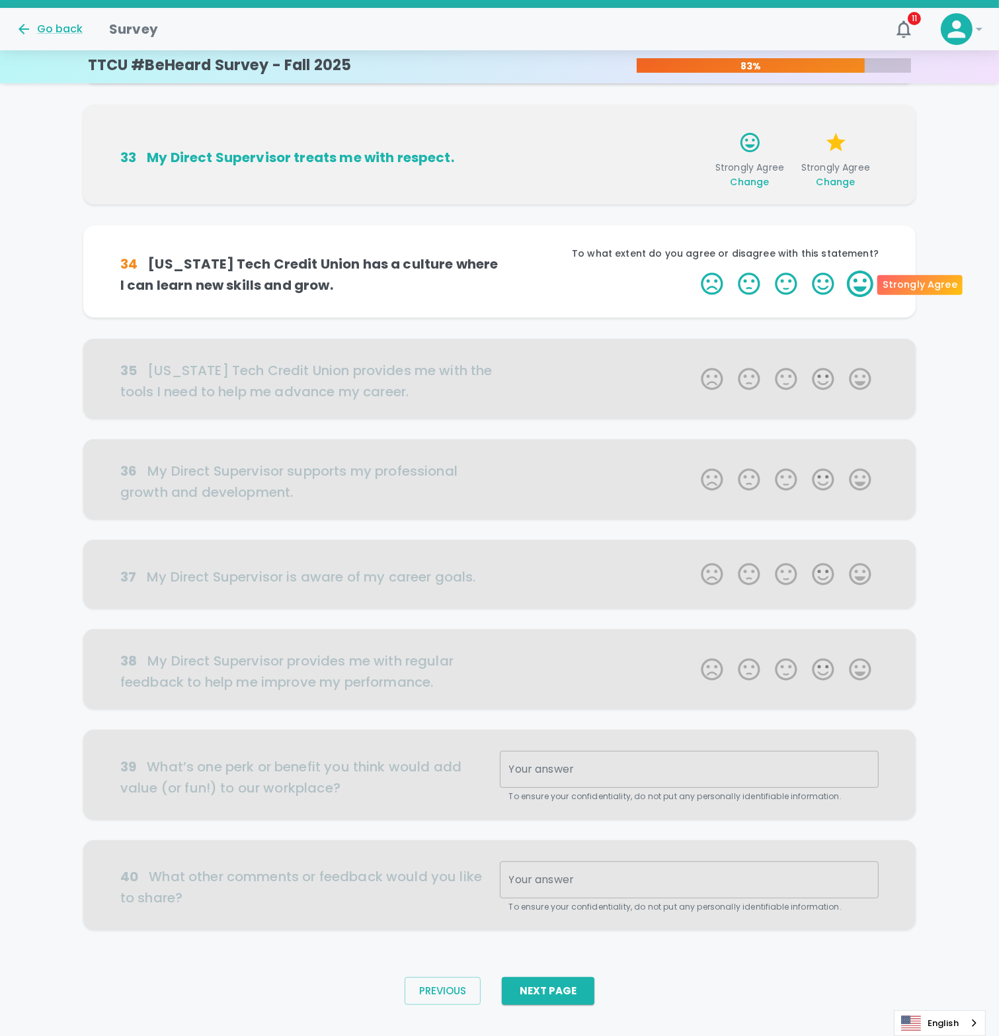
click at [861, 288] on label "5 Stars" at bounding box center [860, 284] width 37 height 26
click at [694, 271] on input "5 Stars" at bounding box center [693, 270] width 1 height 1
click at [861, 288] on label "5 Stars" at bounding box center [860, 284] width 37 height 26
click at [694, 271] on input "5 Stars" at bounding box center [693, 270] width 1 height 1
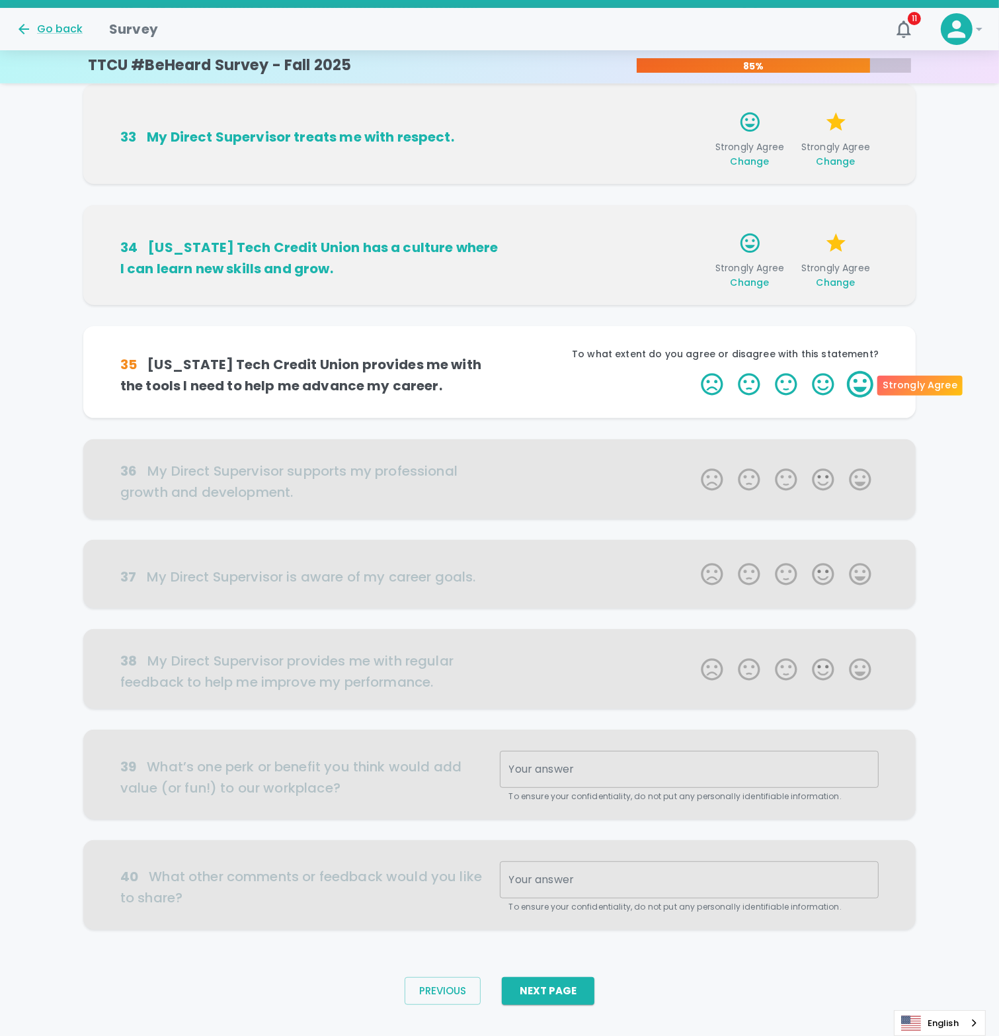
click at [865, 388] on label "5 Stars" at bounding box center [860, 384] width 37 height 26
click at [694, 371] on input "5 Stars" at bounding box center [693, 370] width 1 height 1
click at [865, 388] on label "5 Stars" at bounding box center [860, 384] width 37 height 26
click at [694, 371] on input "5 Stars" at bounding box center [693, 370] width 1 height 1
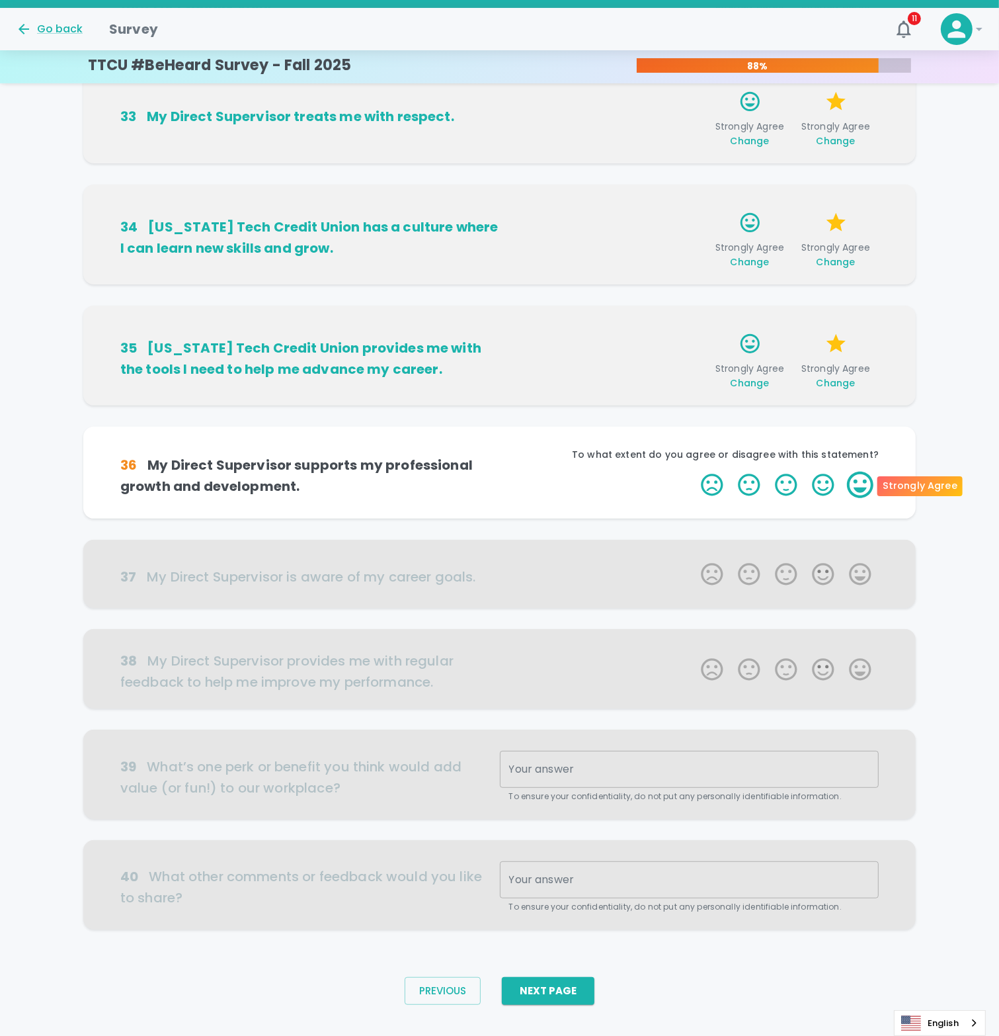
click at [865, 483] on label "5 Stars" at bounding box center [860, 485] width 37 height 26
click at [694, 472] on input "5 Stars" at bounding box center [693, 471] width 1 height 1
click at [865, 488] on label "5 Stars" at bounding box center [860, 485] width 37 height 26
click at [694, 472] on input "5 Stars" at bounding box center [693, 471] width 1 height 1
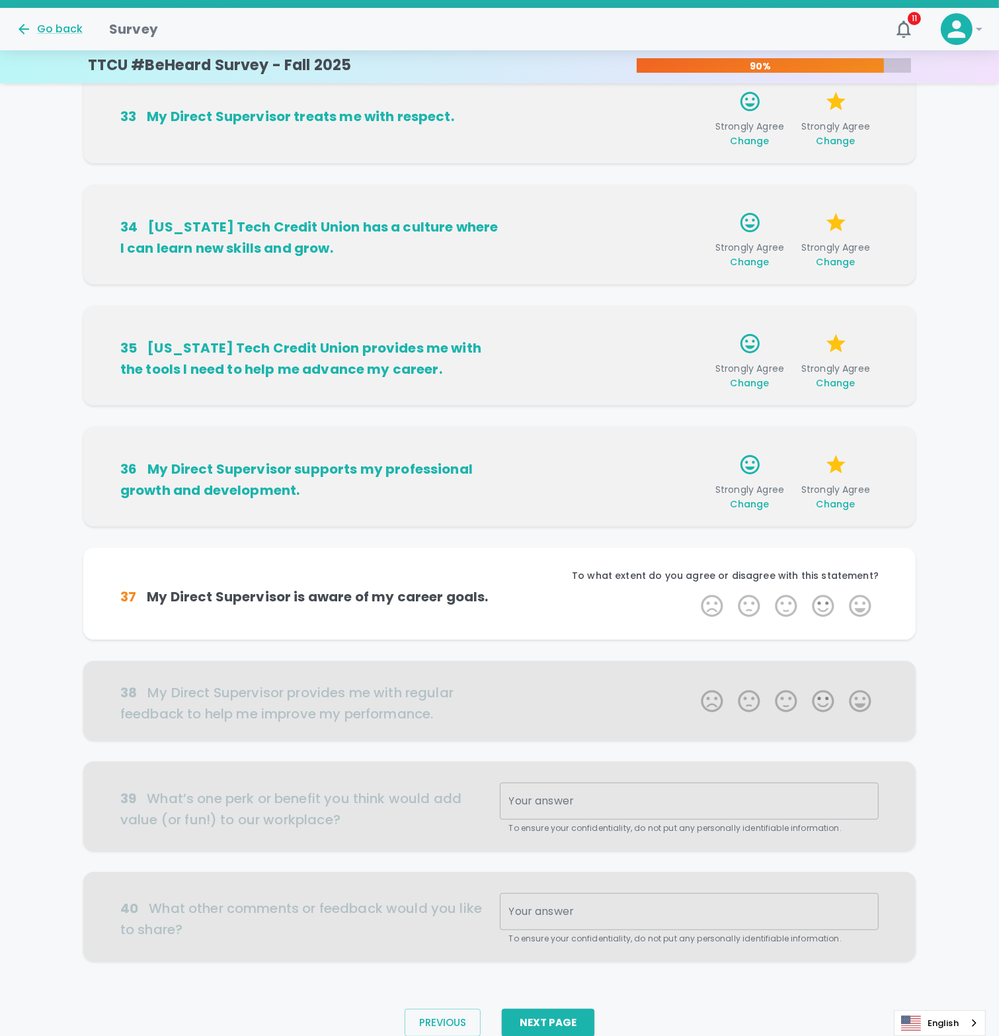
scroll to position [312, 0]
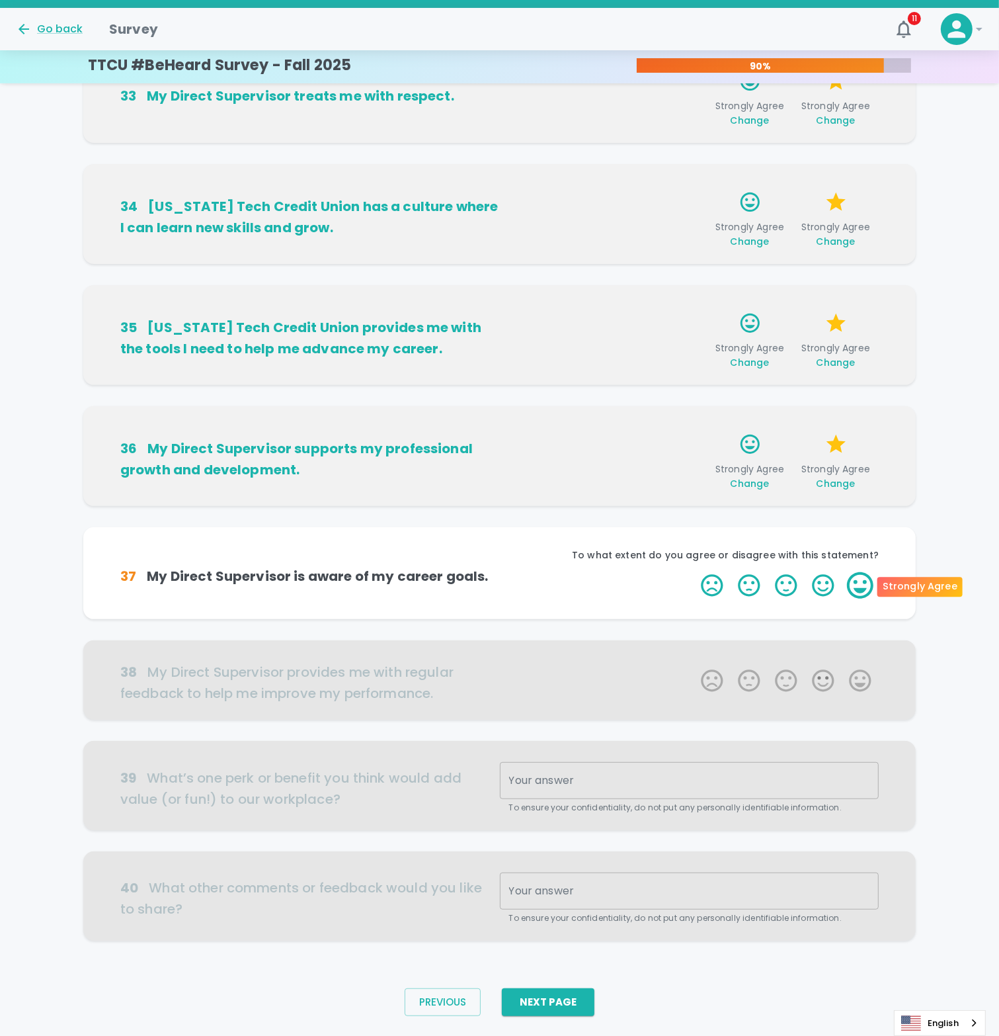
click at [861, 585] on label "5 Stars" at bounding box center [860, 585] width 37 height 26
click at [694, 572] on input "5 Stars" at bounding box center [693, 571] width 1 height 1
click at [862, 585] on label "5 Stars" at bounding box center [860, 585] width 37 height 26
click at [694, 572] on input "5 Stars" at bounding box center [693, 571] width 1 height 1
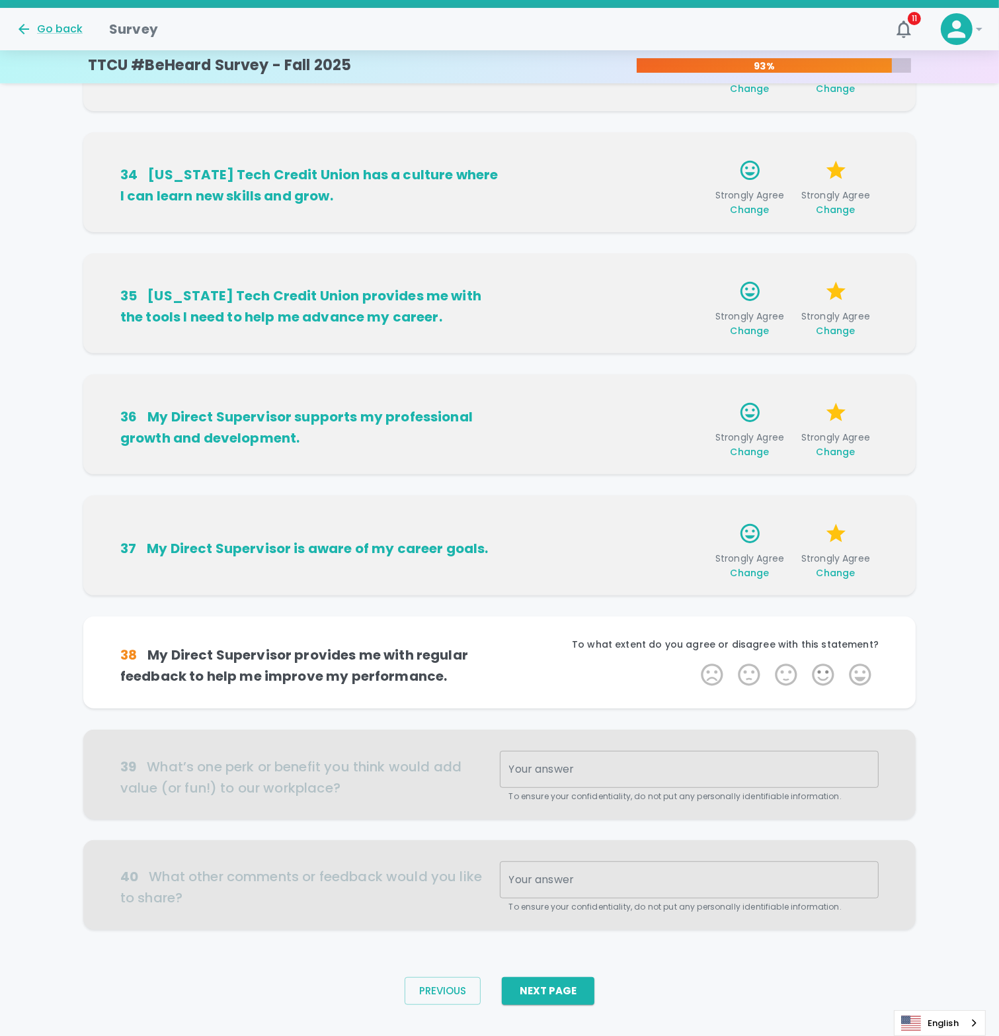
scroll to position [344, 0]
click at [852, 678] on label "5 Stars" at bounding box center [860, 674] width 37 height 26
click at [694, 661] on input "5 Stars" at bounding box center [693, 661] width 1 height 1
click at [855, 678] on label "5 Stars" at bounding box center [860, 674] width 37 height 26
click at [694, 661] on input "5 Stars" at bounding box center [693, 661] width 1 height 1
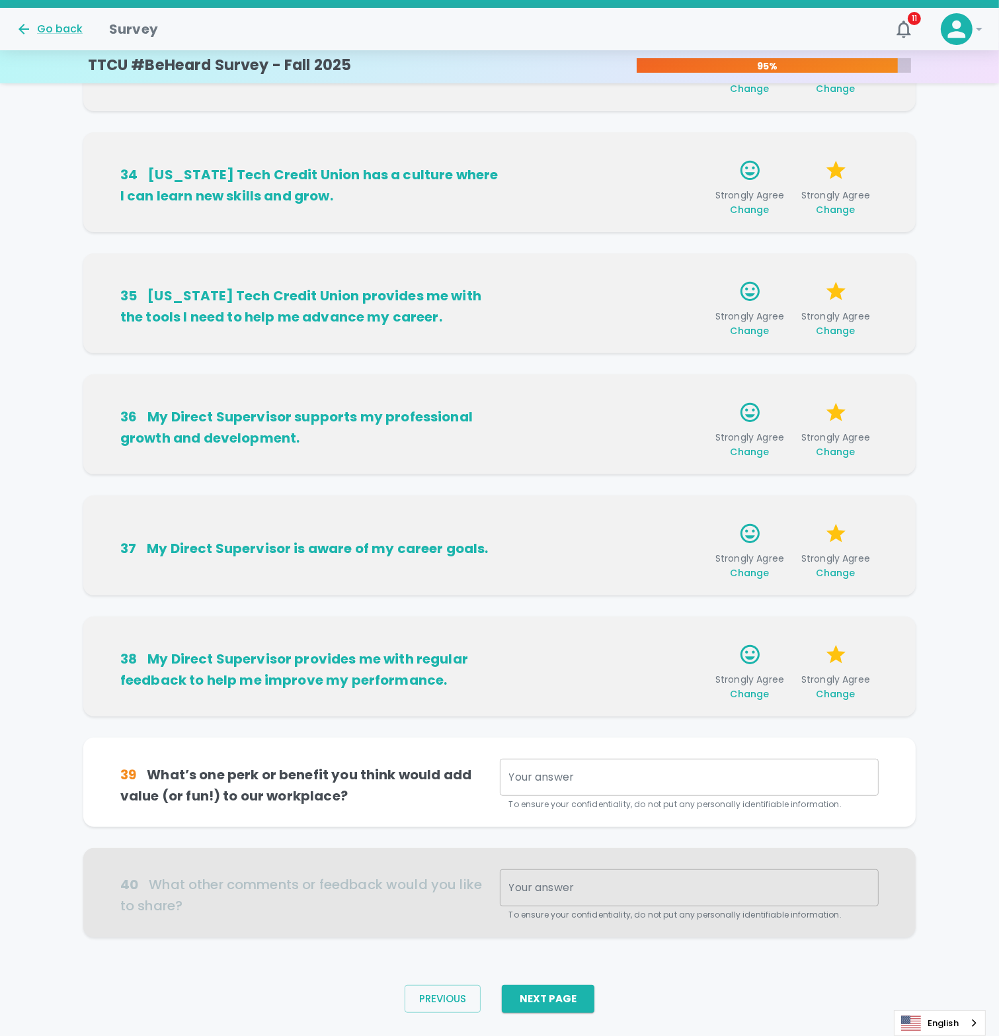
scroll to position [365, 0]
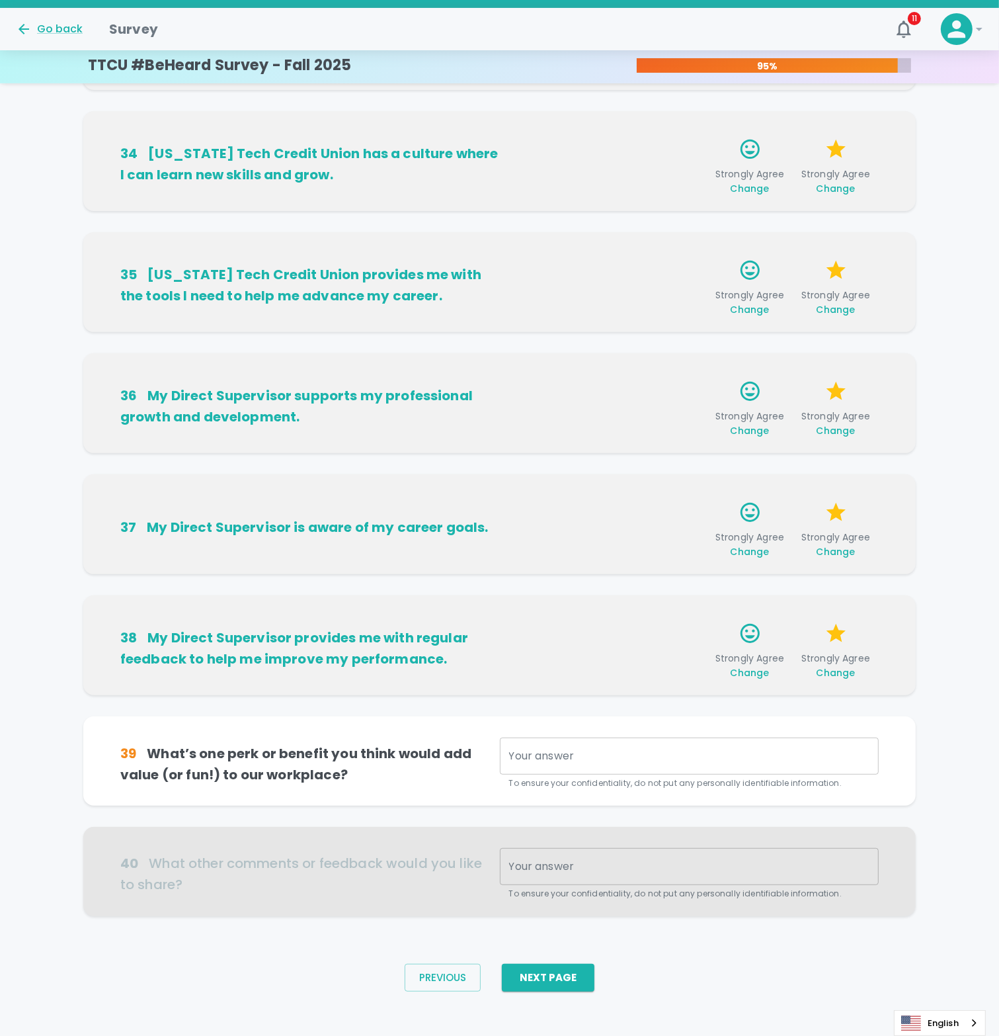
click at [548, 765] on div "x Your answer" at bounding box center [690, 755] width 380 height 37
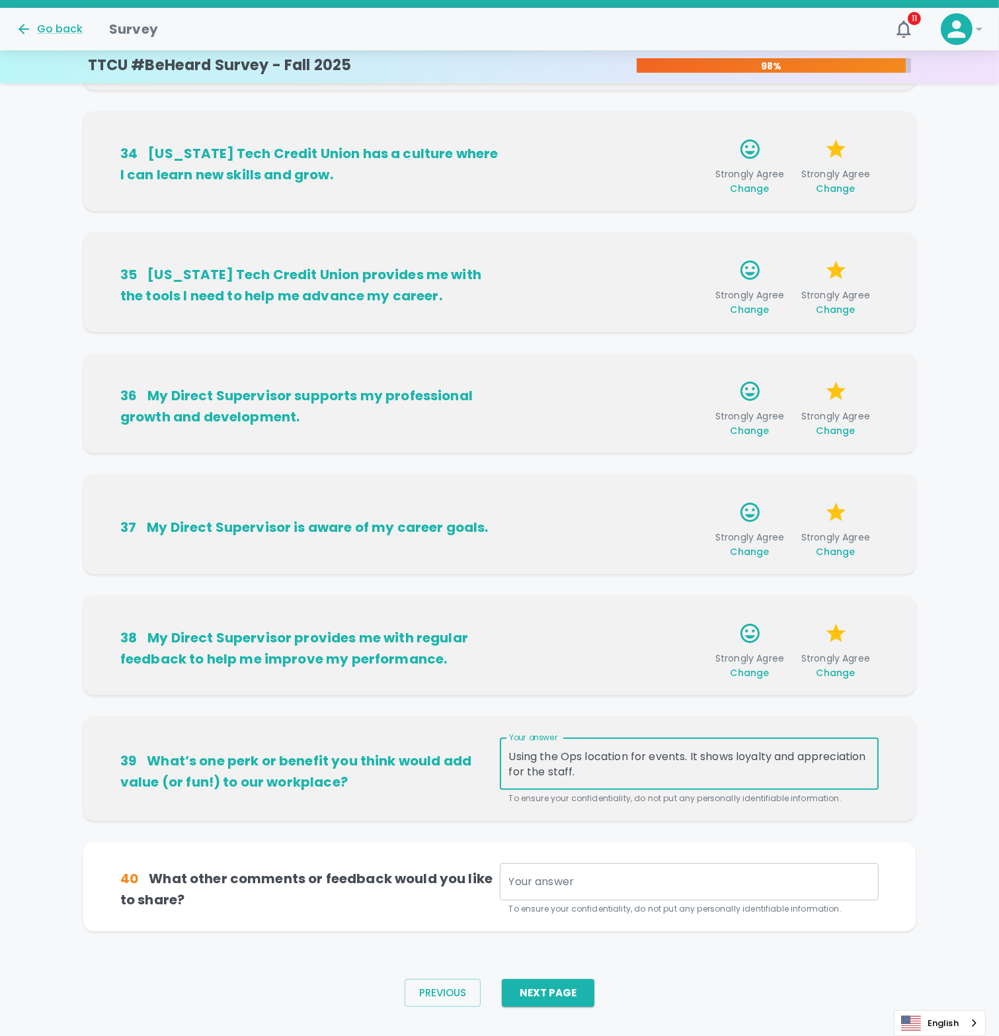
click at [571, 776] on textarea "Using the Ops location for events. It shows loyalty and appreciation for the st…" at bounding box center [689, 764] width 361 height 30
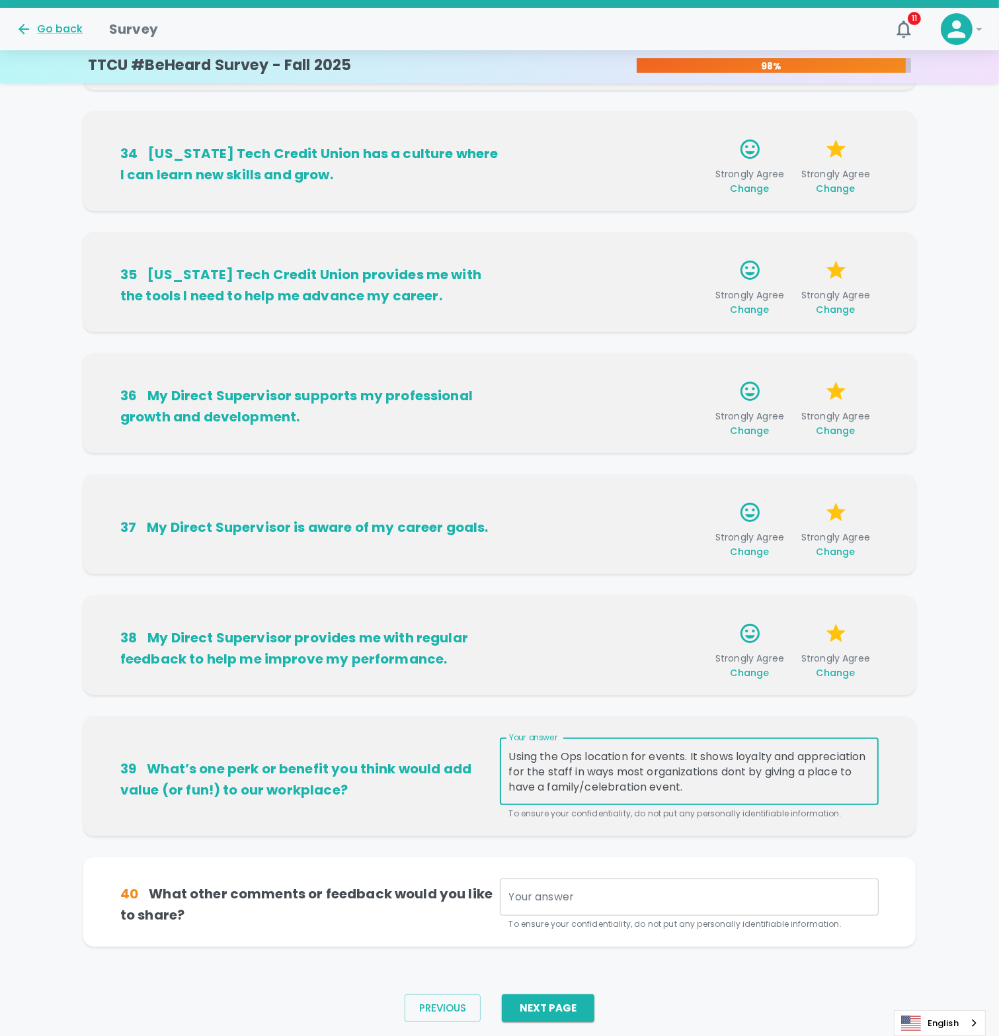
click at [518, 896] on textarea "Your answer" at bounding box center [689, 897] width 361 height 15
type textarea "Using the Ops location for events. It shows loyalty and appreciation for the st…"
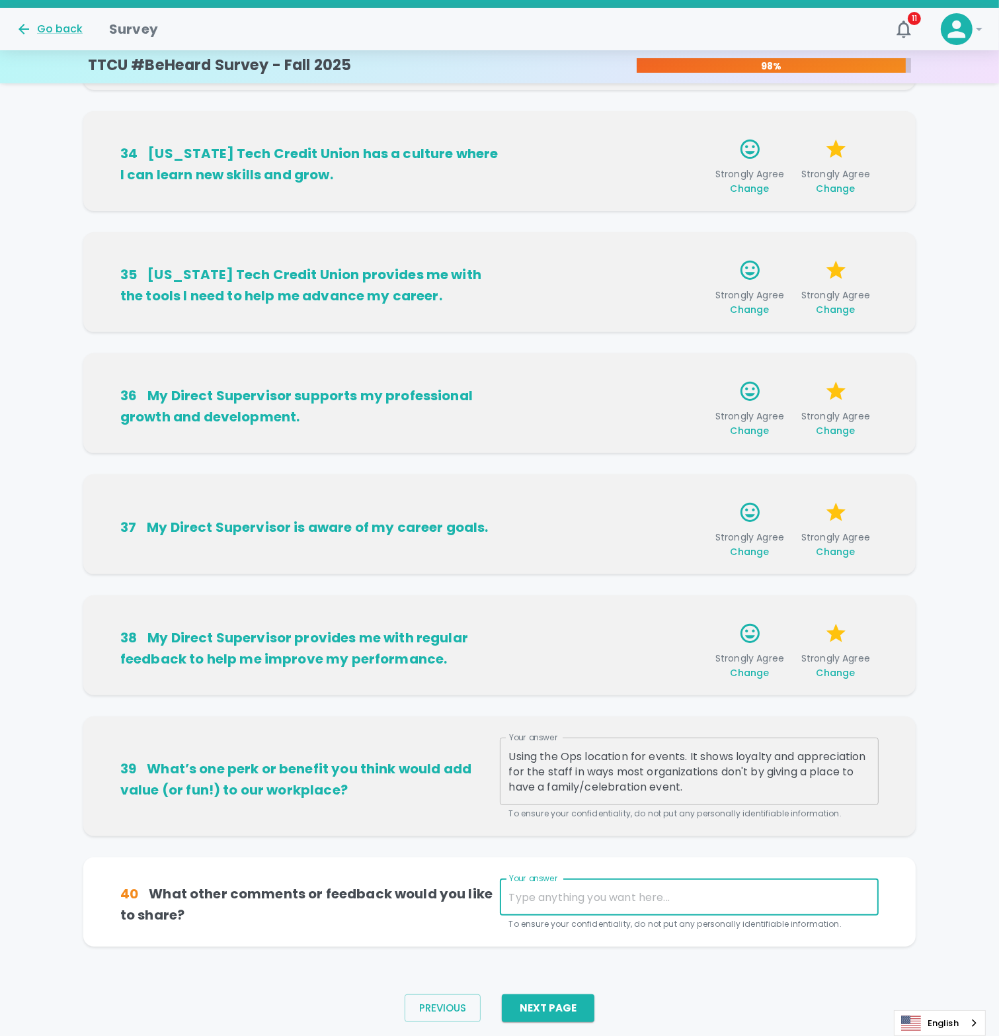
click at [548, 899] on textarea "Your answer" at bounding box center [689, 897] width 361 height 15
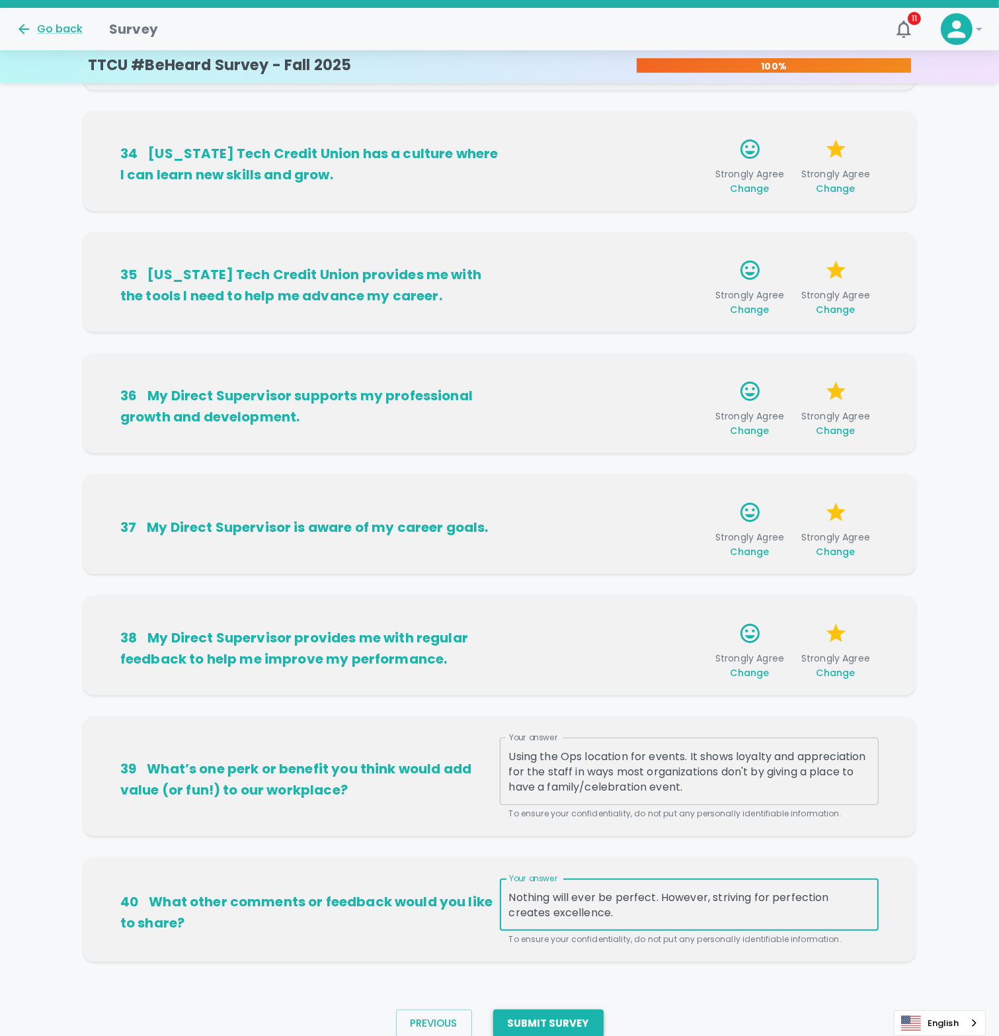
type textarea "Nothing will ever be perfect. However, striving for perfection creates excellen…"
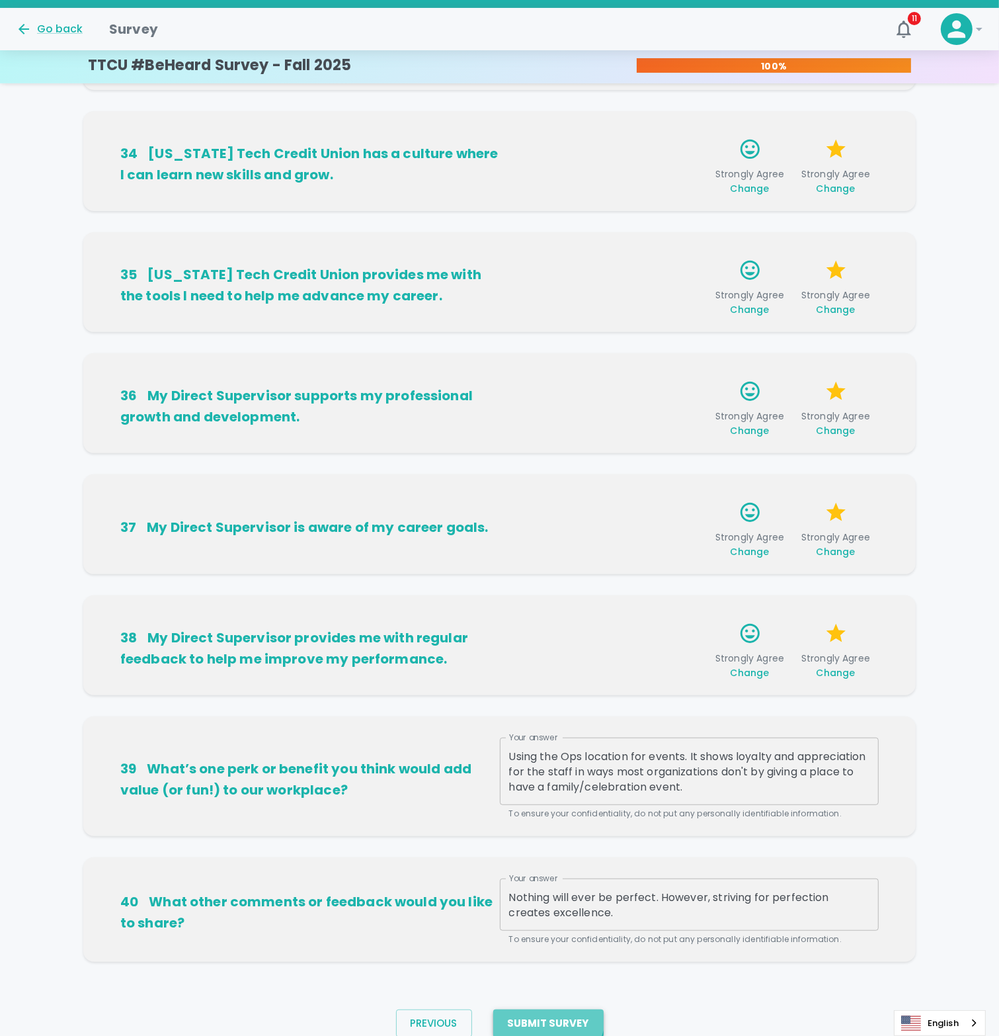
click at [547, 1014] on button "Submit Survey" at bounding box center [548, 1023] width 110 height 28
